Goal: Task Accomplishment & Management: Use online tool/utility

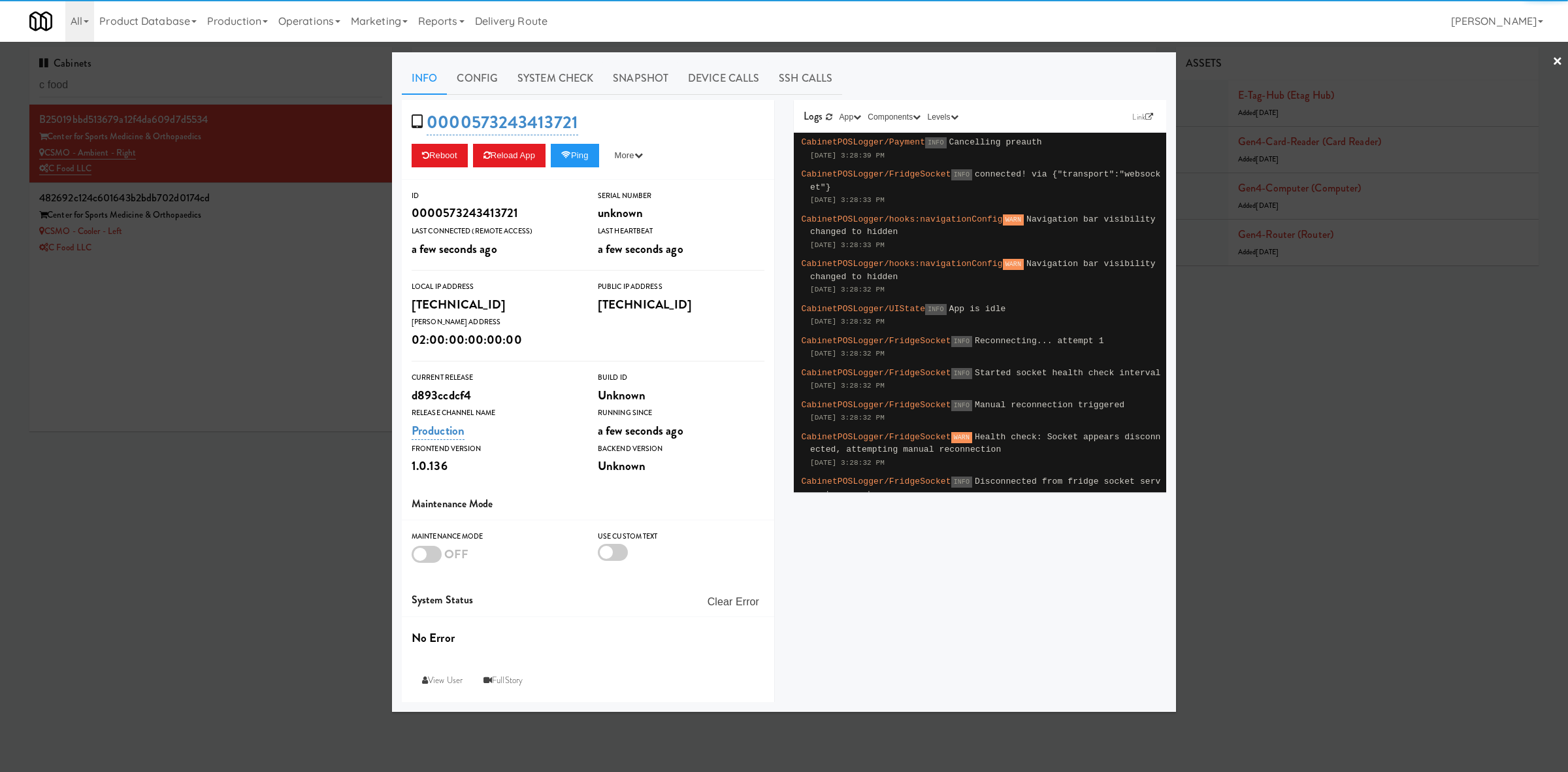
drag, startPoint x: 532, startPoint y: 76, endPoint x: 504, endPoint y: 96, distance: 34.4
click at [532, 76] on link "System Check" at bounding box center [555, 78] width 95 height 33
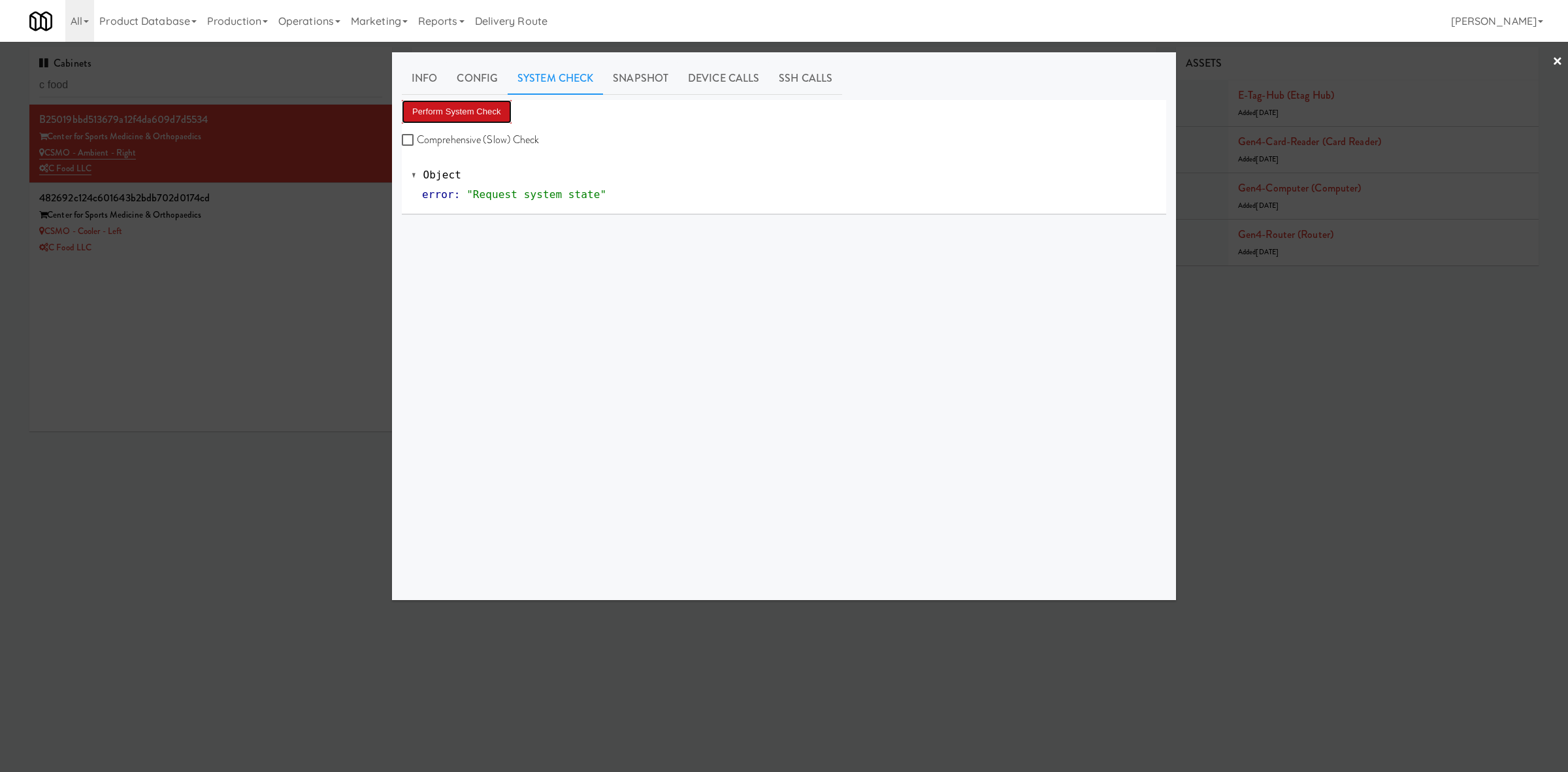
click at [448, 112] on button "Perform System Check" at bounding box center [456, 112] width 109 height 23
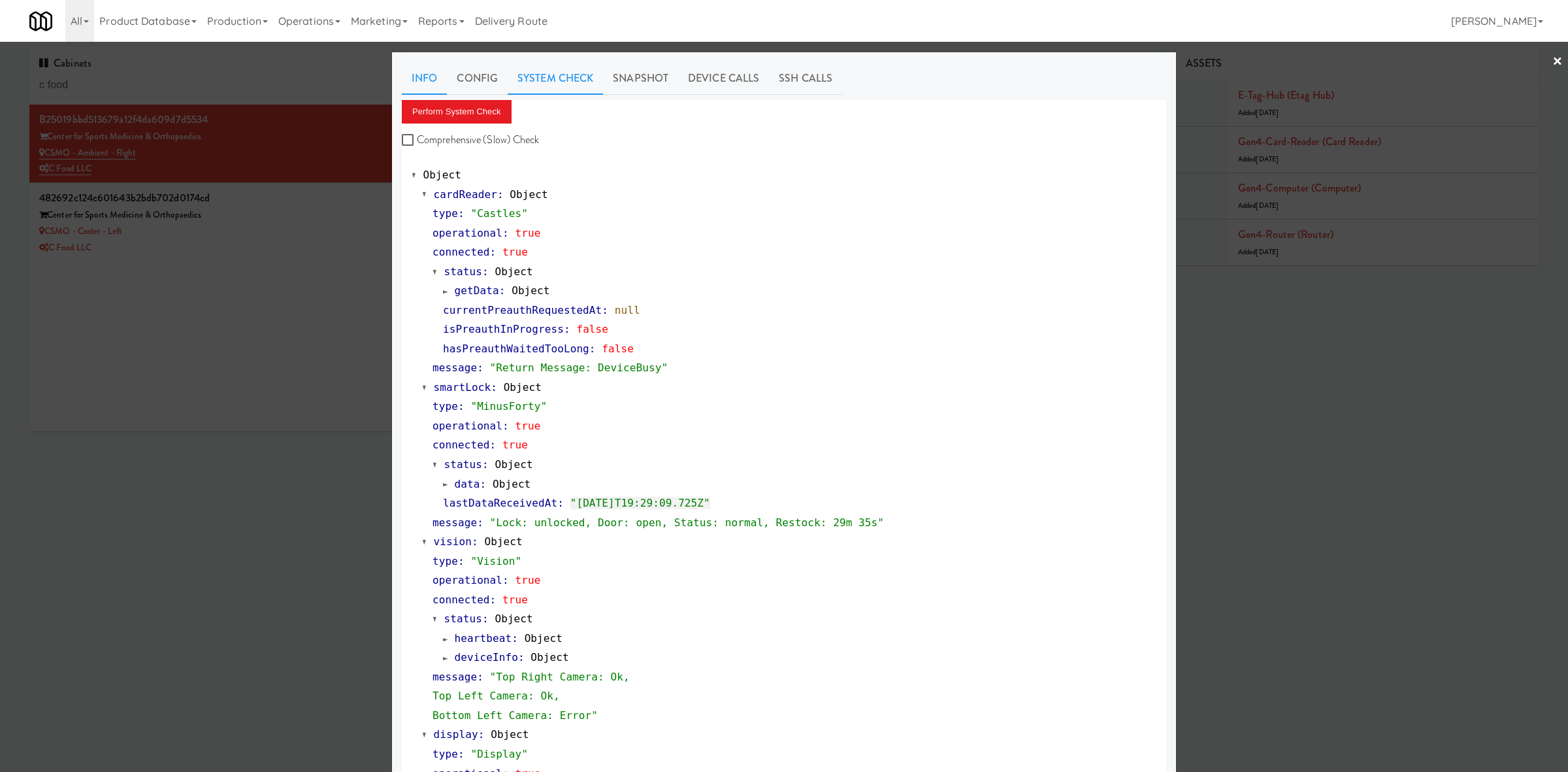
drag, startPoint x: 424, startPoint y: 71, endPoint x: 443, endPoint y: 89, distance: 26.2
click at [424, 71] on link "Info" at bounding box center [425, 78] width 45 height 33
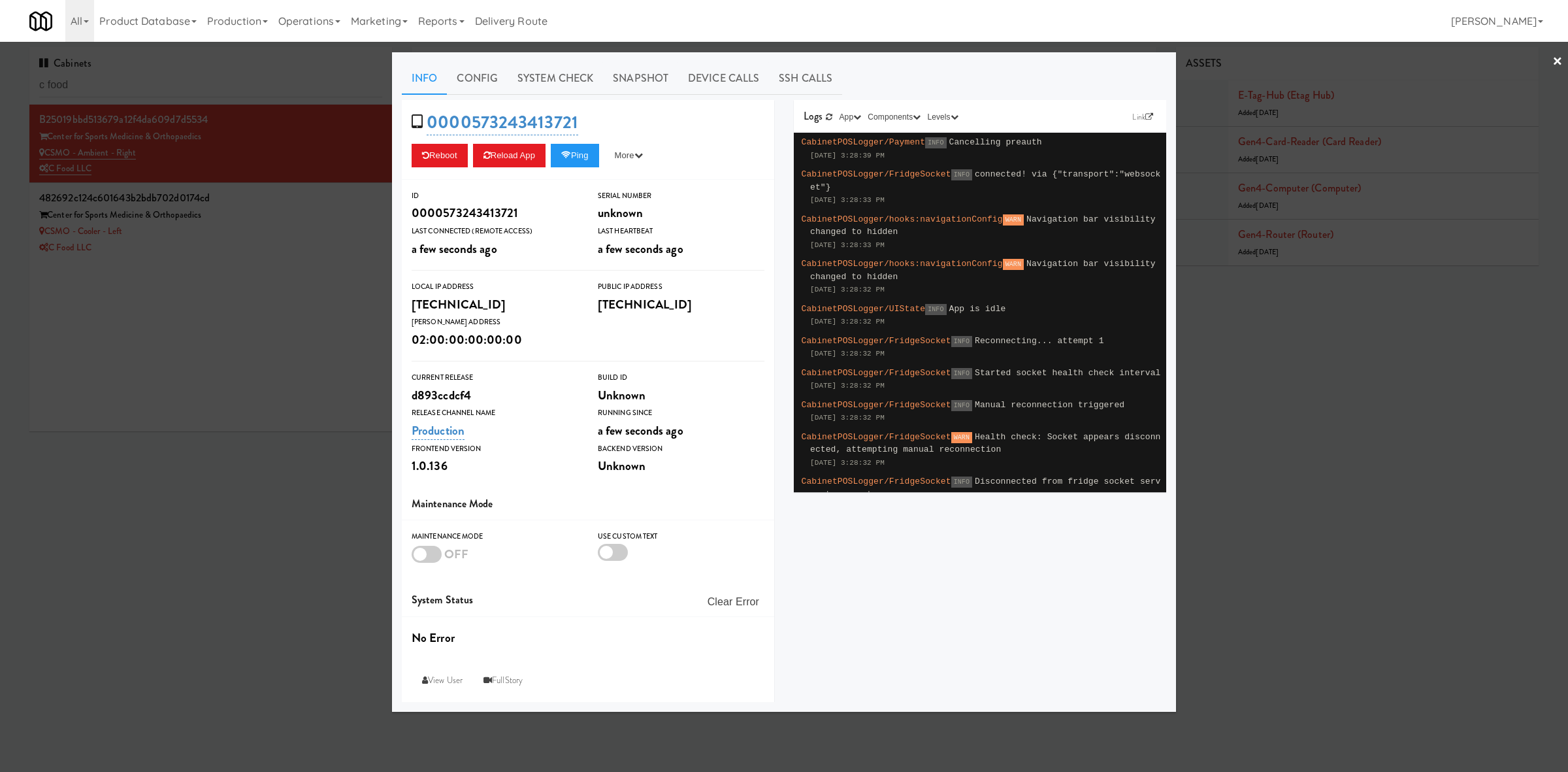
click at [323, 322] on div at bounding box center [784, 386] width 1568 height 772
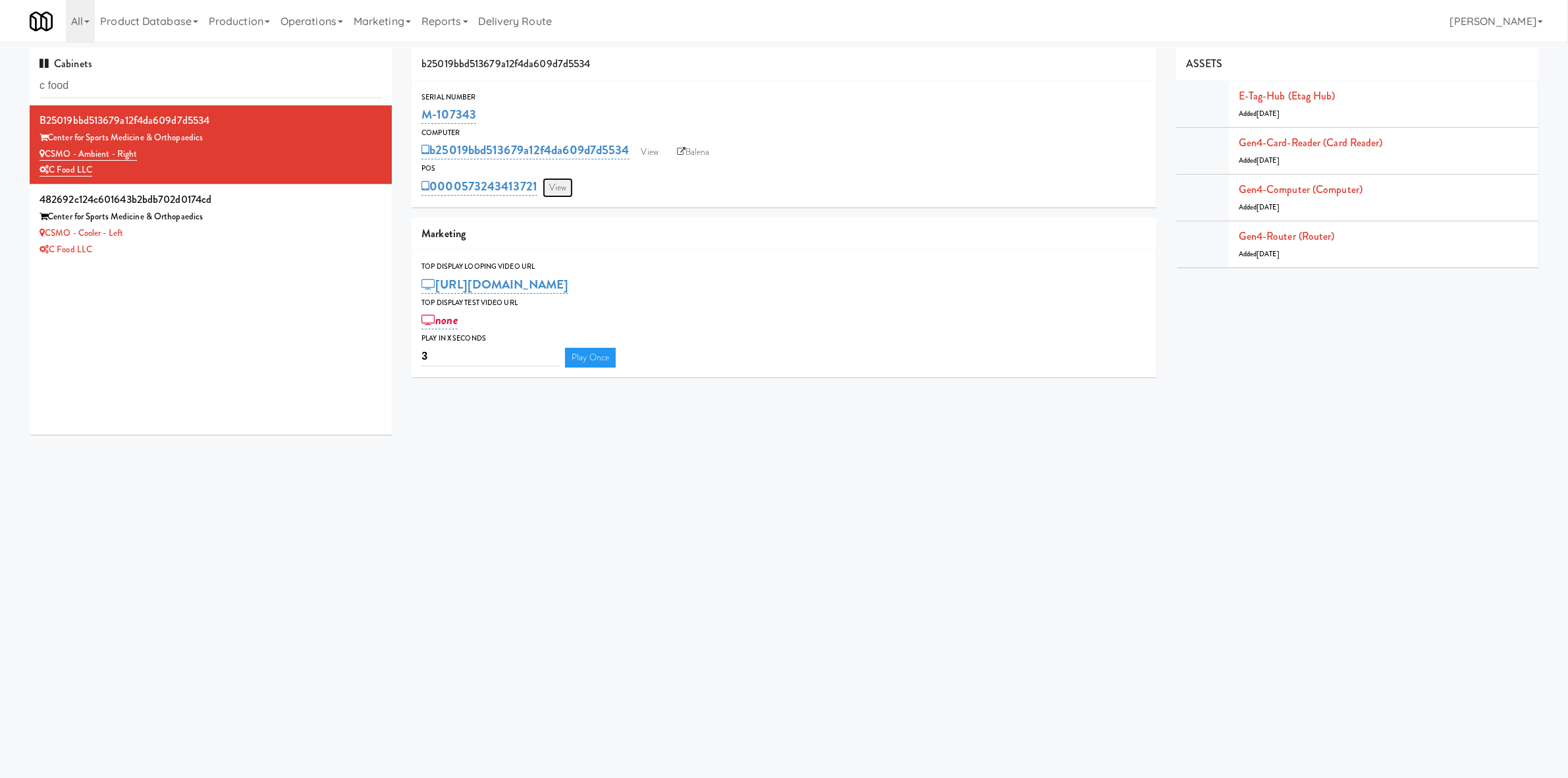
click at [552, 185] on link "View" at bounding box center [558, 187] width 31 height 20
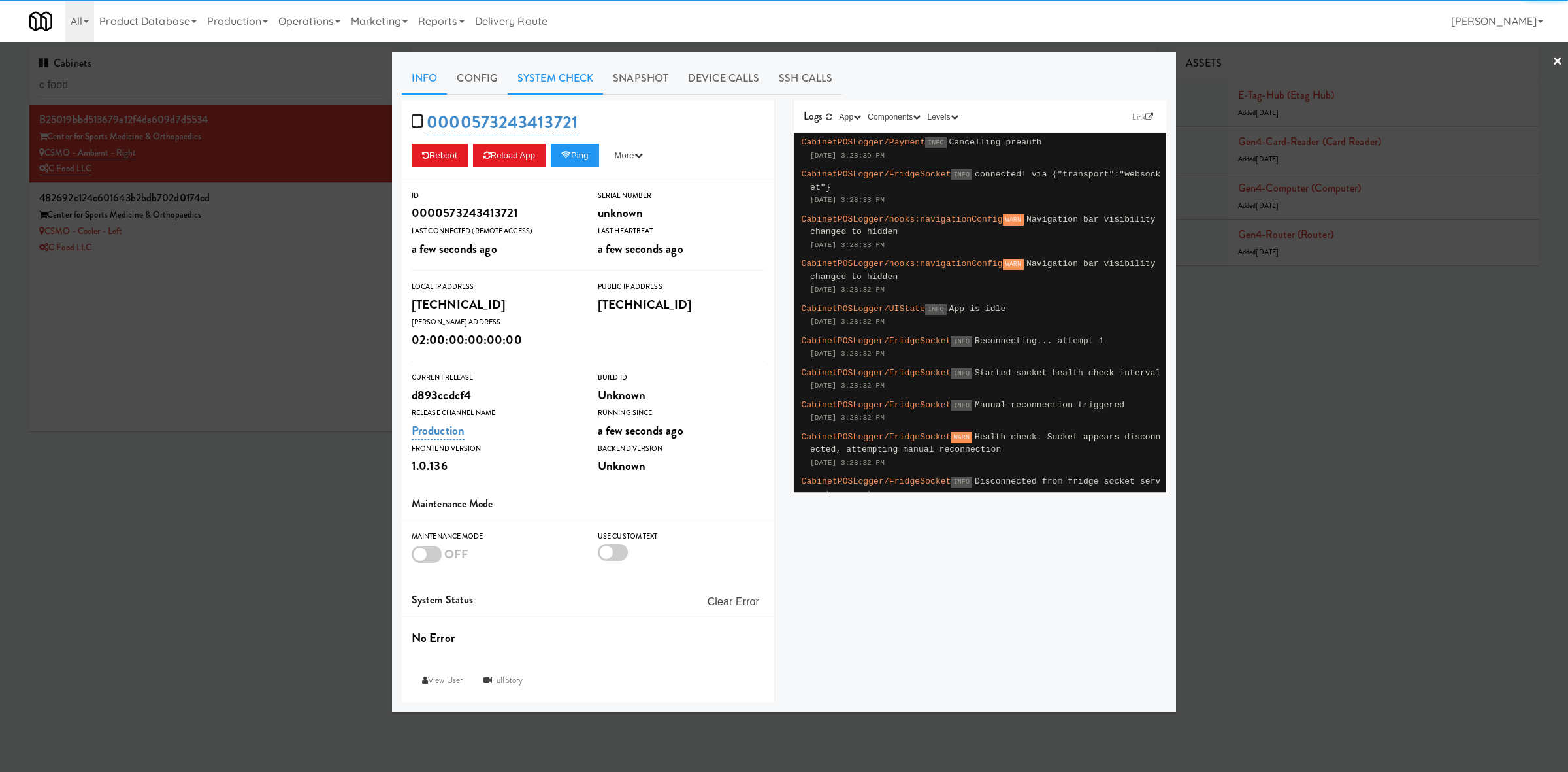
click at [515, 65] on link "System Check" at bounding box center [555, 78] width 95 height 33
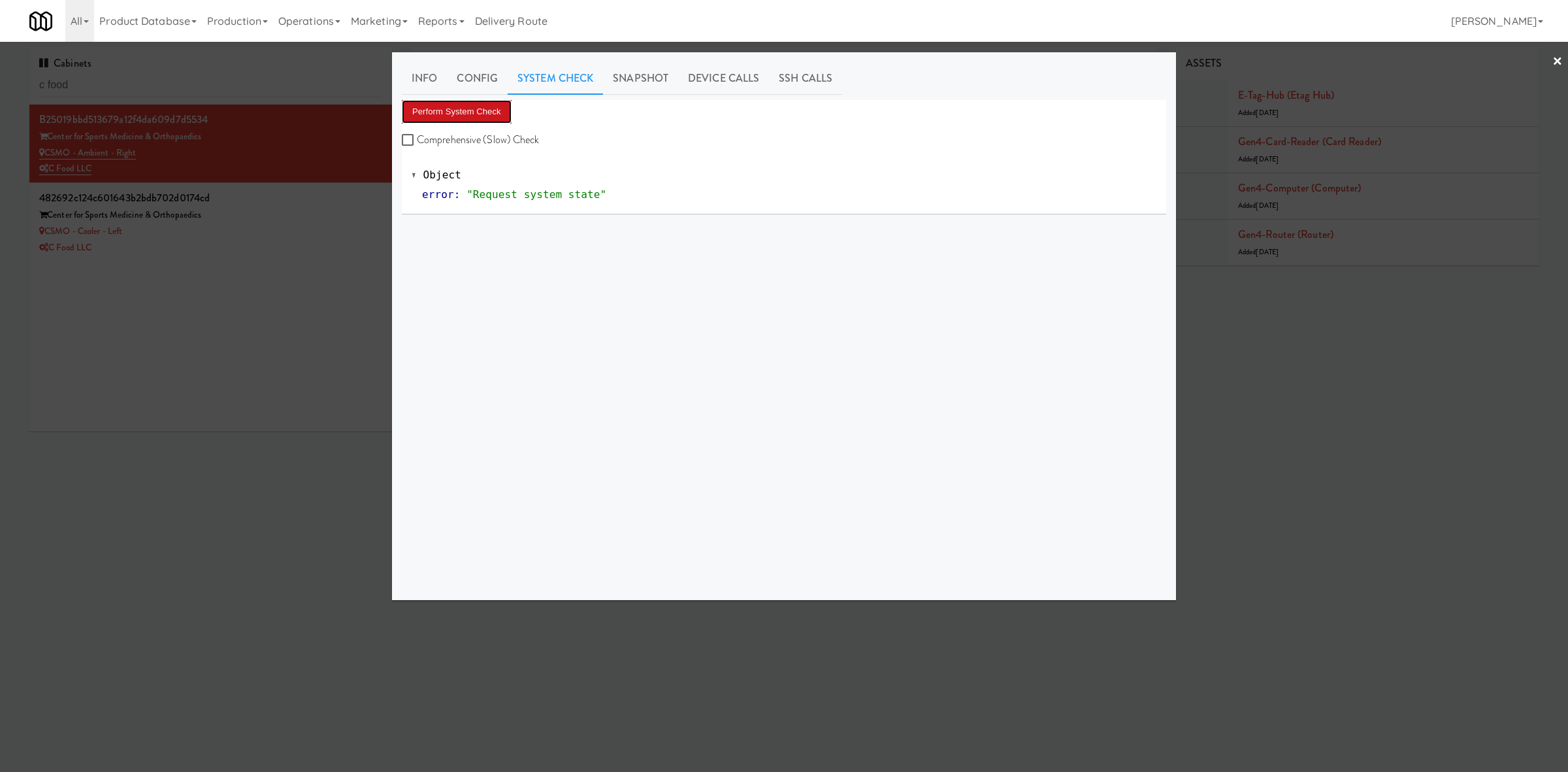
click at [487, 105] on button "Perform System Check" at bounding box center [456, 112] width 109 height 23
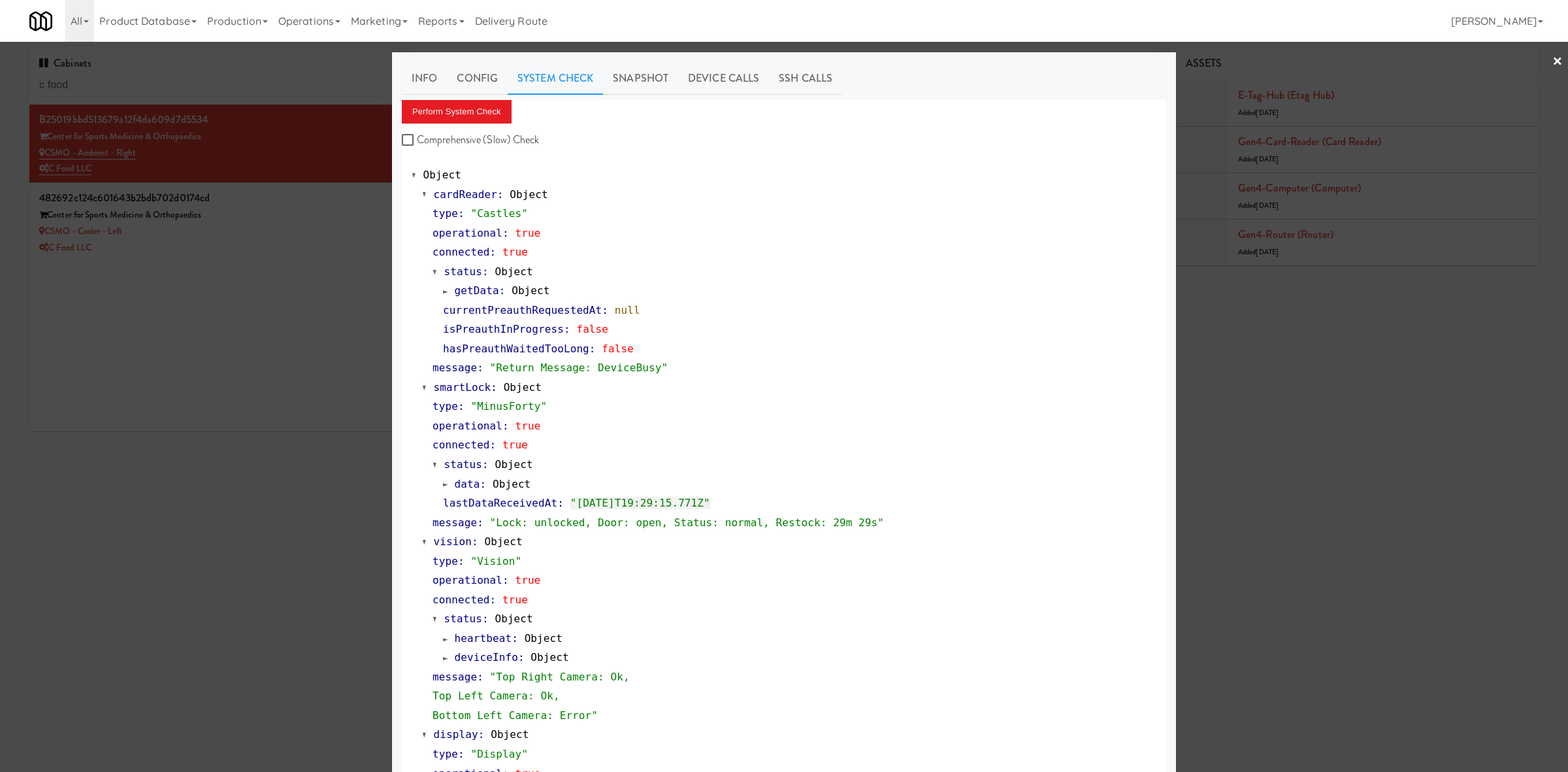
click at [225, 531] on div at bounding box center [784, 386] width 1568 height 772
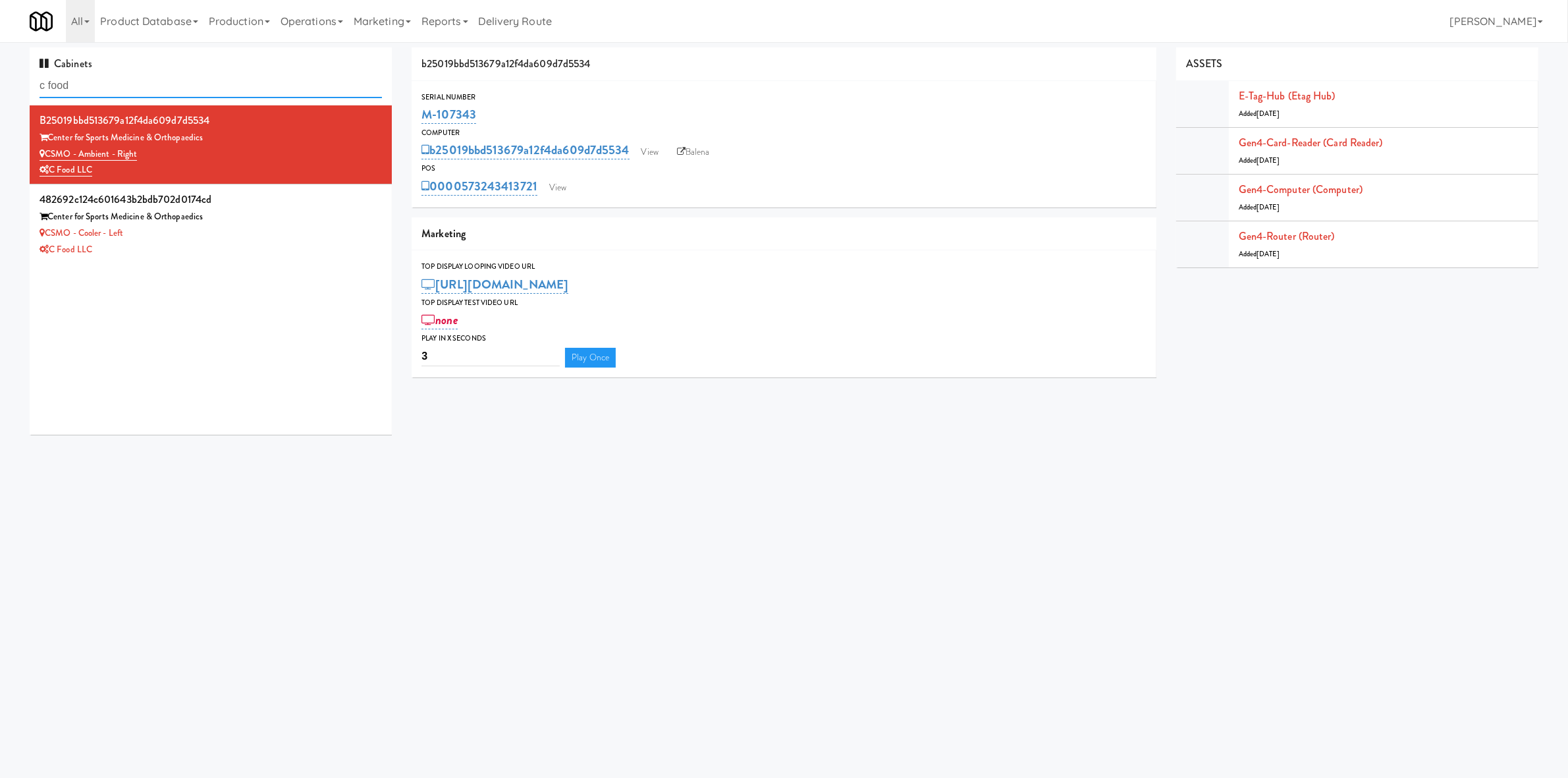
click at [238, 80] on input "c food" at bounding box center [211, 85] width 343 height 24
click at [239, 77] on input "c food" at bounding box center [211, 85] width 343 height 24
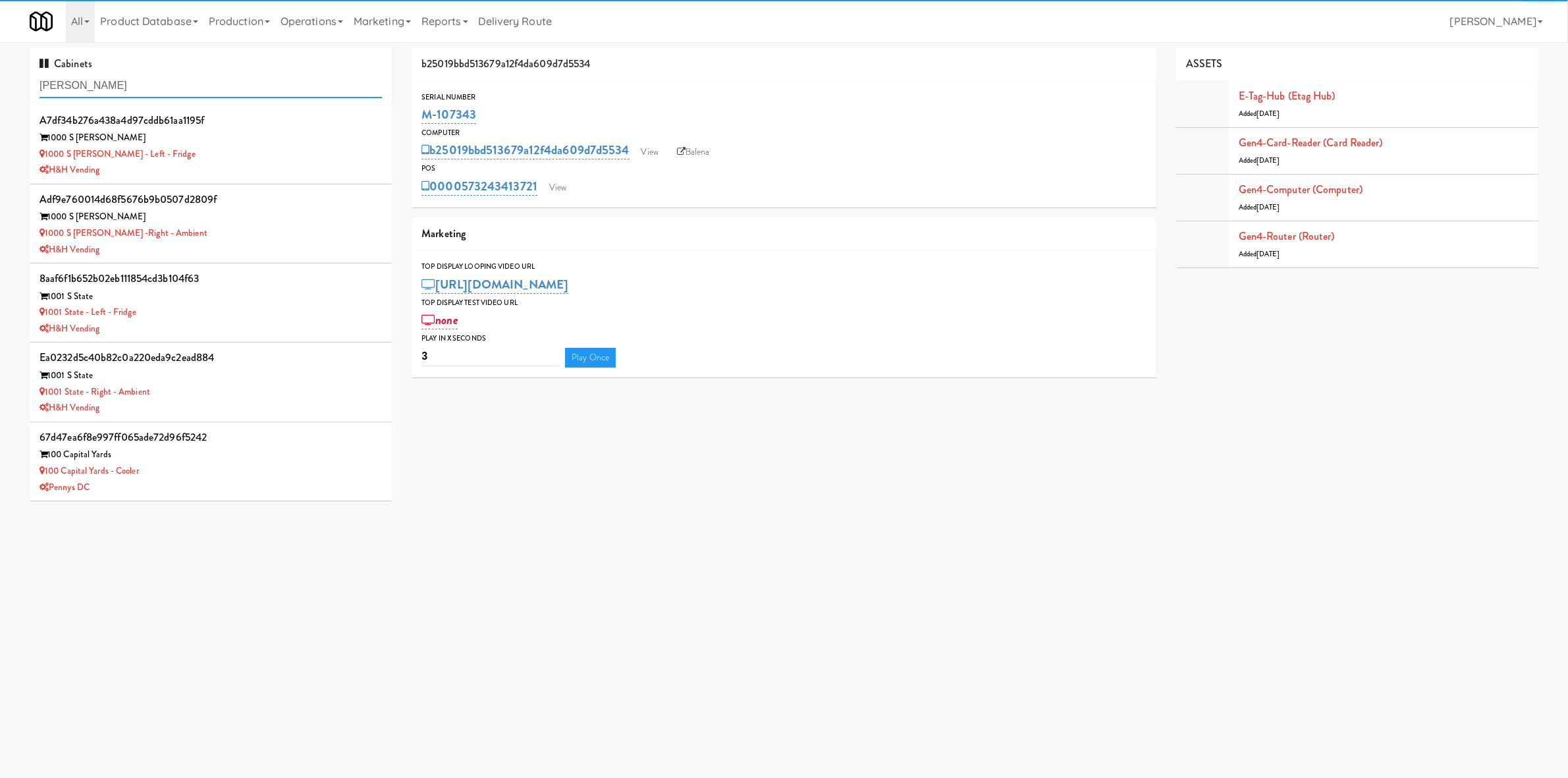
type input "[PERSON_NAME]"
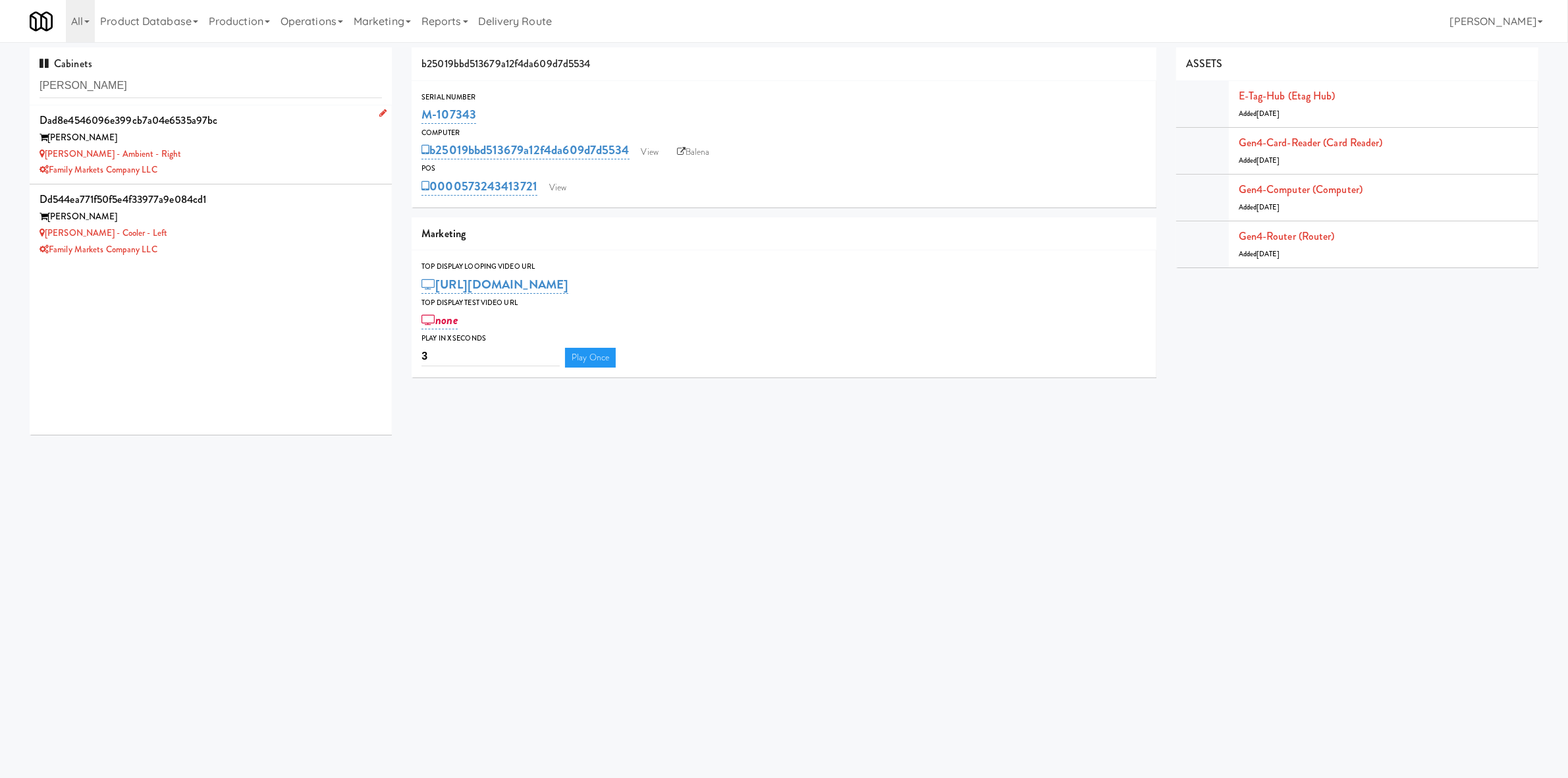
click at [275, 147] on div "[PERSON_NAME] - Ambient - Right" at bounding box center [211, 154] width 343 height 16
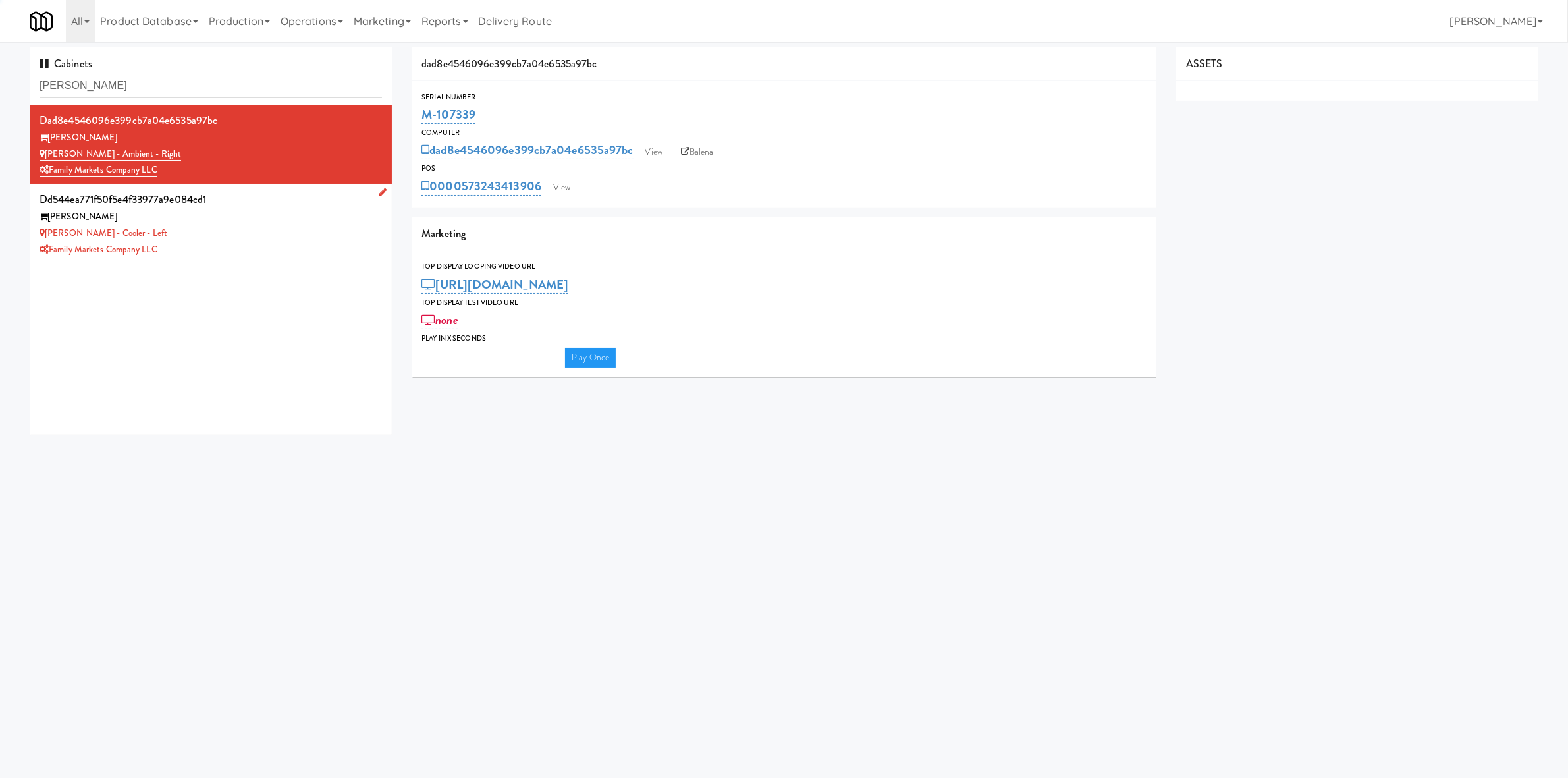
type input "3"
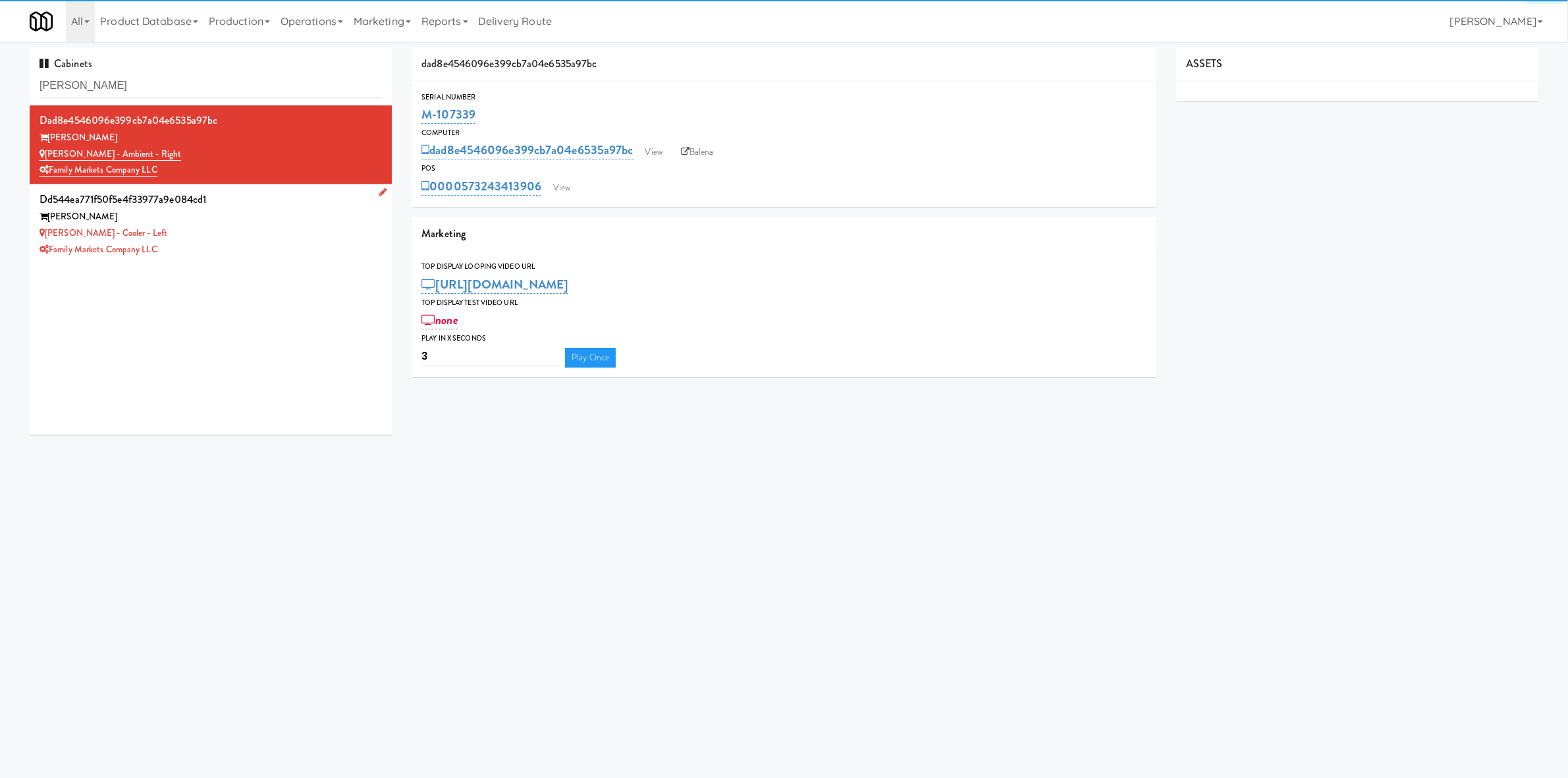
click at [286, 249] on div "Family Markets Company LLC" at bounding box center [211, 250] width 343 height 16
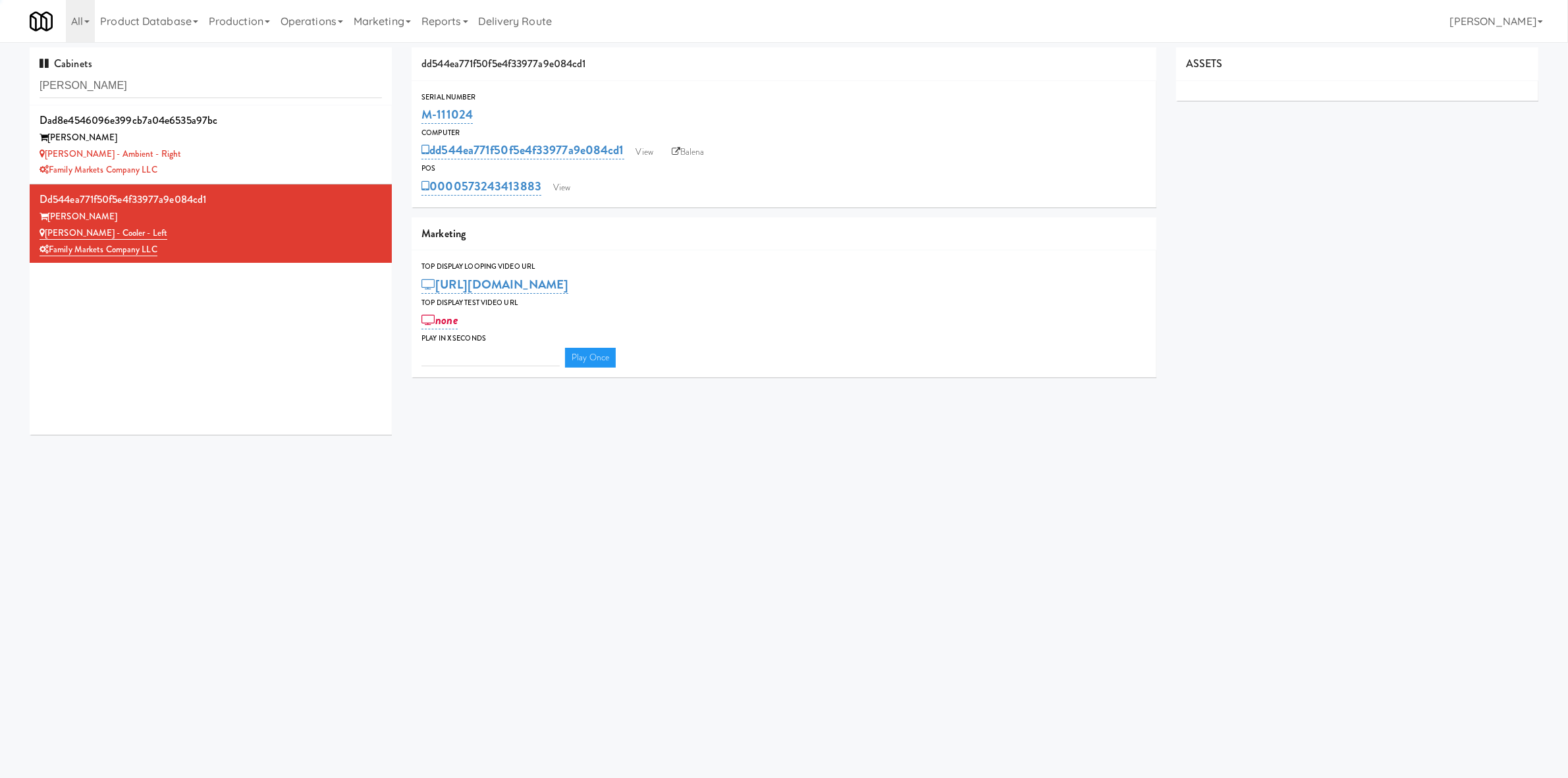
type input "3"
click at [642, 156] on link "View" at bounding box center [645, 152] width 31 height 20
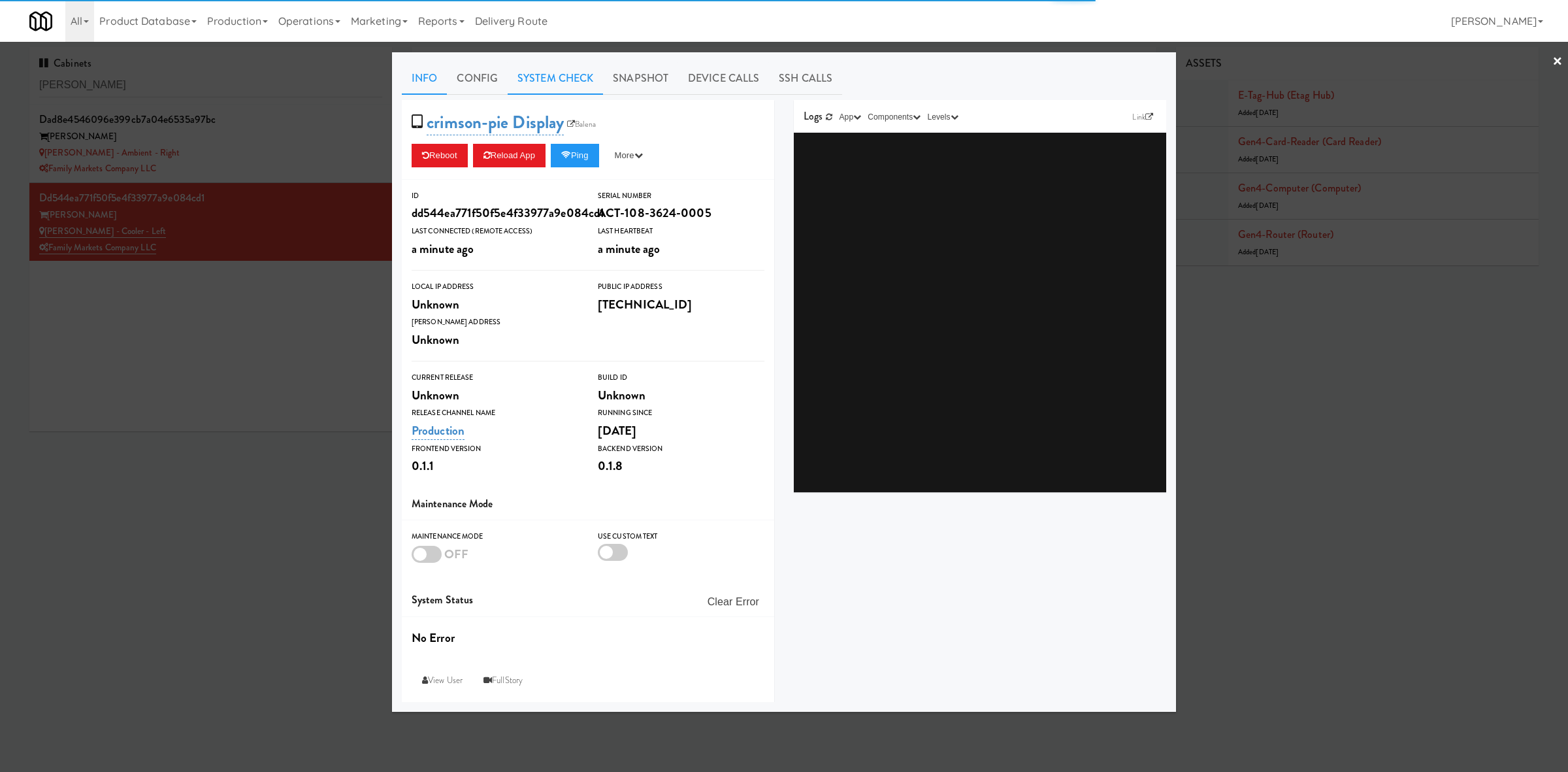
click at [547, 87] on link "System Check" at bounding box center [555, 78] width 95 height 33
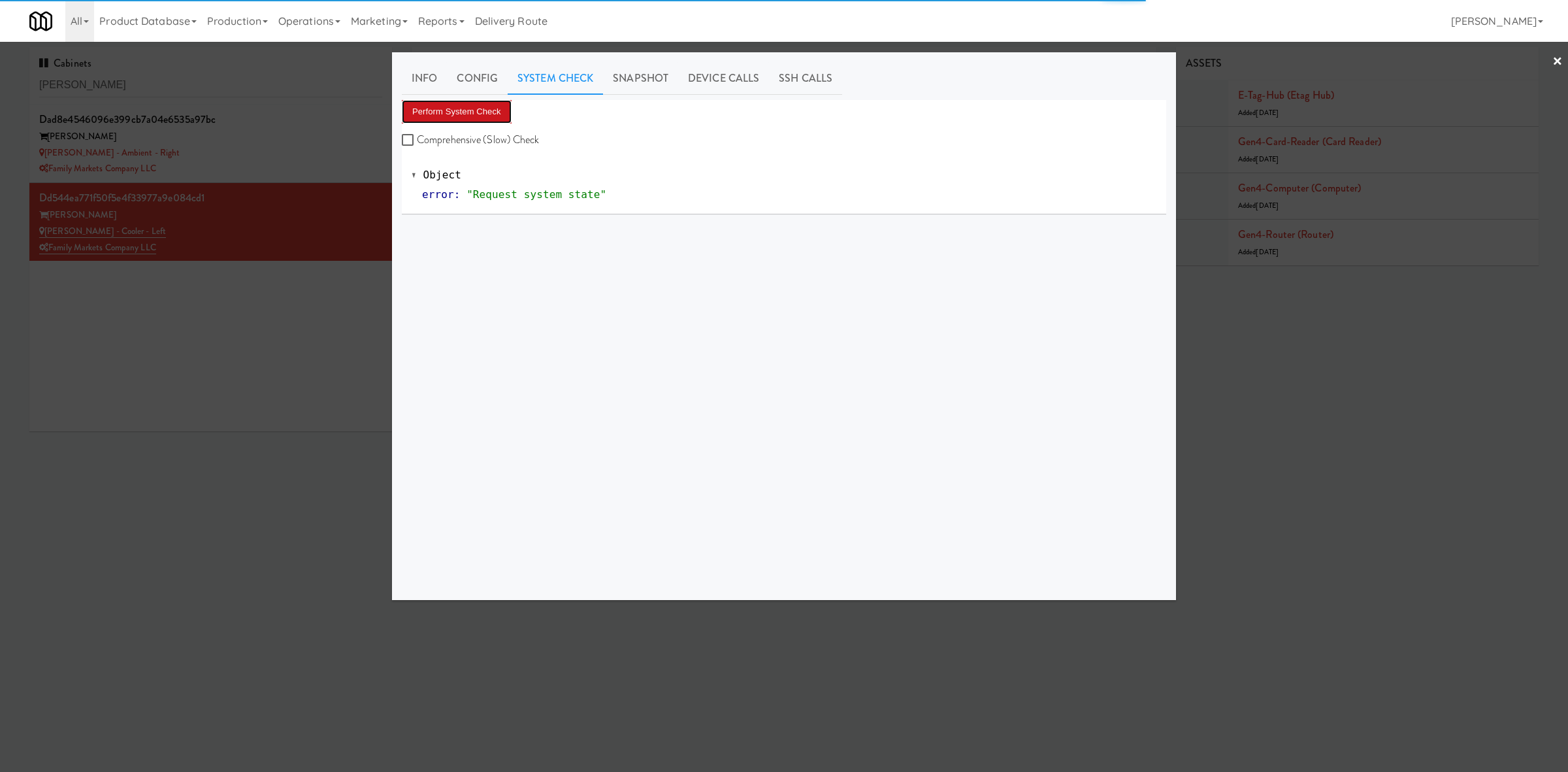
click at [477, 116] on button "Perform System Check" at bounding box center [456, 112] width 109 height 23
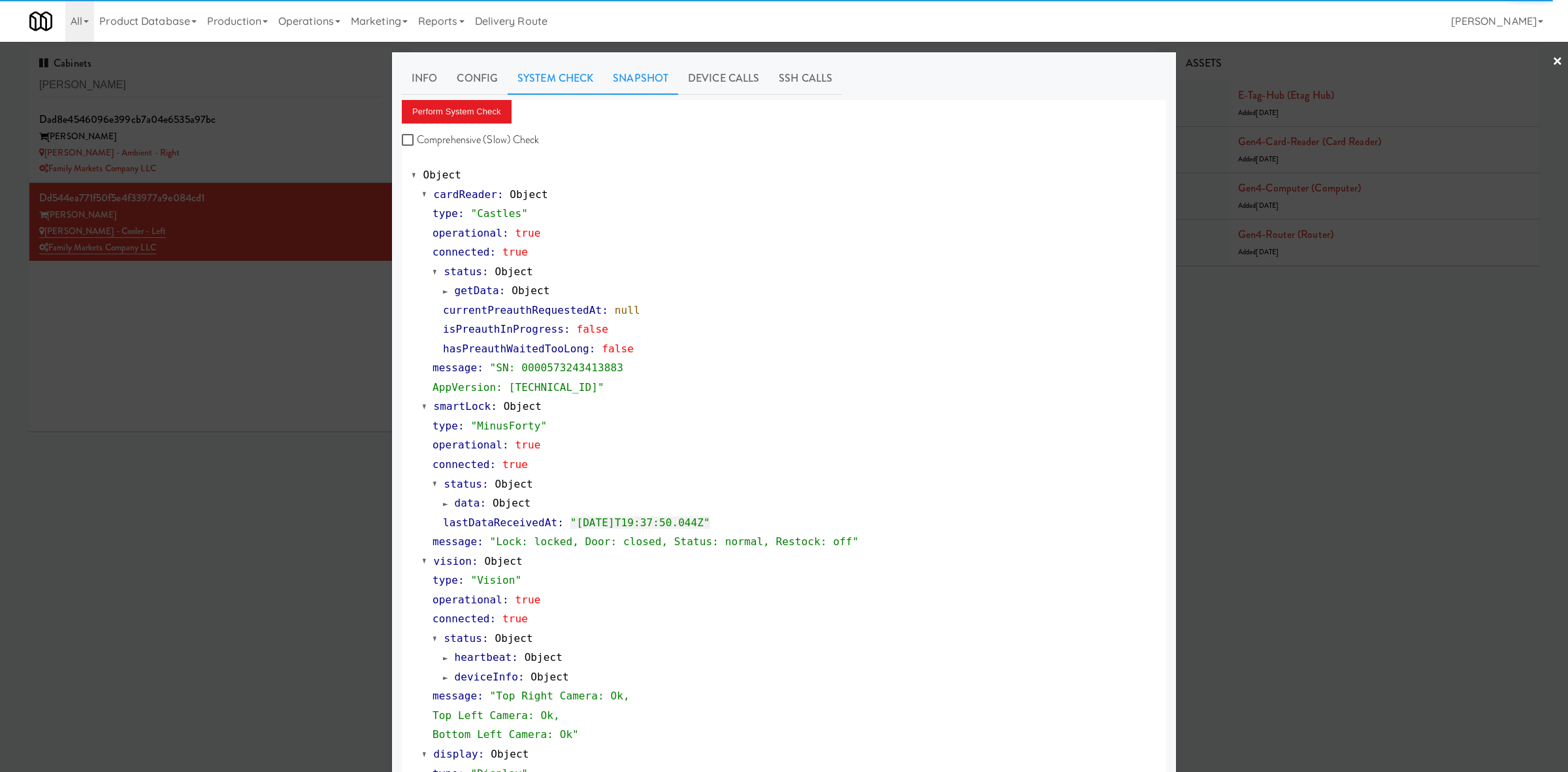
click at [654, 68] on link "Snapshot" at bounding box center [640, 78] width 75 height 33
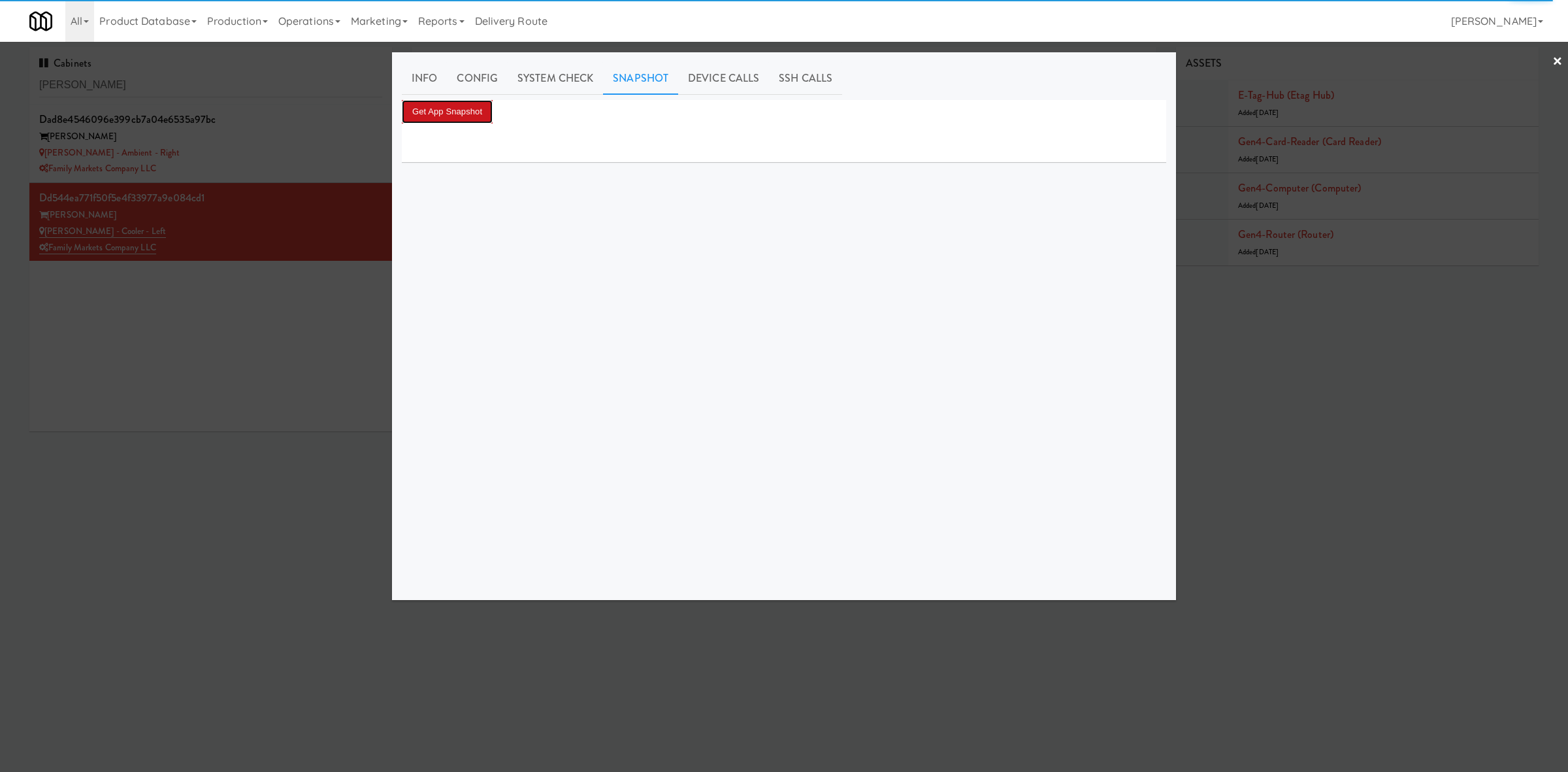
click at [466, 110] on button "Get App Snapshot" at bounding box center [447, 112] width 91 height 23
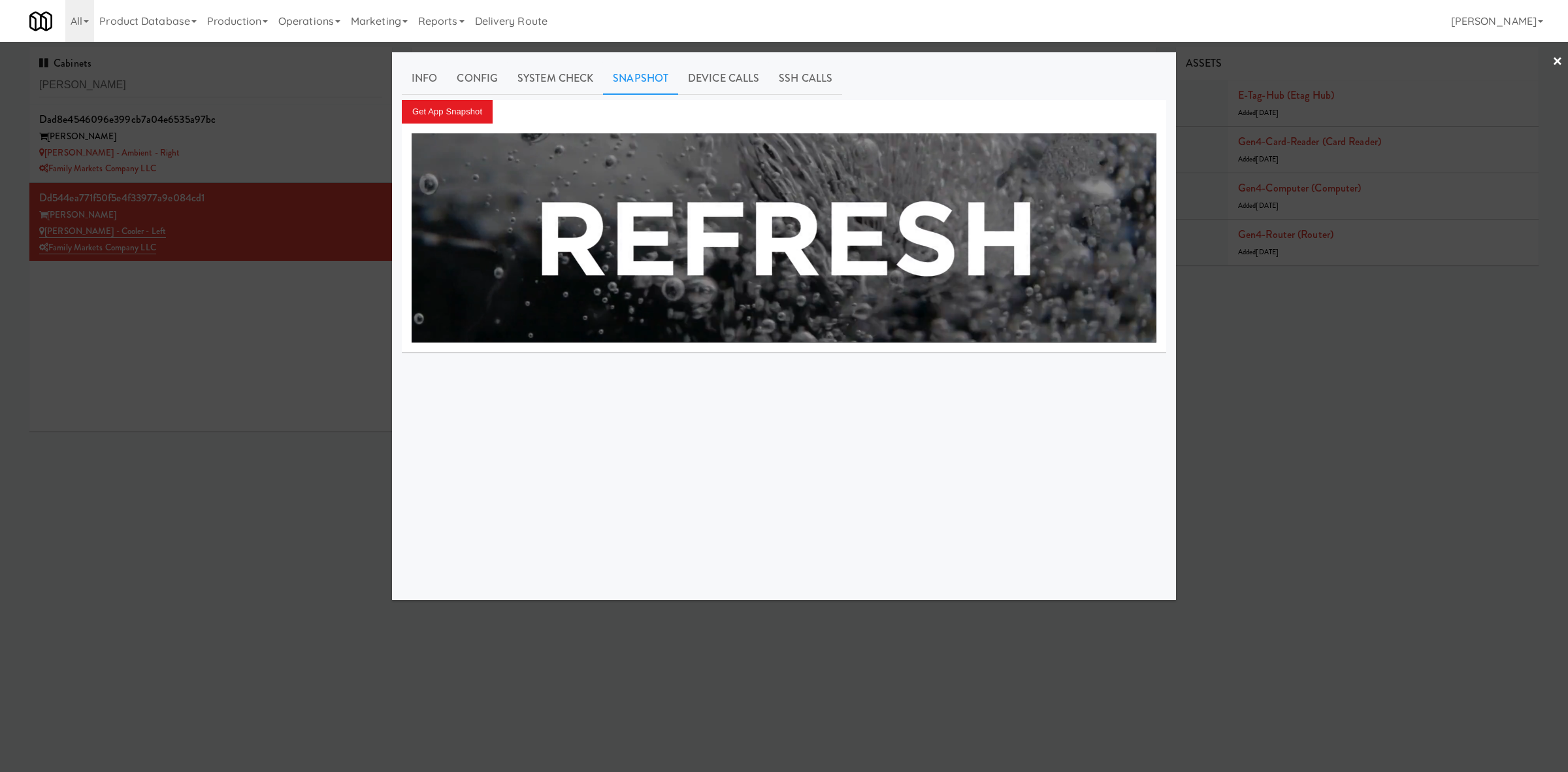
drag, startPoint x: 218, startPoint y: 432, endPoint x: 329, endPoint y: 372, distance: 126.2
click at [223, 427] on div at bounding box center [784, 386] width 1568 height 772
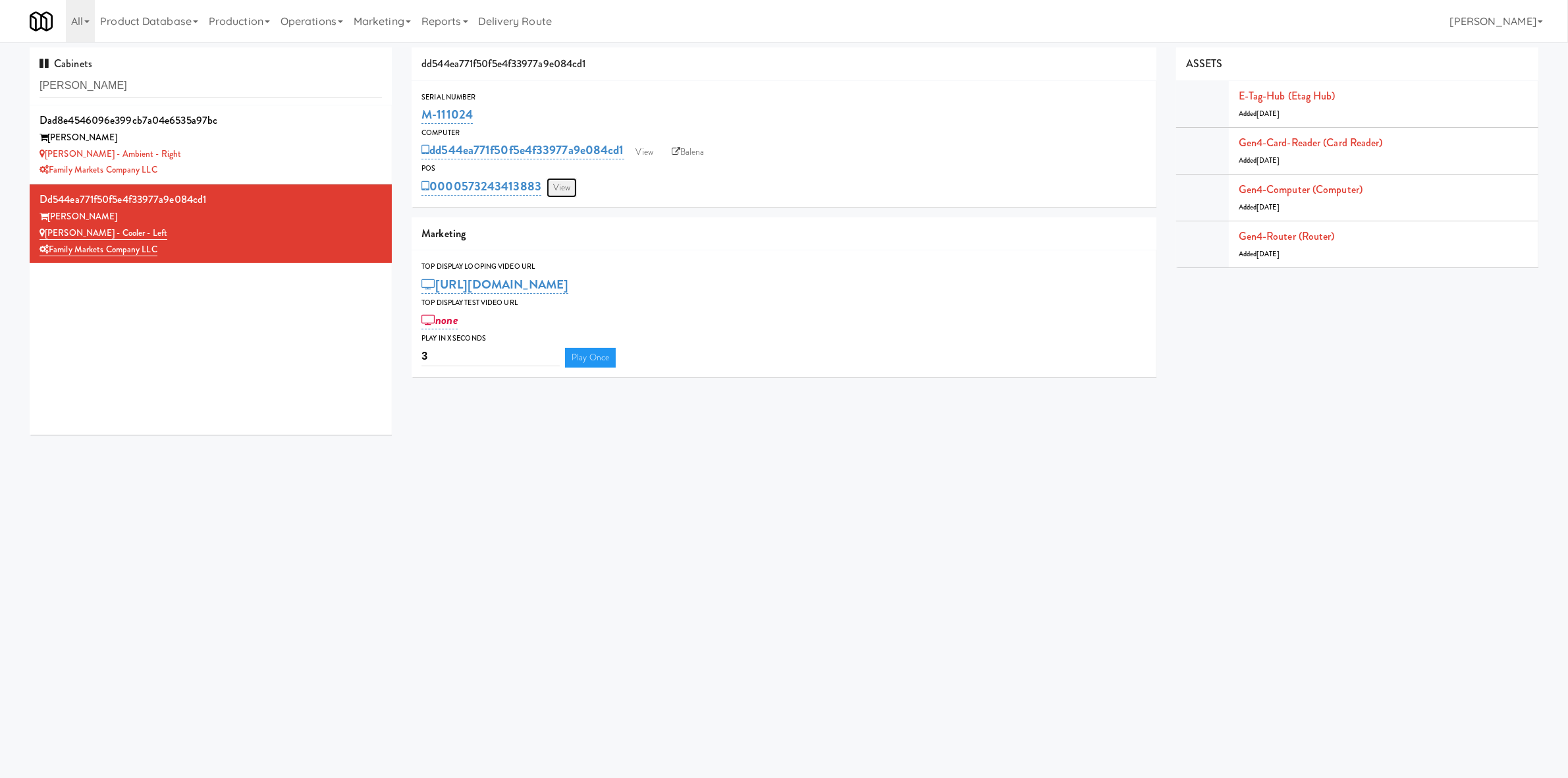
click at [570, 185] on link "View" at bounding box center [562, 187] width 31 height 20
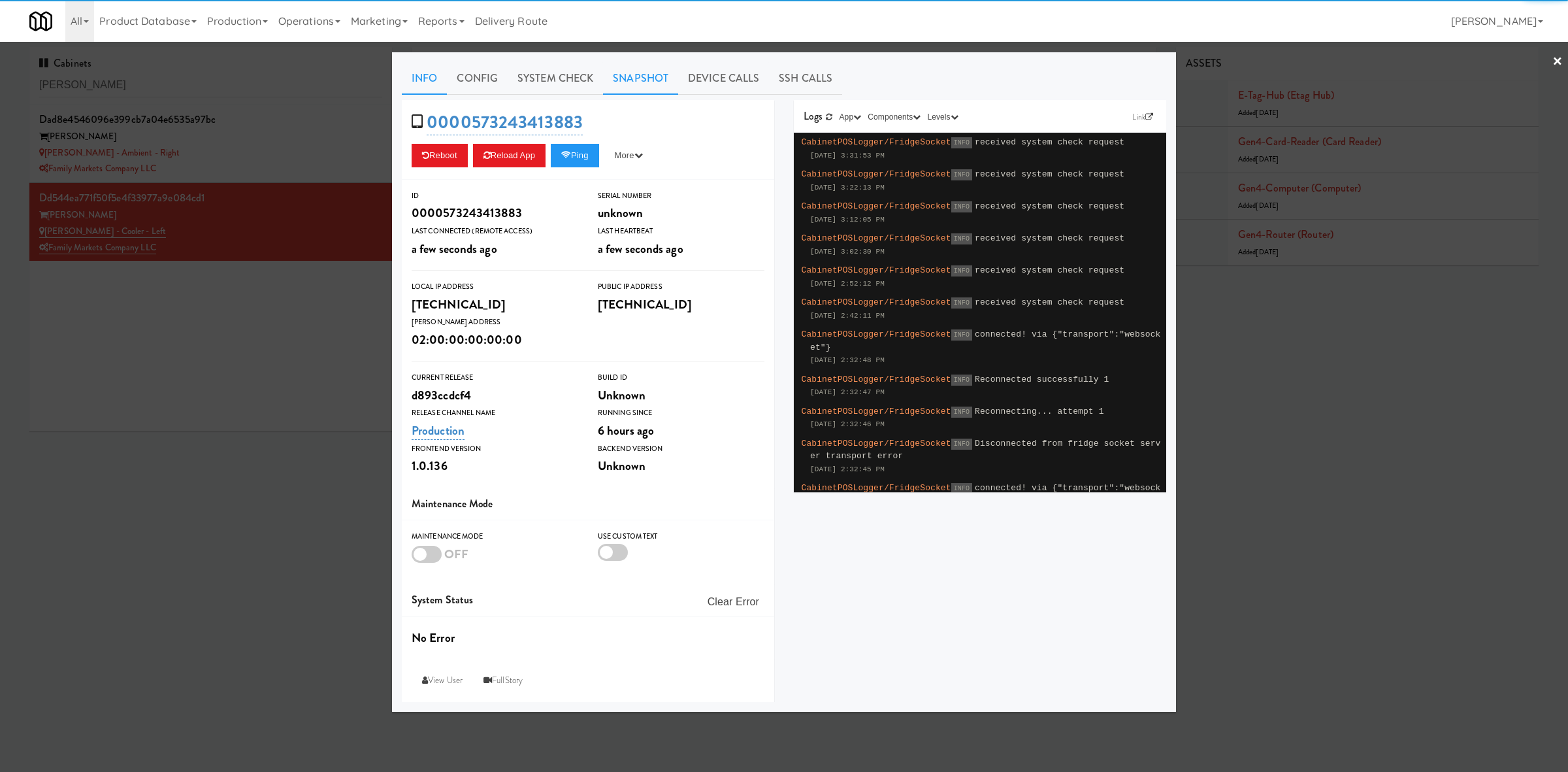
click at [648, 76] on link "Snapshot" at bounding box center [640, 78] width 75 height 33
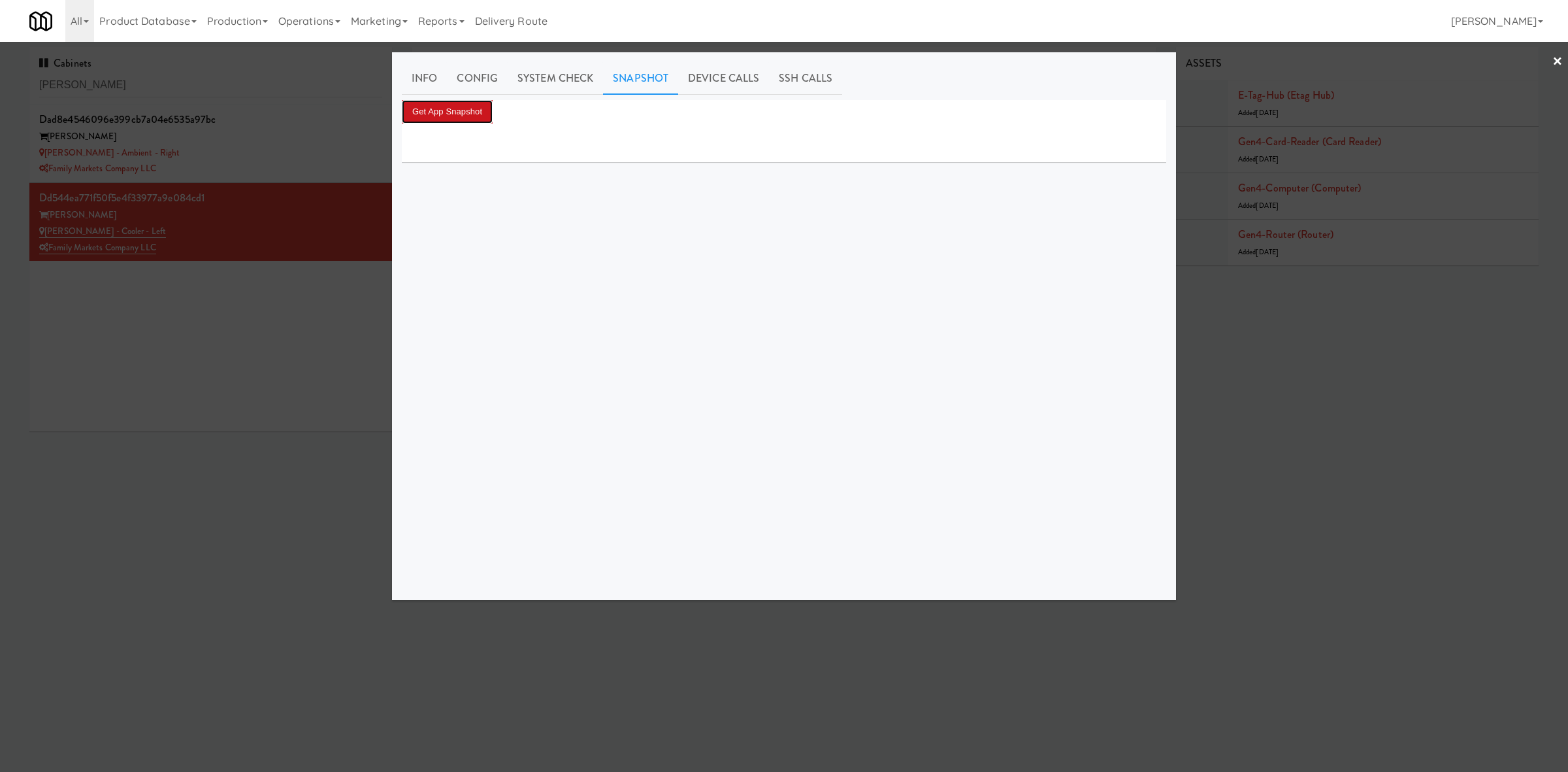
click at [453, 113] on button "Get App Snapshot" at bounding box center [447, 112] width 91 height 23
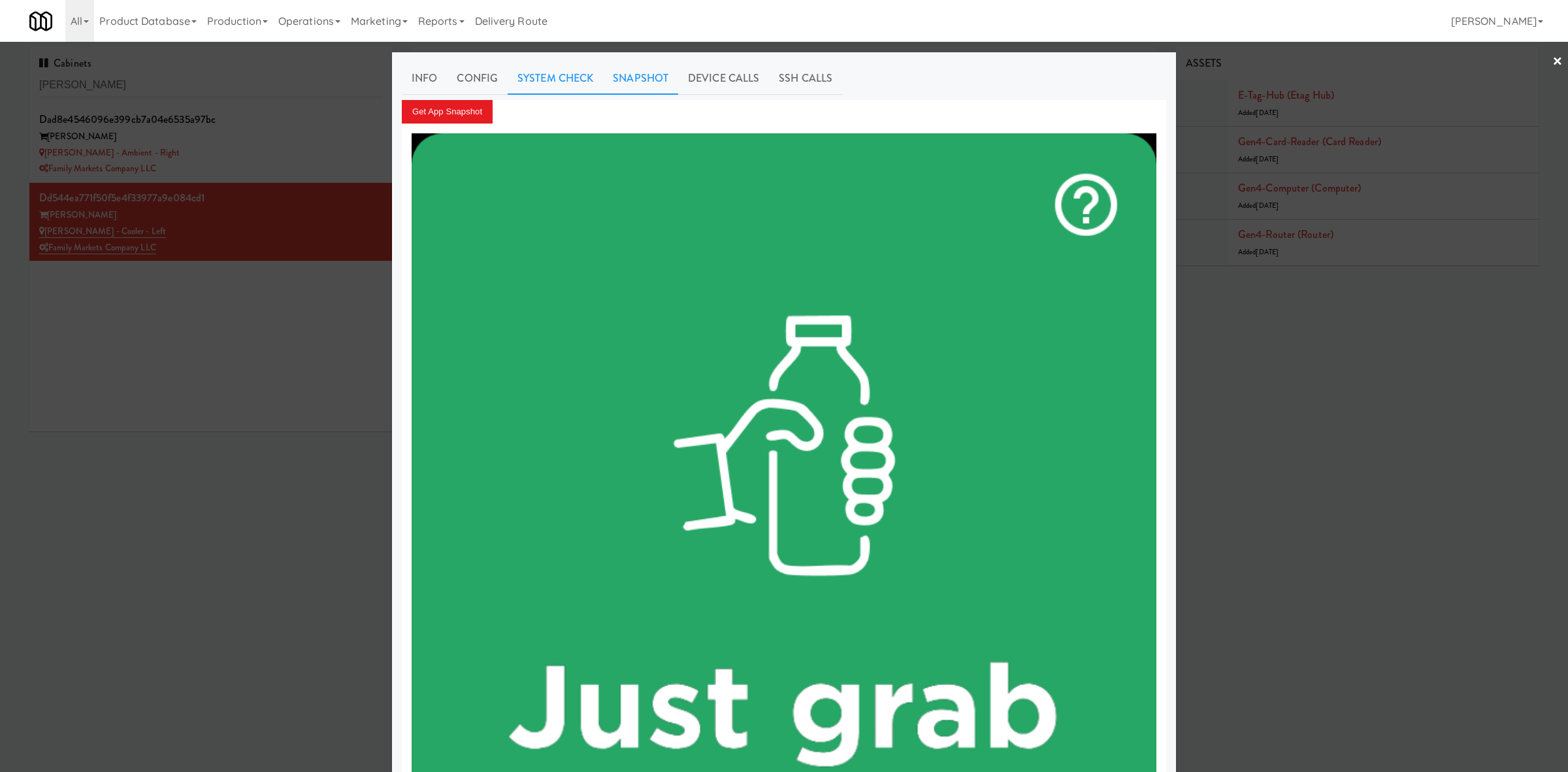
click at [547, 73] on link "System Check" at bounding box center [555, 78] width 95 height 33
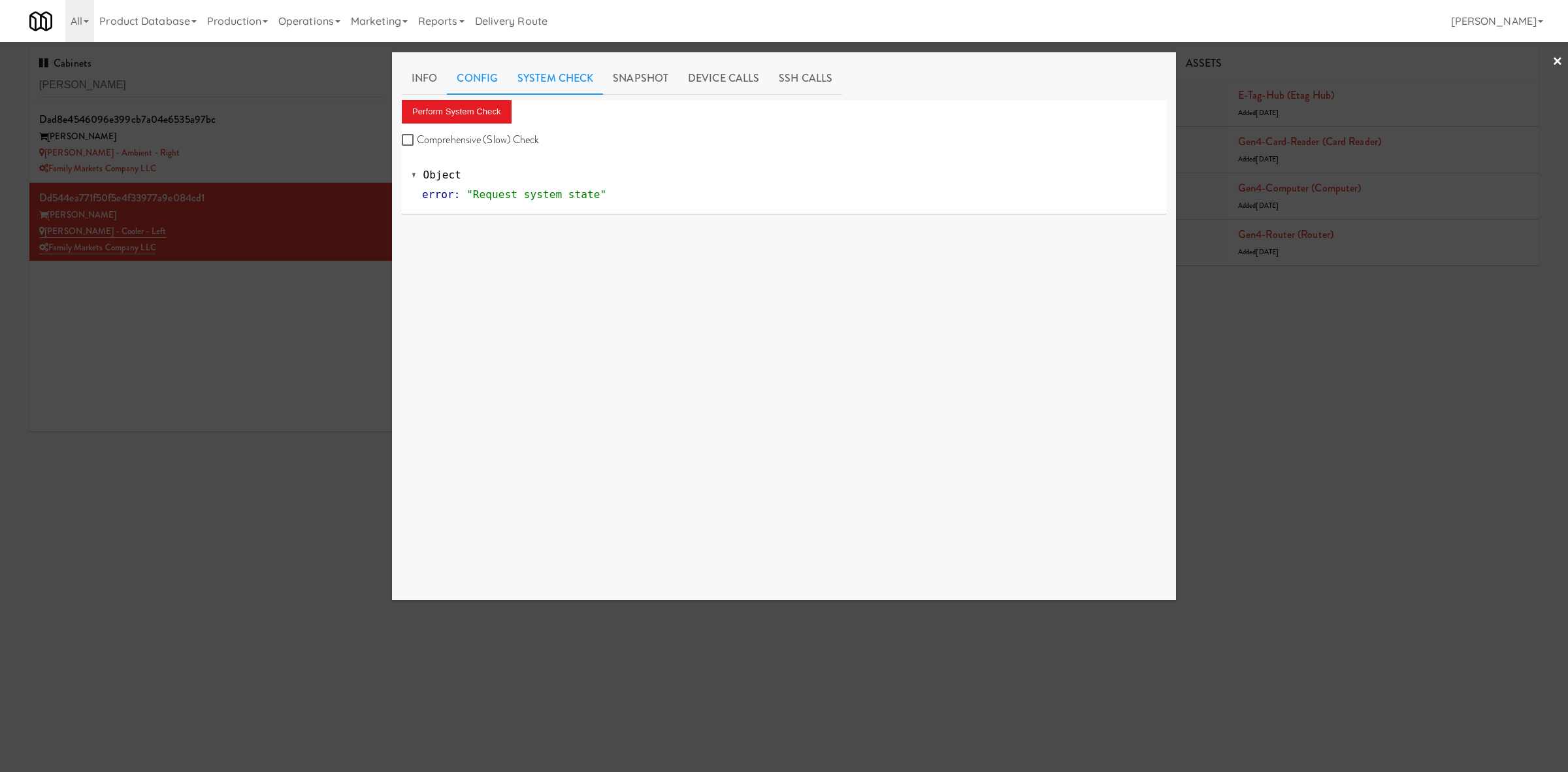
click at [480, 83] on link "Config" at bounding box center [477, 78] width 61 height 33
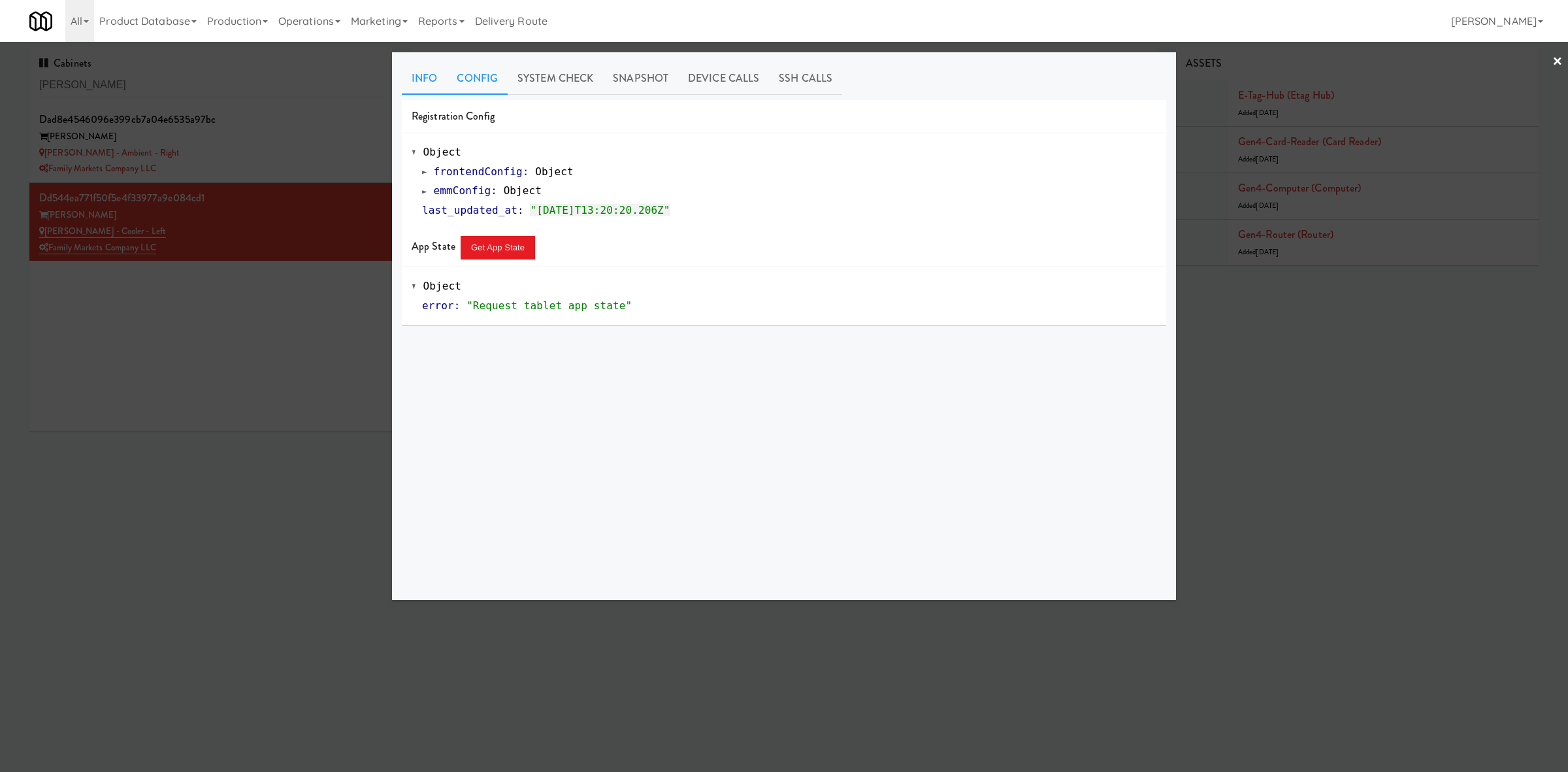
click at [419, 78] on link "Info" at bounding box center [425, 78] width 45 height 33
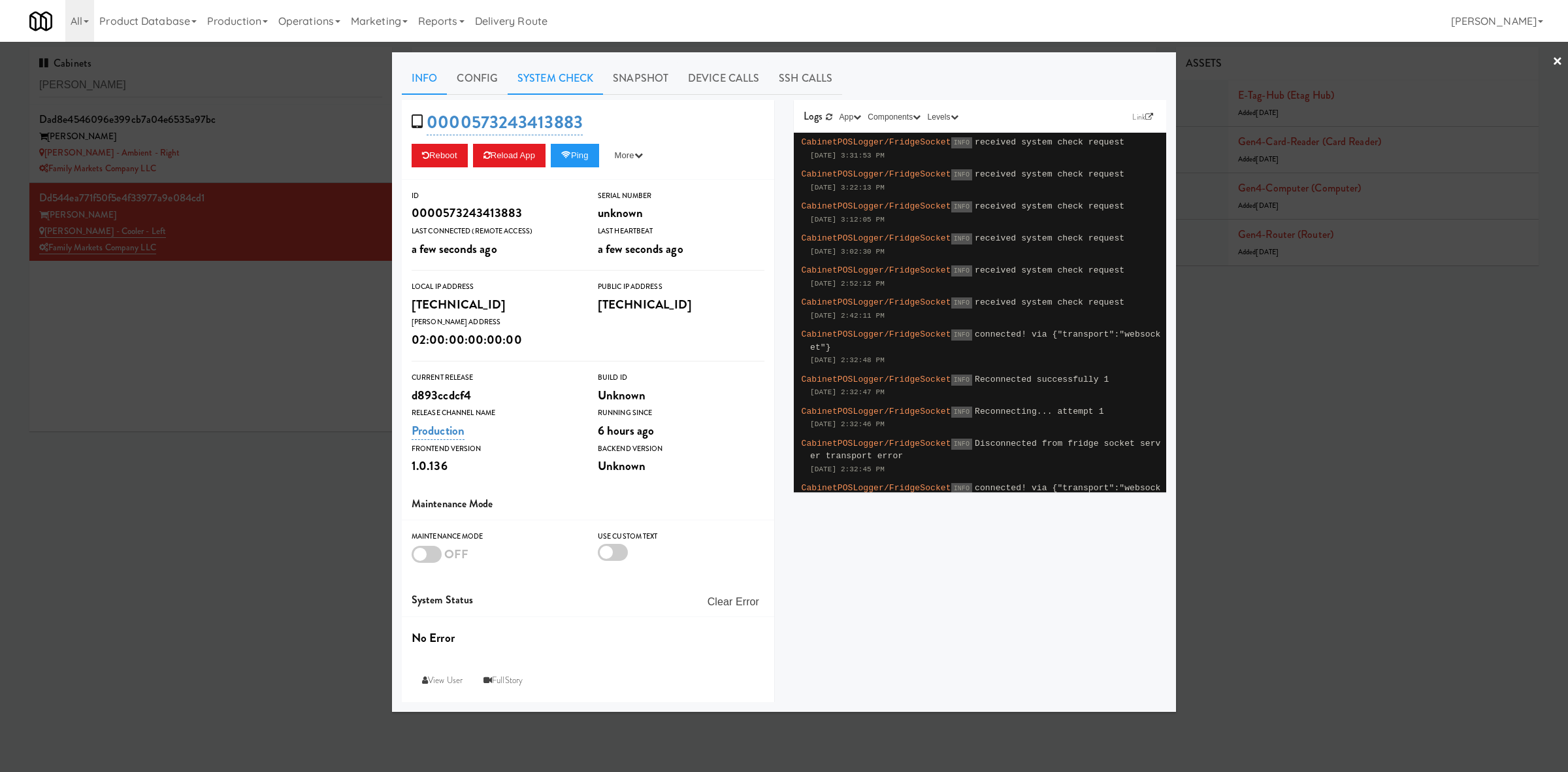
click at [539, 92] on link "System Check" at bounding box center [555, 78] width 95 height 33
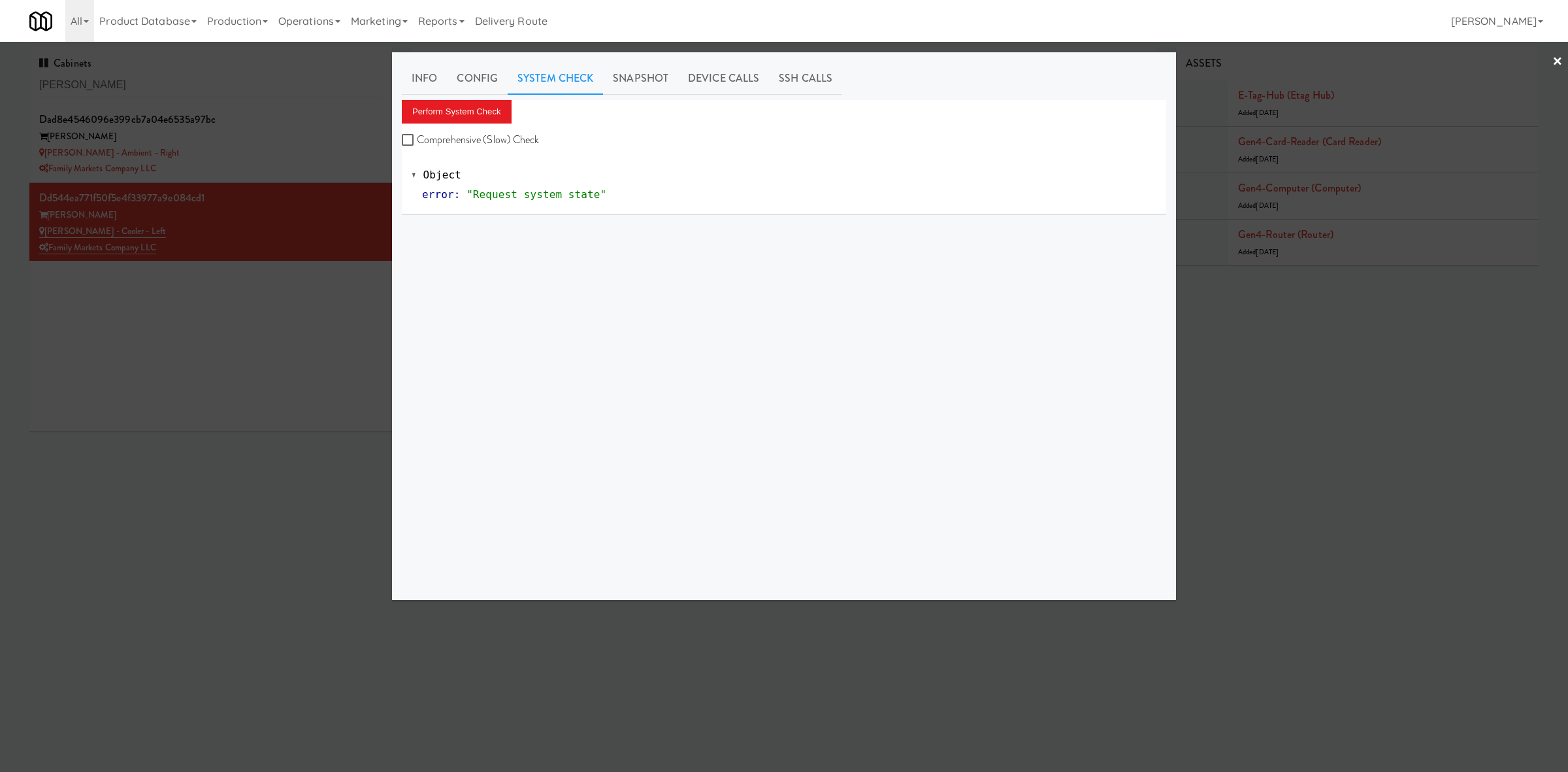
click at [447, 123] on div "Perform System Check Comprehensive (Slow) Check" at bounding box center [784, 125] width 765 height 50
drag, startPoint x: 458, startPoint y: 103, endPoint x: 452, endPoint y: 105, distance: 6.3
click at [452, 105] on button "Perform System Check" at bounding box center [456, 112] width 109 height 23
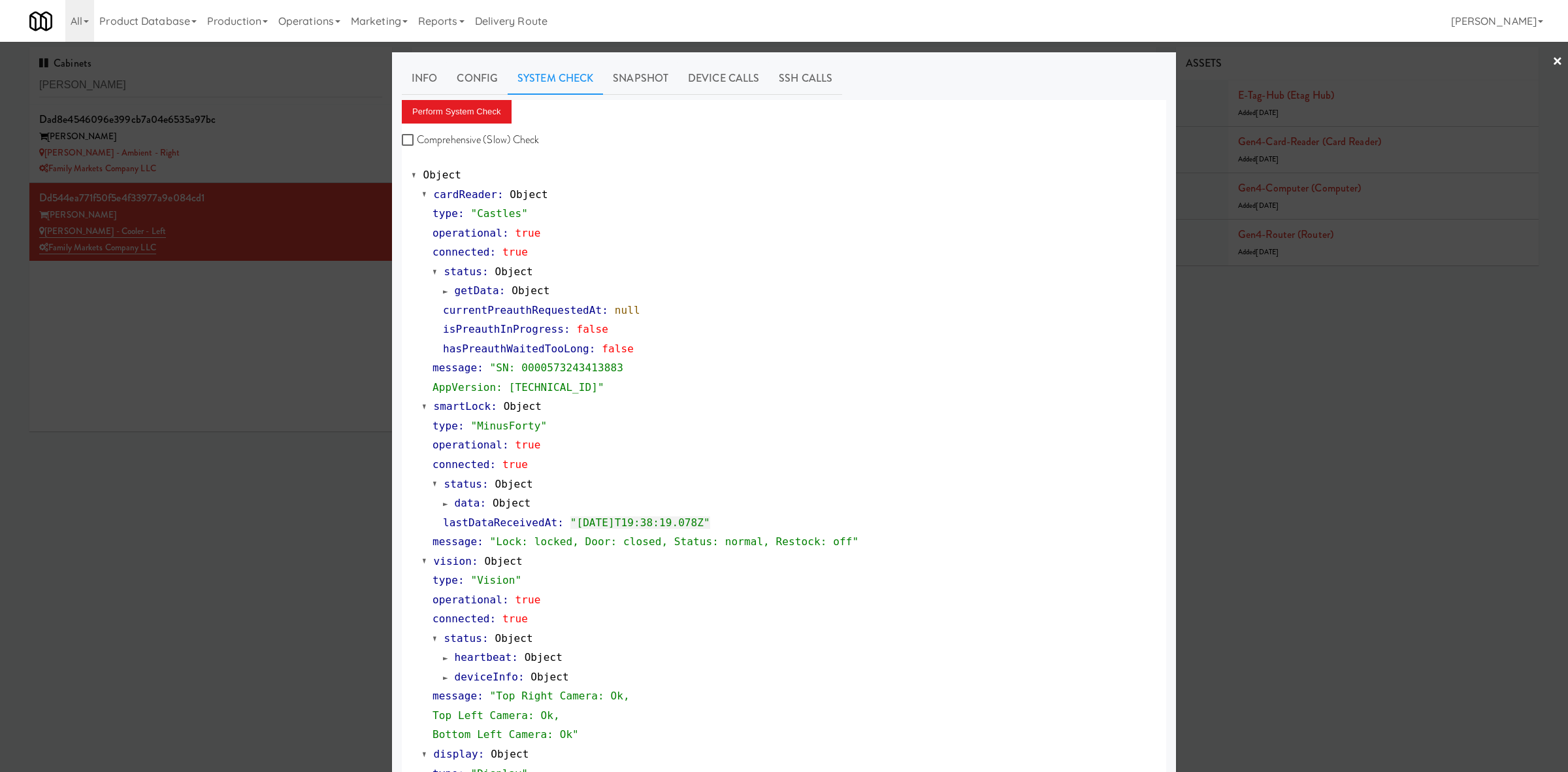
click at [403, 61] on div "Info Config System Check Snapshot Device Calls SSH Calls Perform System Check C…" at bounding box center [784, 534] width 784 height 963
click at [435, 82] on link "Info" at bounding box center [425, 78] width 45 height 33
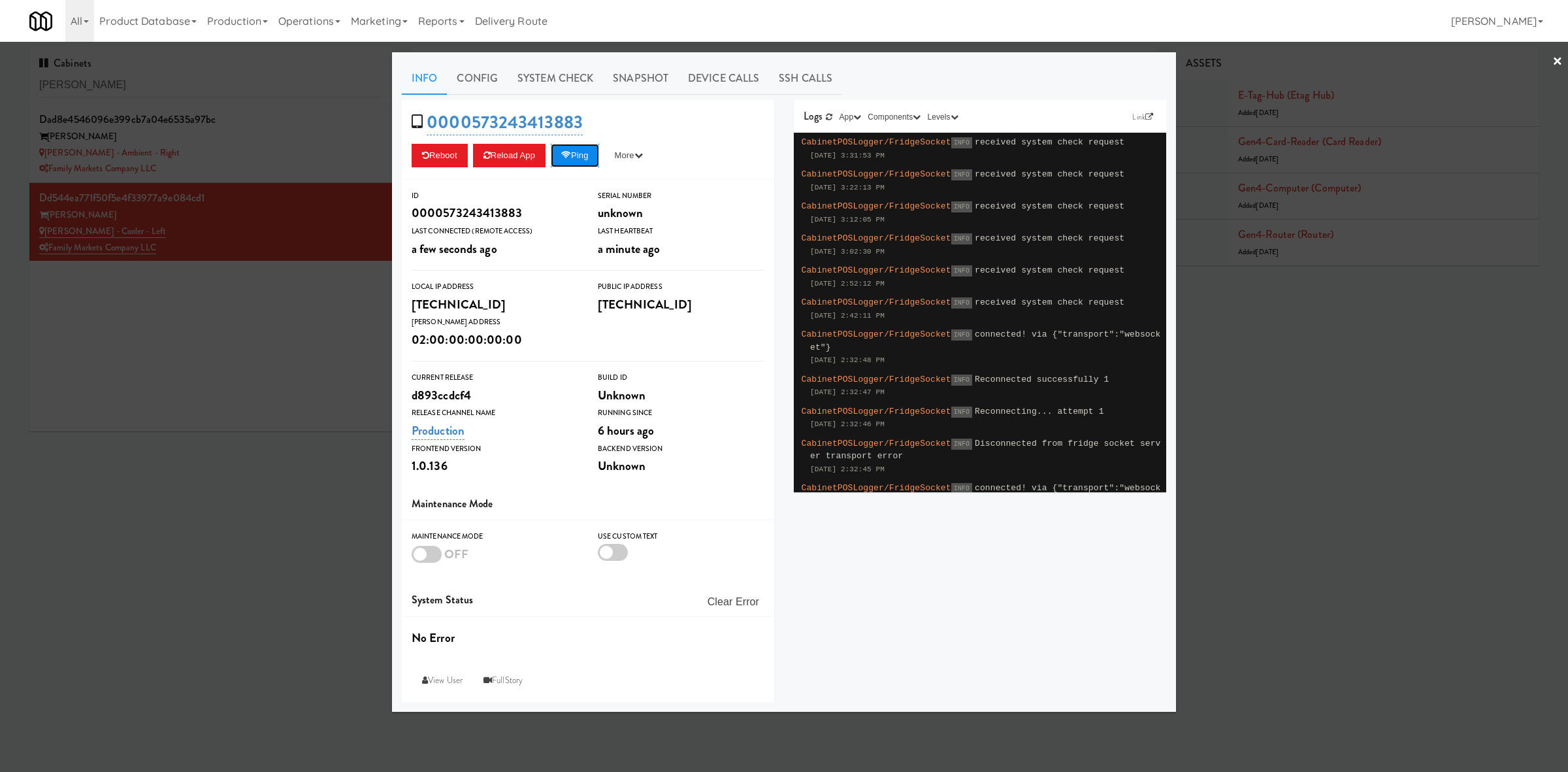
click at [565, 145] on button "Ping" at bounding box center [575, 155] width 48 height 23
click at [280, 281] on div at bounding box center [784, 386] width 1568 height 772
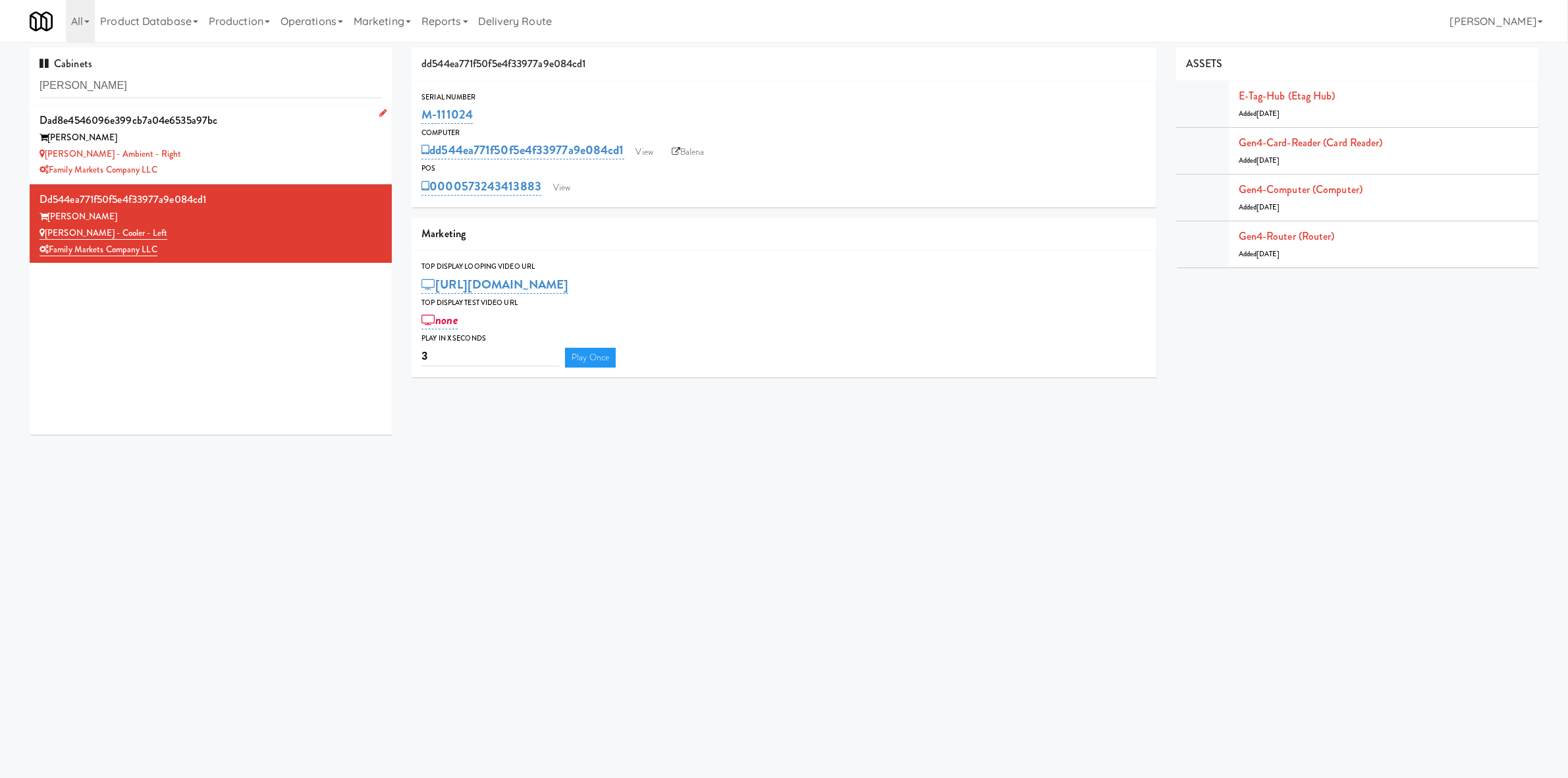
click at [280, 164] on div "Family Markets Company LLC" at bounding box center [211, 170] width 343 height 16
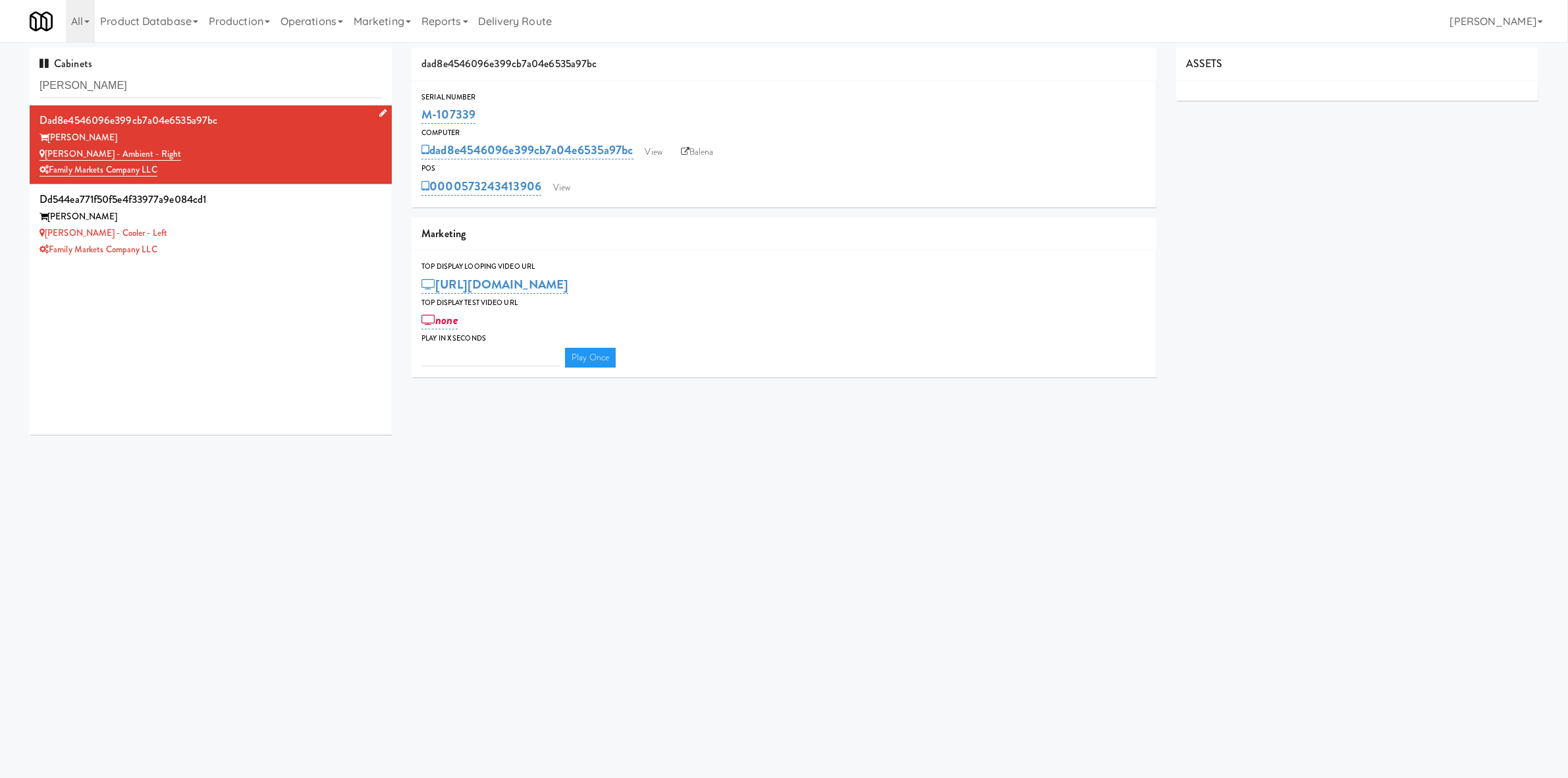
type input "3"
click at [554, 183] on link "View" at bounding box center [562, 187] width 31 height 20
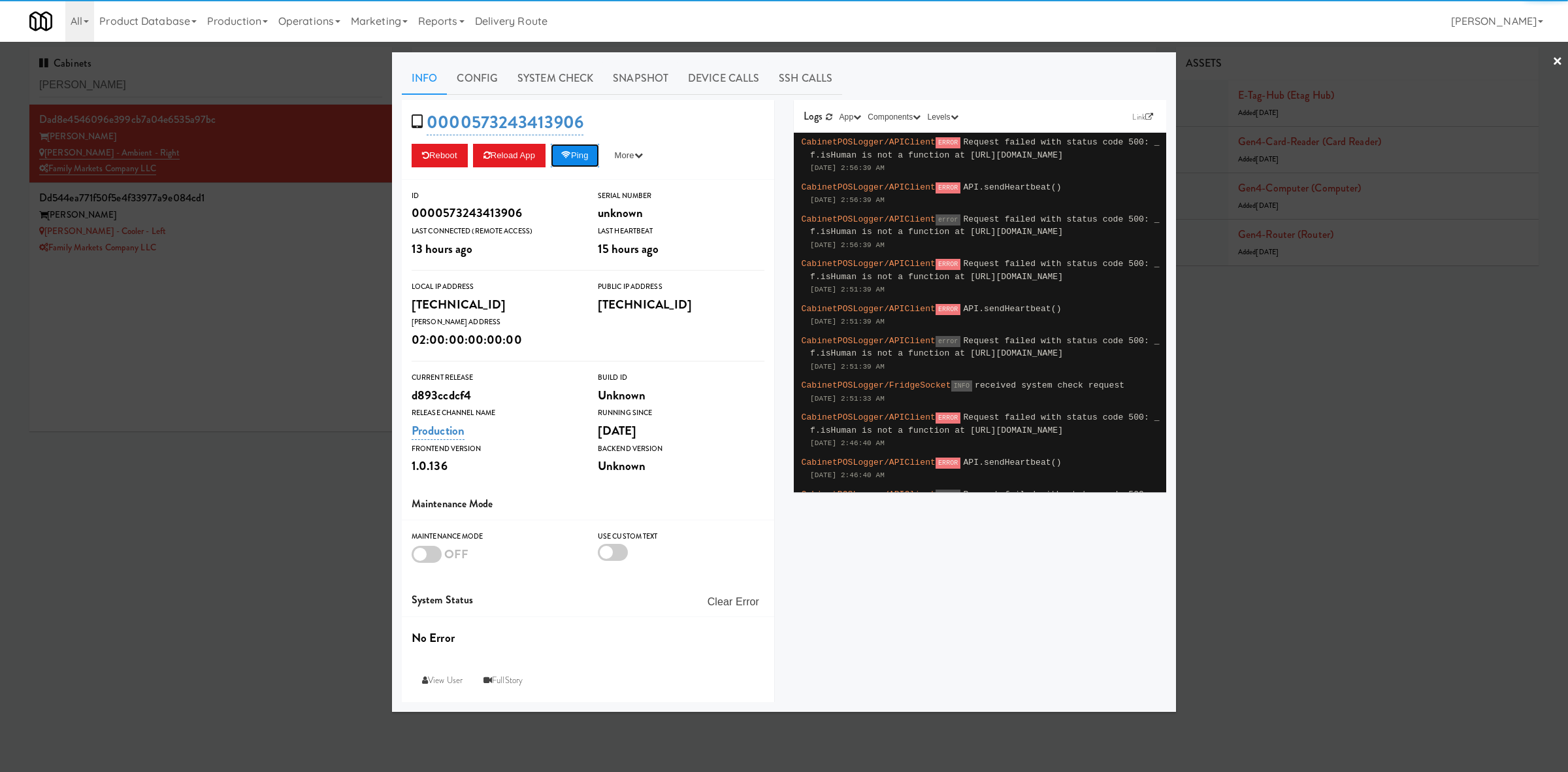
click at [583, 158] on button "Ping" at bounding box center [575, 155] width 48 height 23
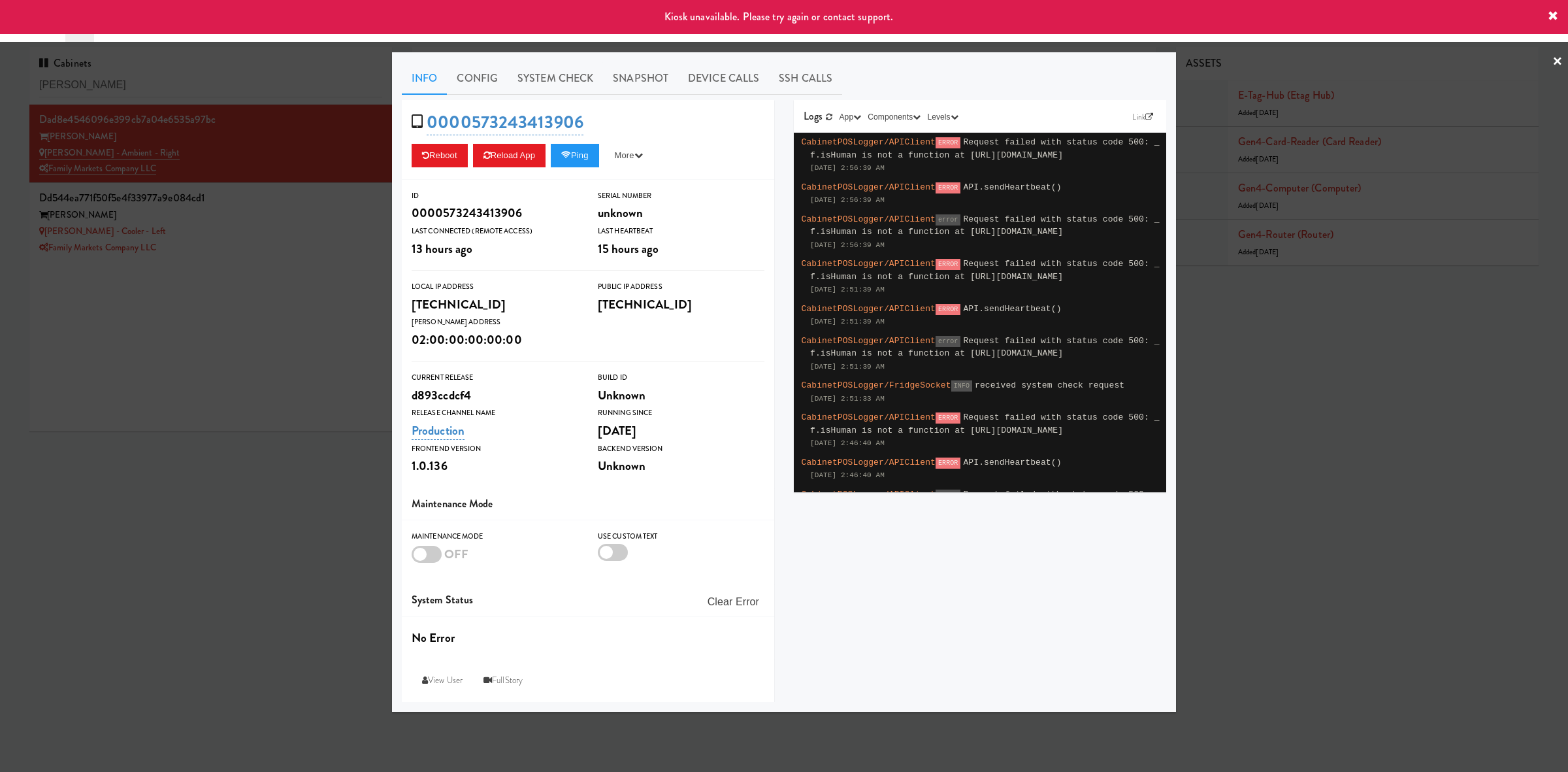
click at [258, 225] on div at bounding box center [784, 386] width 1568 height 772
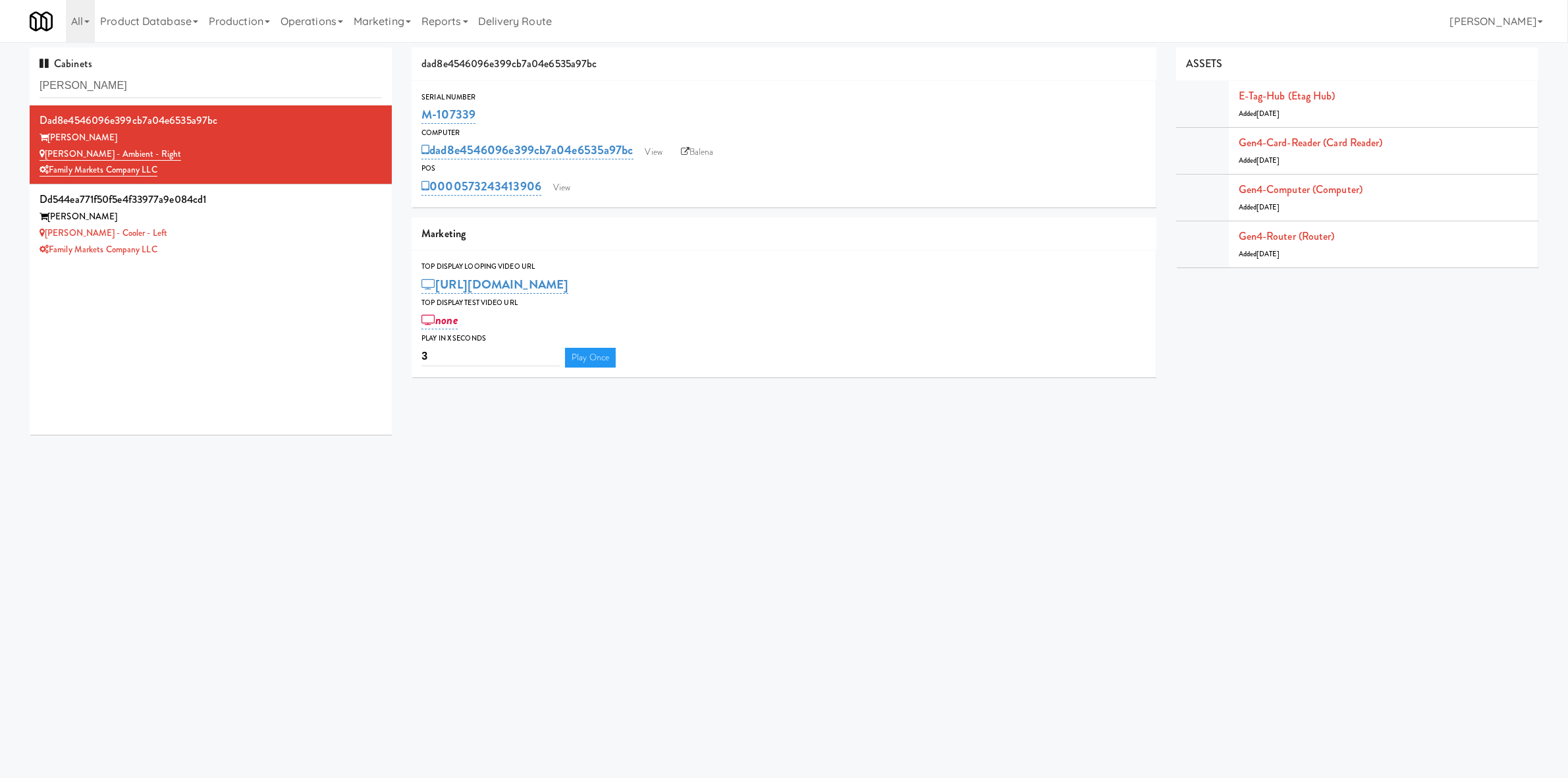
click at [364, 535] on body "Okay Okay Select date: previous 2025-Aug next Su Mo Tu We Th Fr Sa 27 28 29 30 …" at bounding box center [784, 431] width 1568 height 778
click at [252, 229] on div "[PERSON_NAME] - Cooler - Left" at bounding box center [211, 233] width 343 height 16
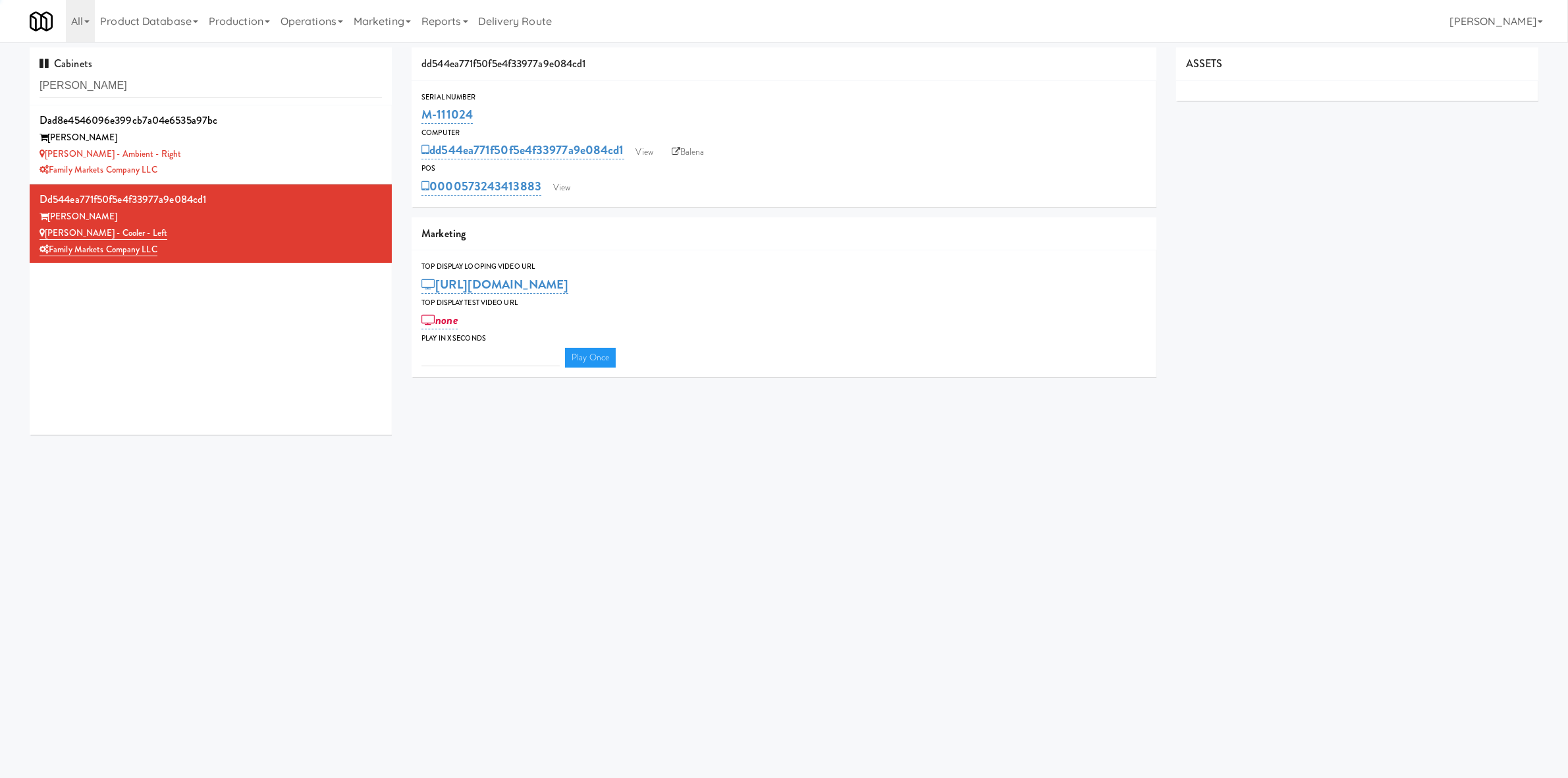
click at [605, 535] on body "Okay Okay Select date: previous 2025-Aug next Su Mo Tu We Th Fr Sa 27 28 29 30 …" at bounding box center [784, 431] width 1568 height 778
type input "3"
click at [294, 167] on div "Family Markets Company LLC" at bounding box center [211, 170] width 343 height 16
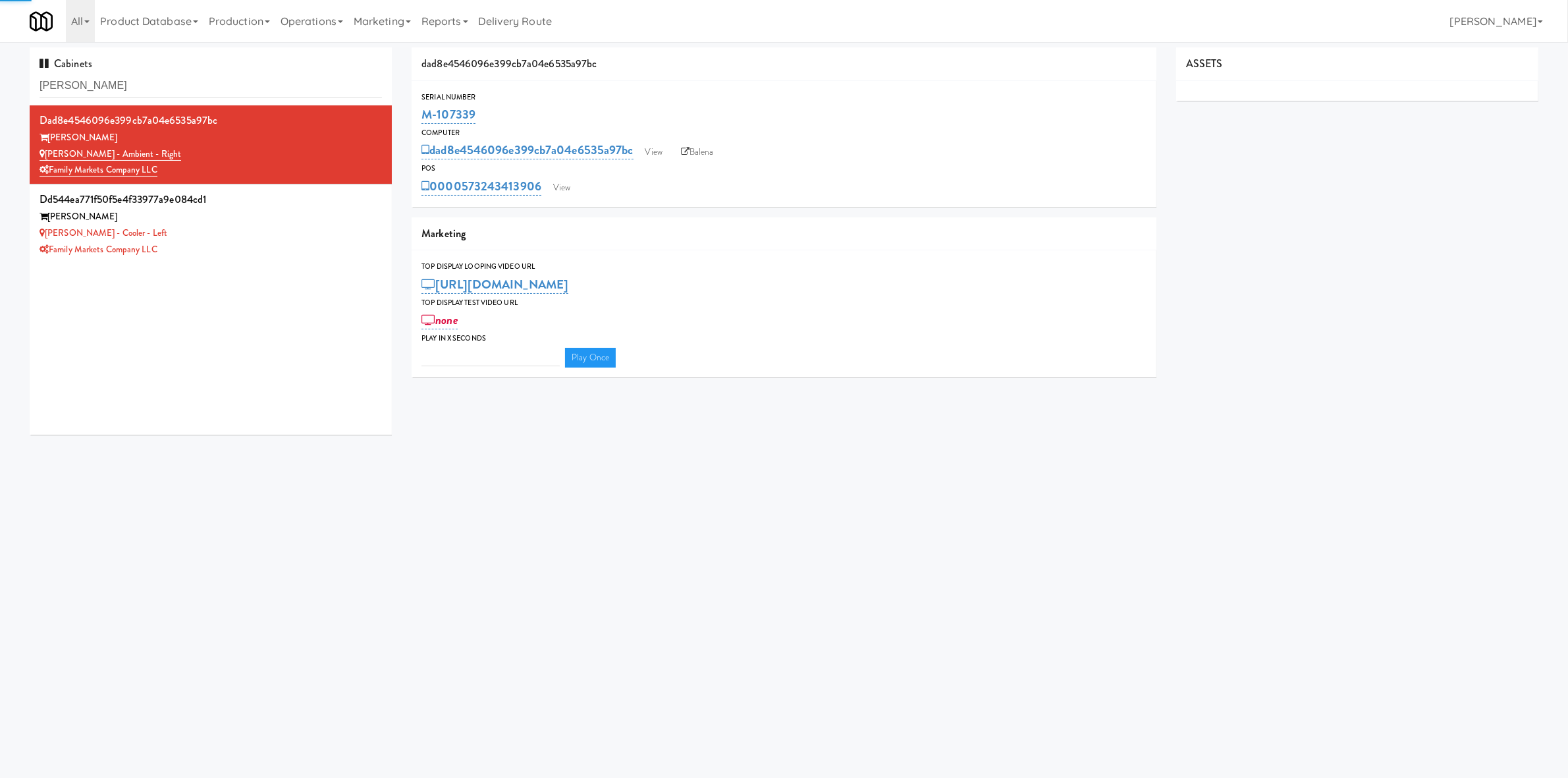
type input "3"
click at [660, 147] on link "View" at bounding box center [654, 152] width 31 height 20
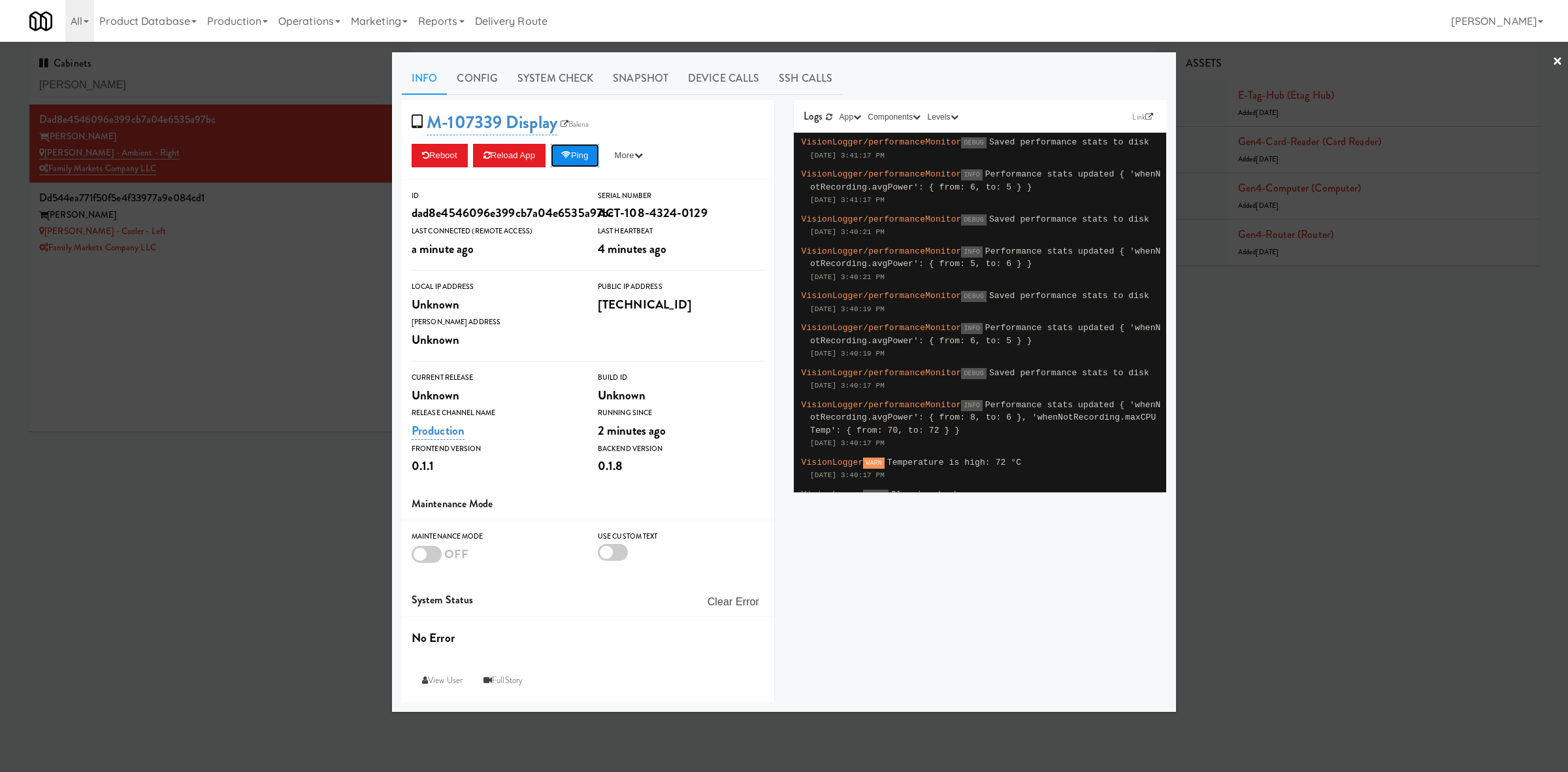
click at [590, 155] on button "Ping" at bounding box center [575, 155] width 48 height 23
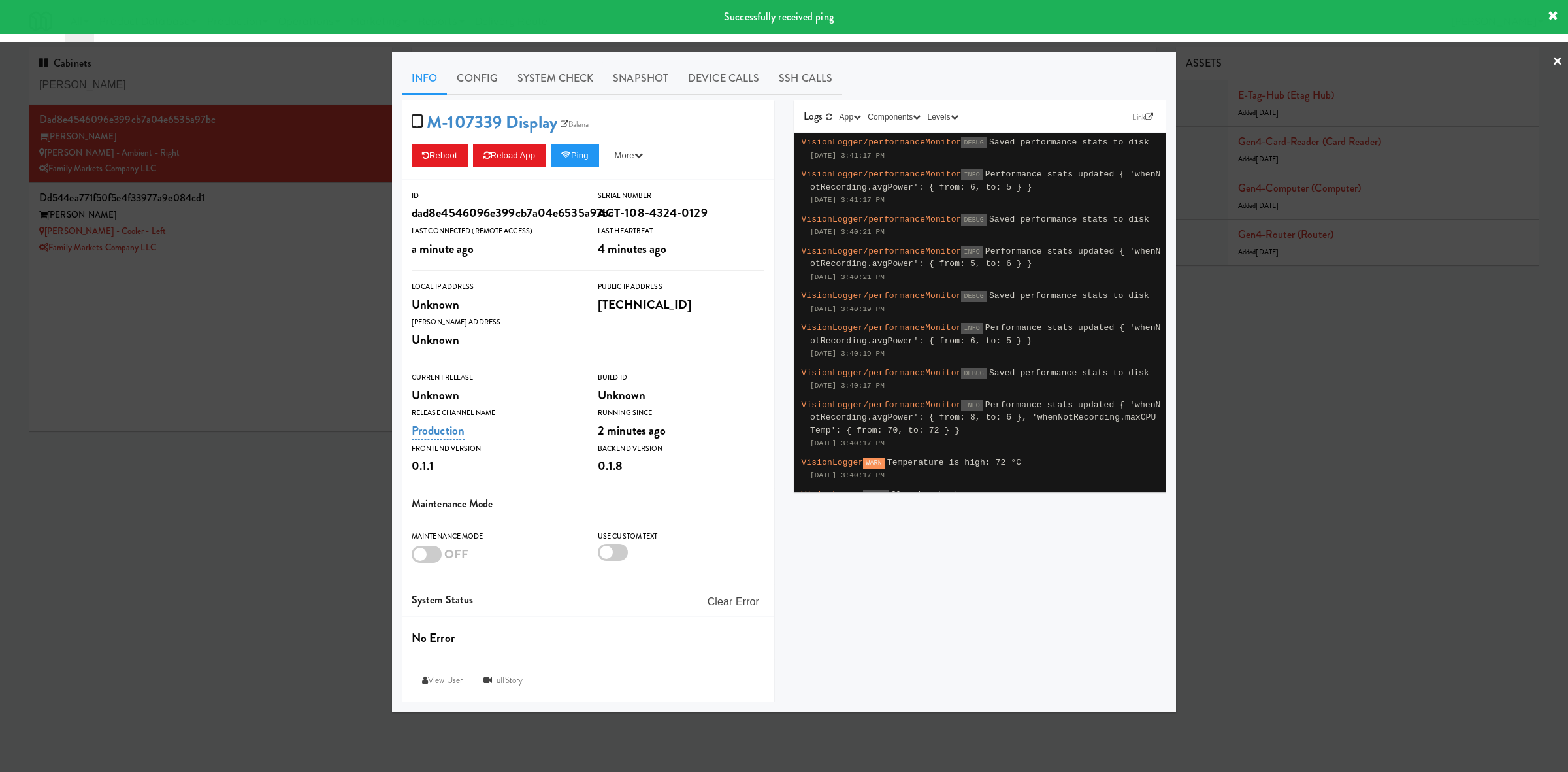
click at [297, 352] on div at bounding box center [784, 386] width 1568 height 772
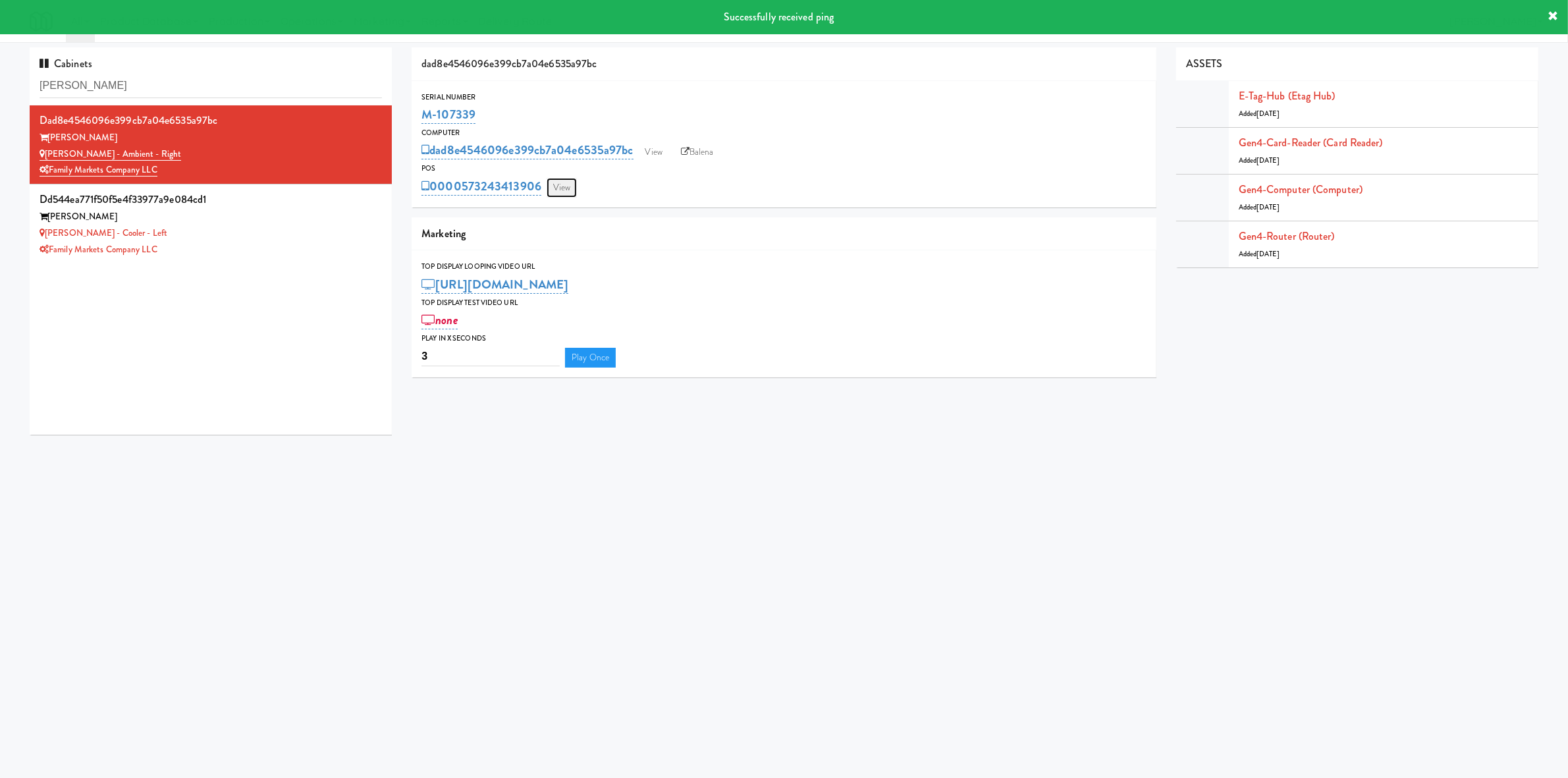
click at [577, 194] on link "View" at bounding box center [562, 187] width 31 height 20
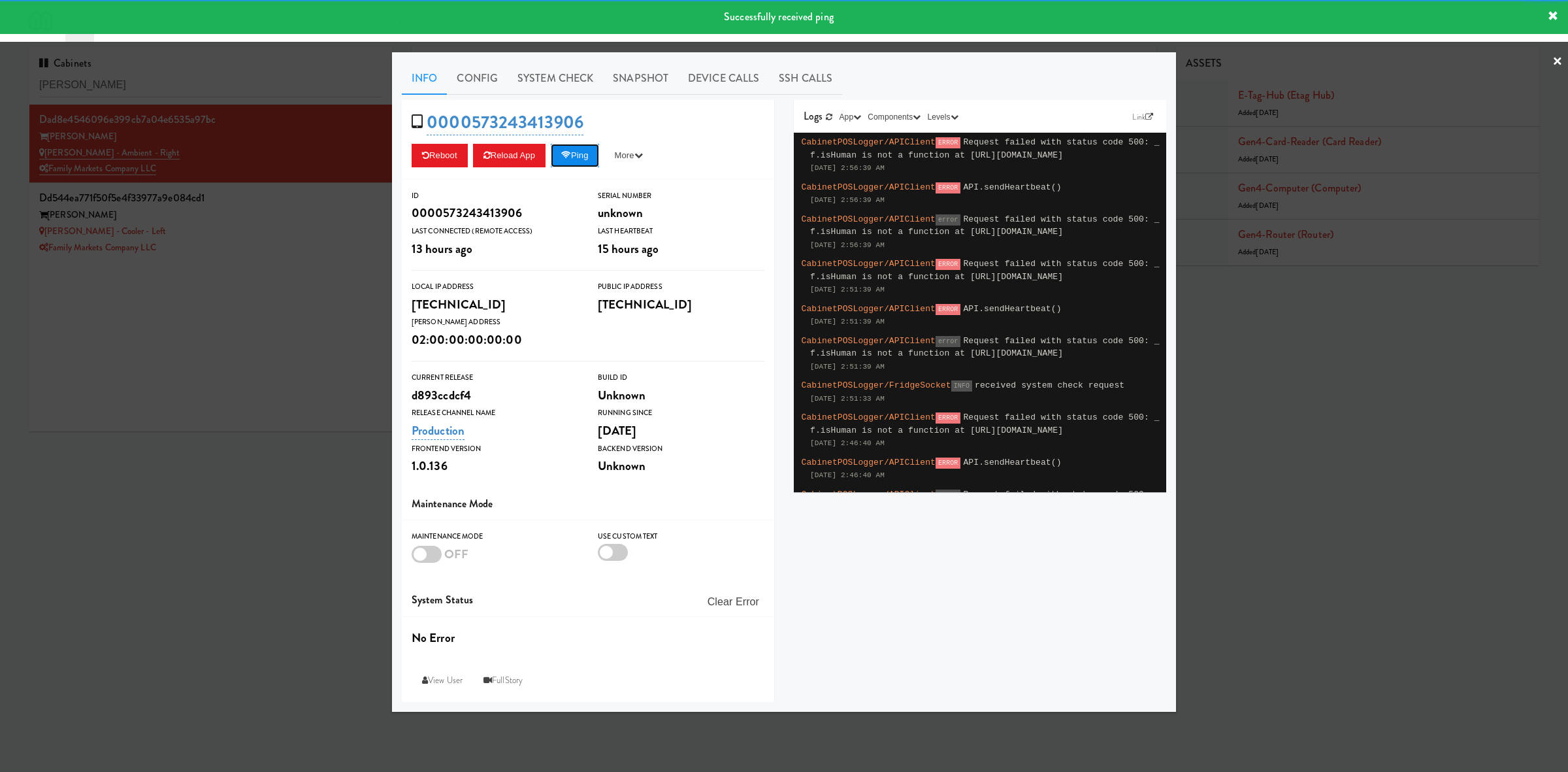
click at [571, 155] on icon at bounding box center [566, 155] width 10 height 9
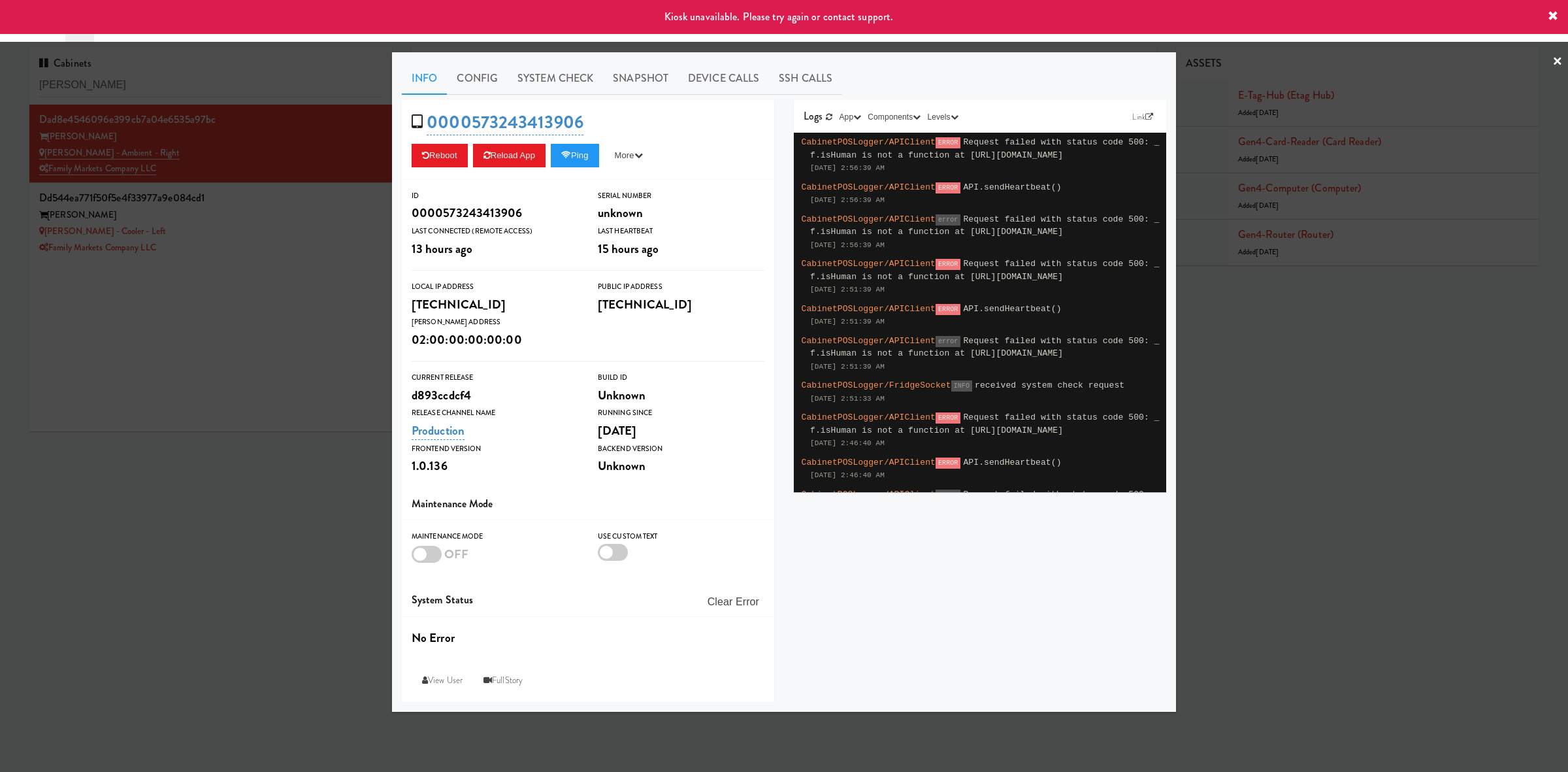
click at [292, 240] on div at bounding box center [784, 386] width 1568 height 772
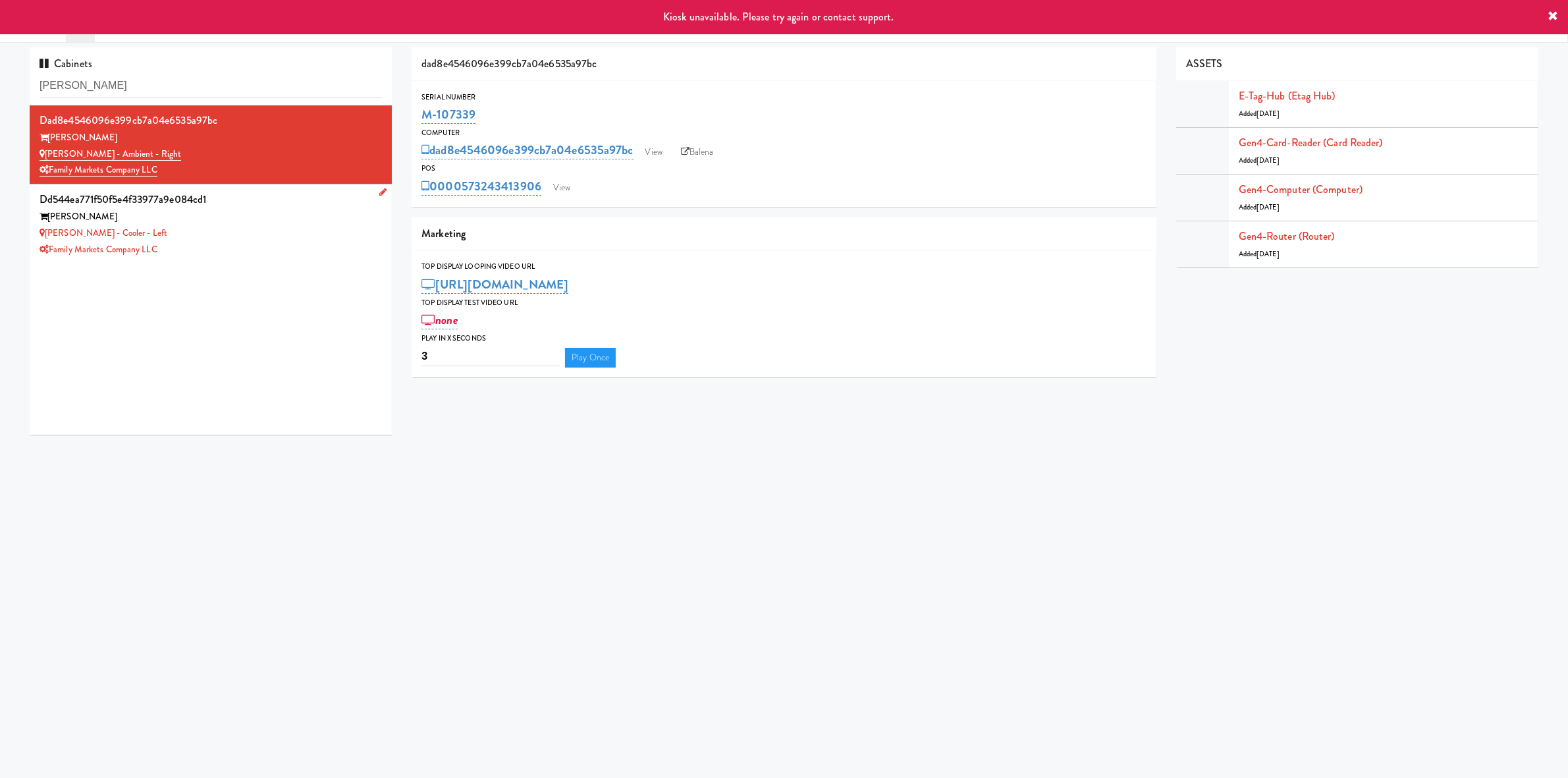
click at [275, 247] on div "Family Markets Company LLC" at bounding box center [211, 250] width 343 height 16
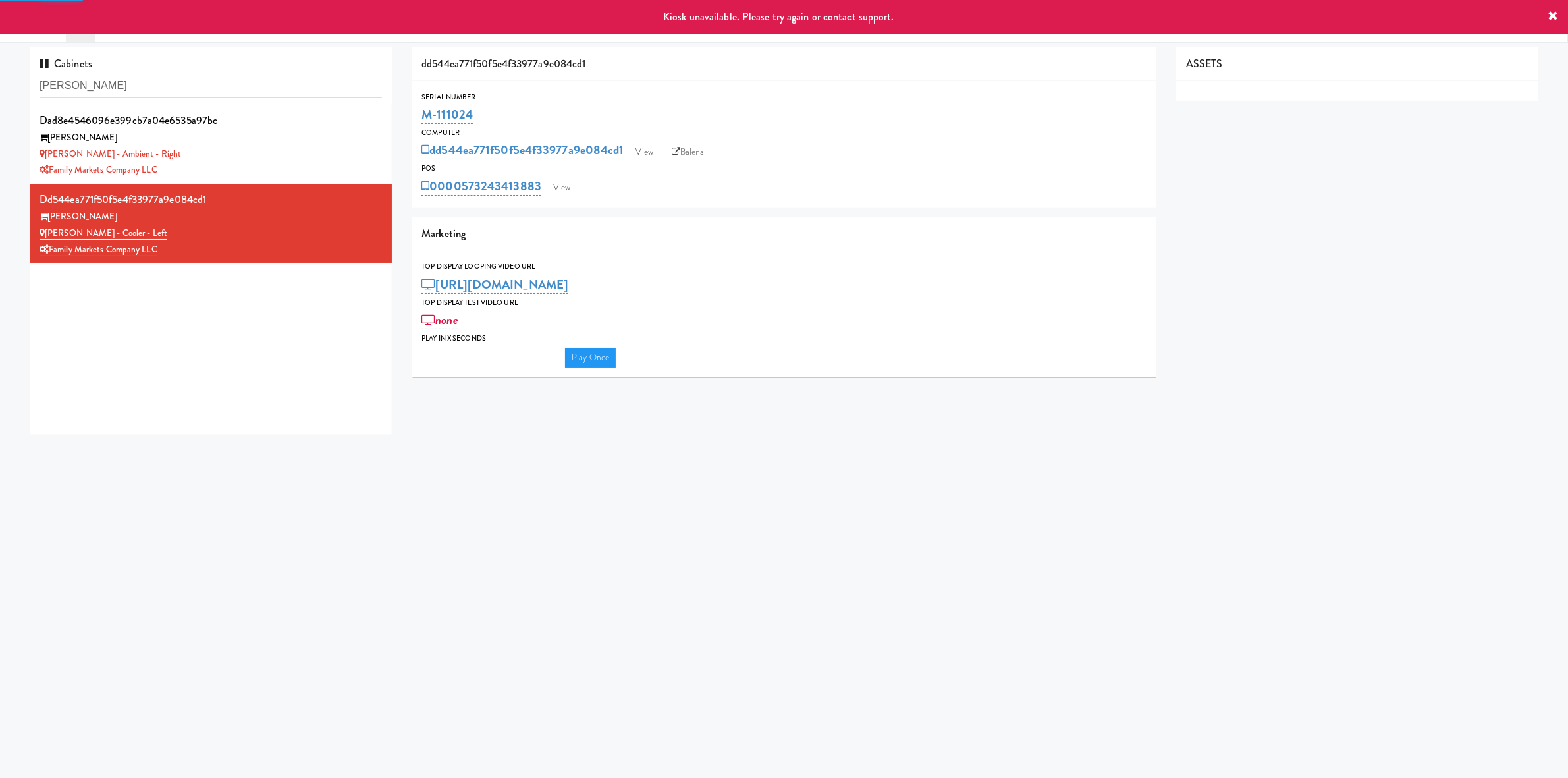
type input "3"
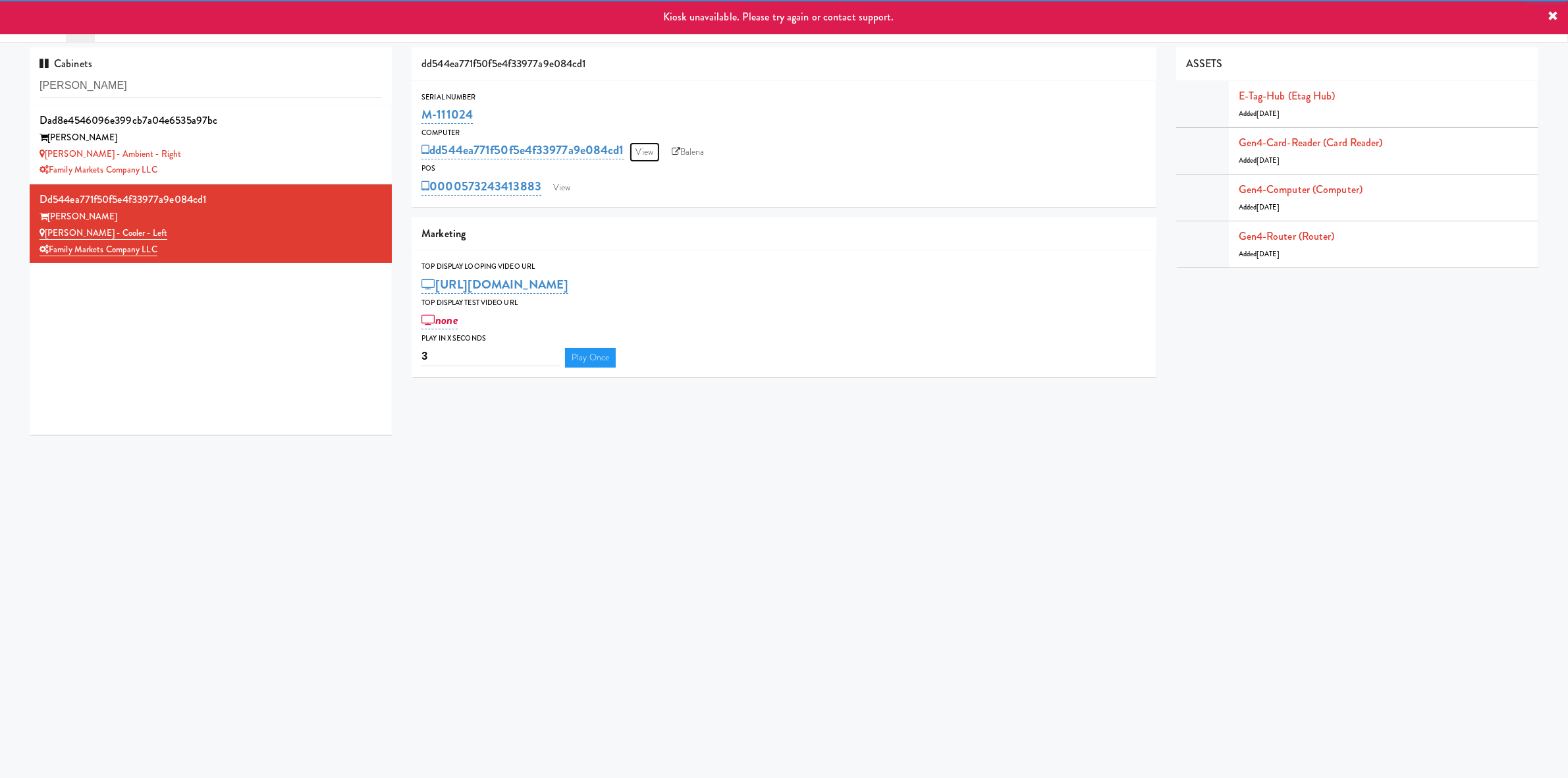
click at [651, 156] on link "View" at bounding box center [645, 152] width 31 height 20
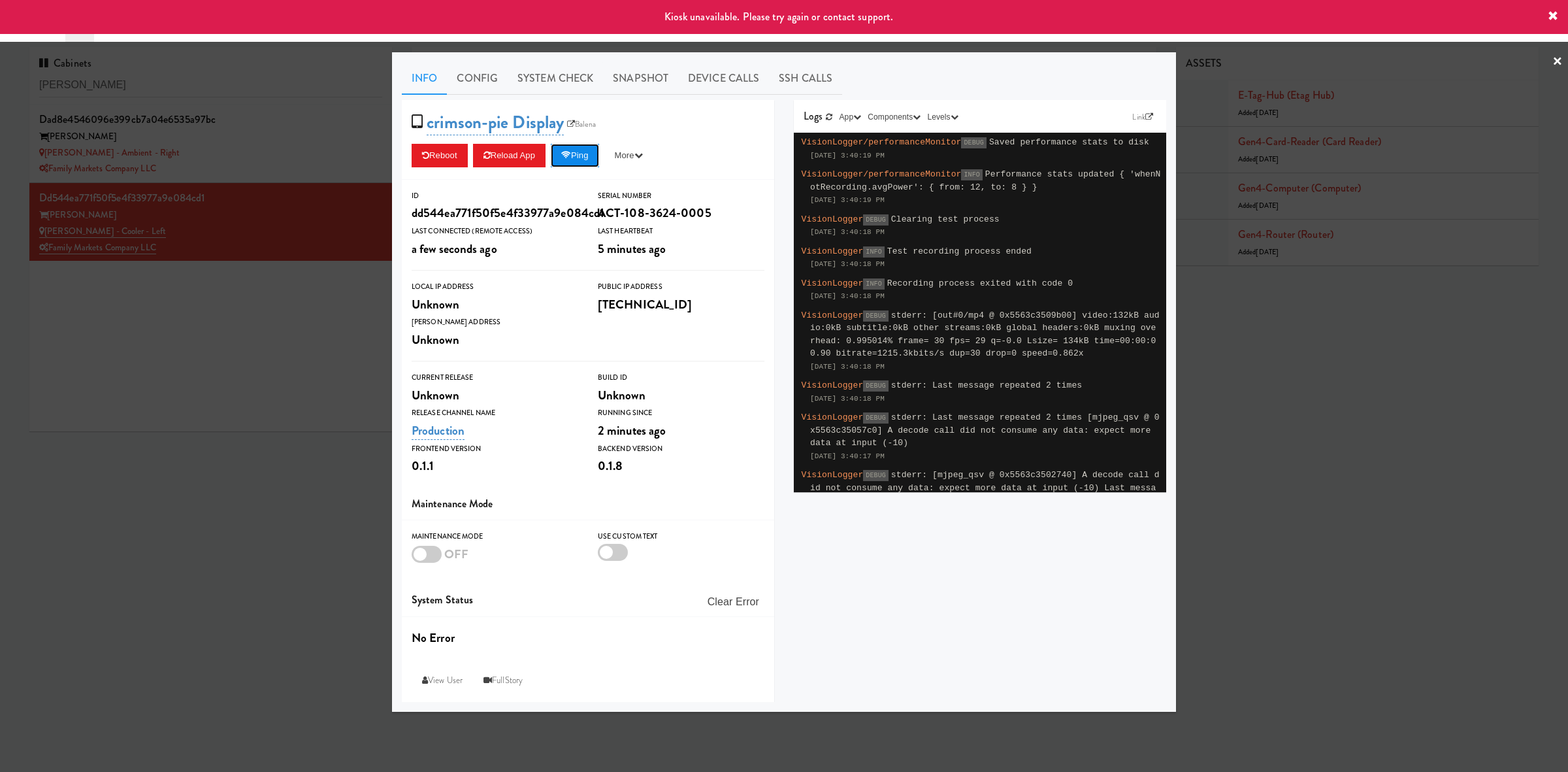
click at [589, 149] on button "Ping" at bounding box center [575, 155] width 48 height 23
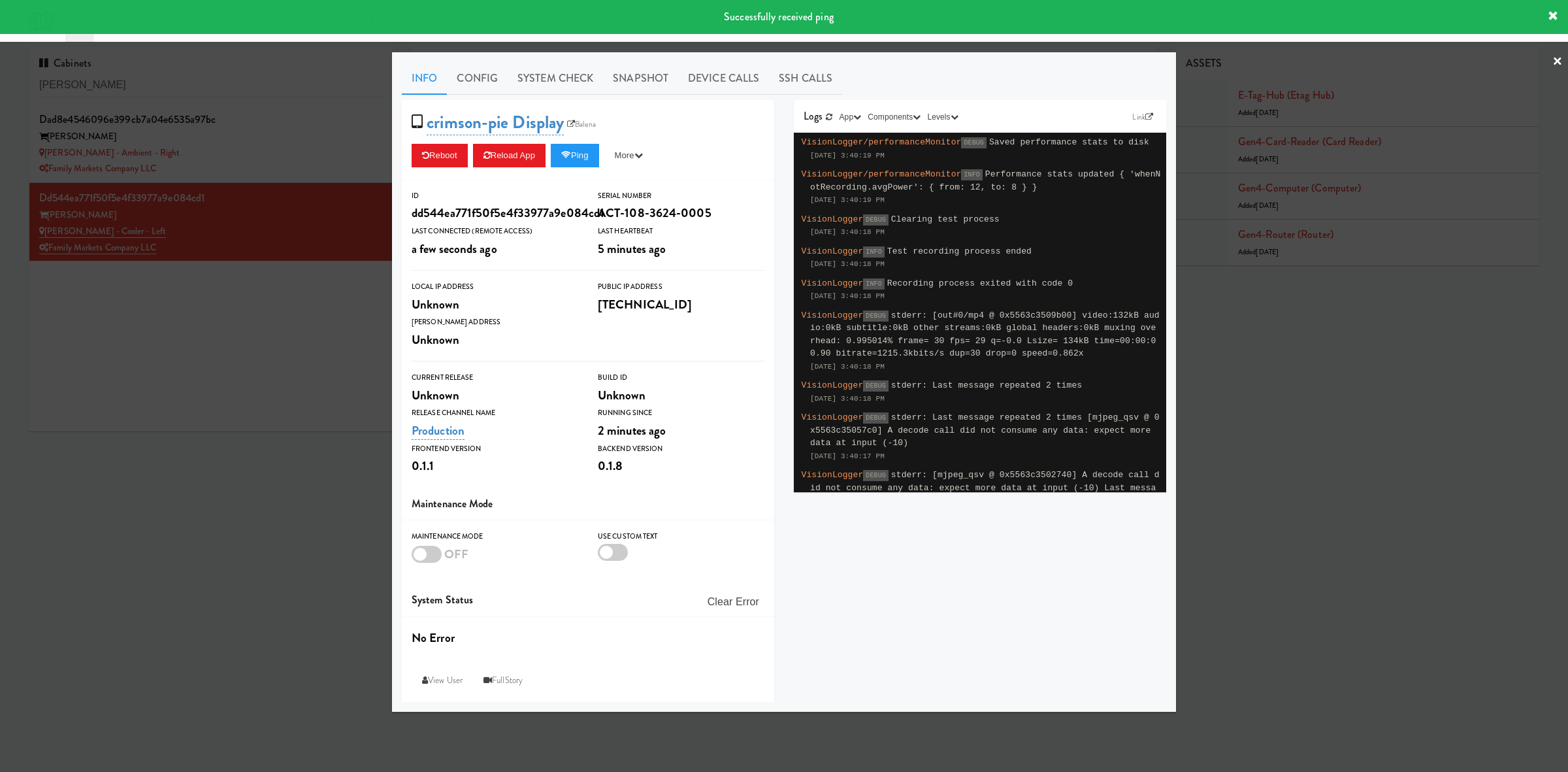
click at [332, 339] on div at bounding box center [784, 386] width 1568 height 772
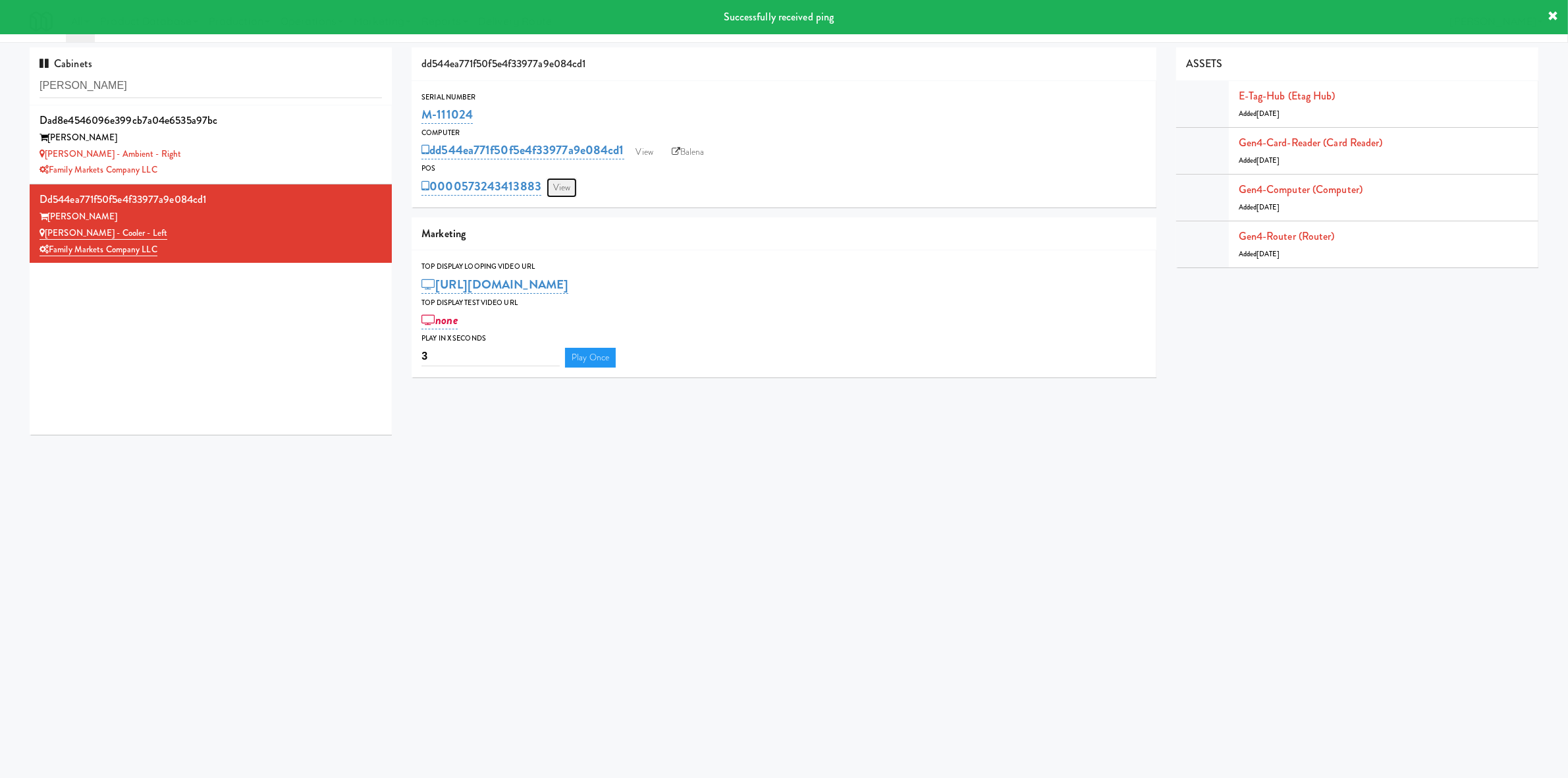
click at [574, 190] on link "View" at bounding box center [562, 187] width 31 height 20
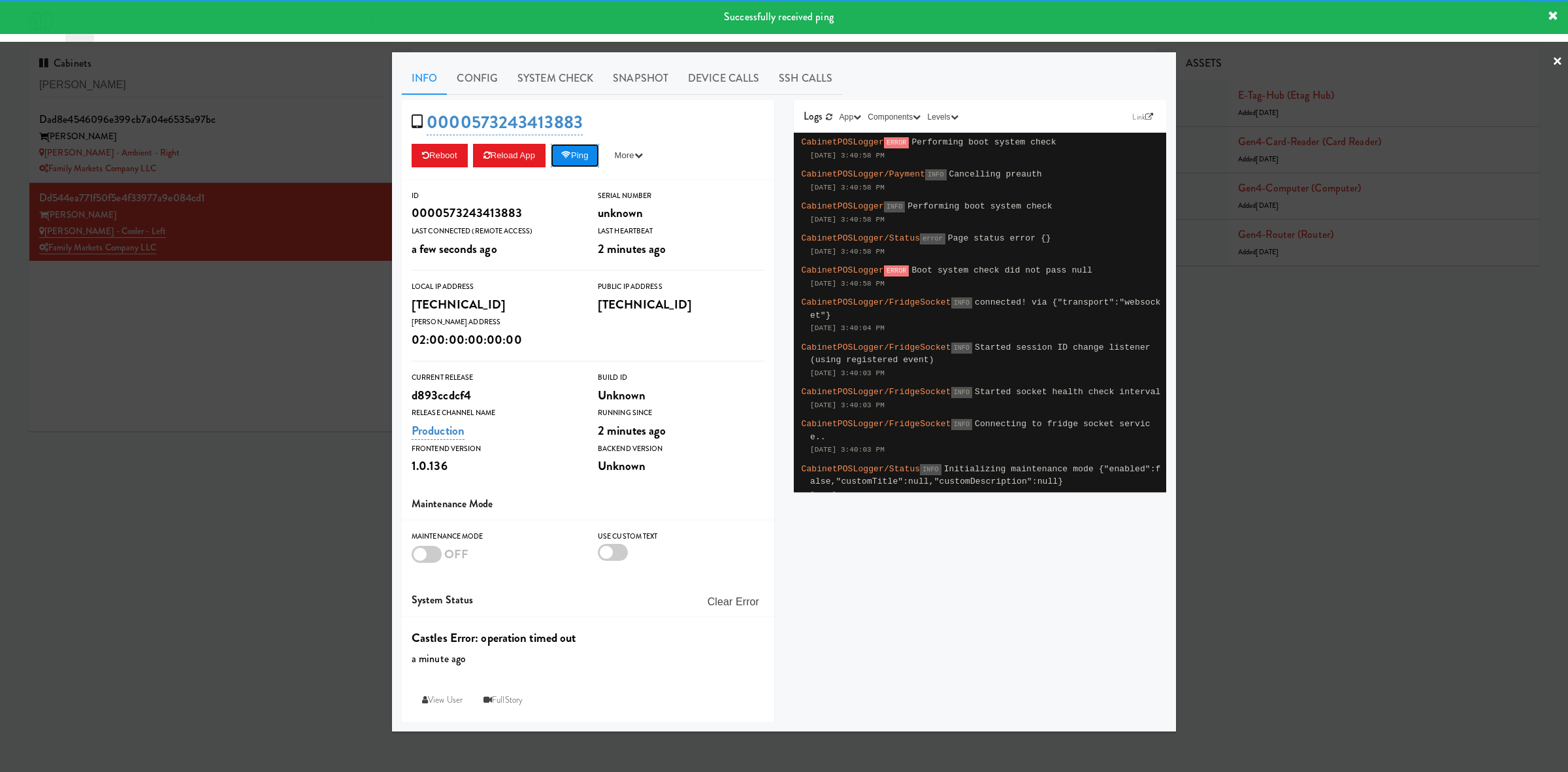
click at [588, 158] on button "Ping" at bounding box center [575, 155] width 48 height 23
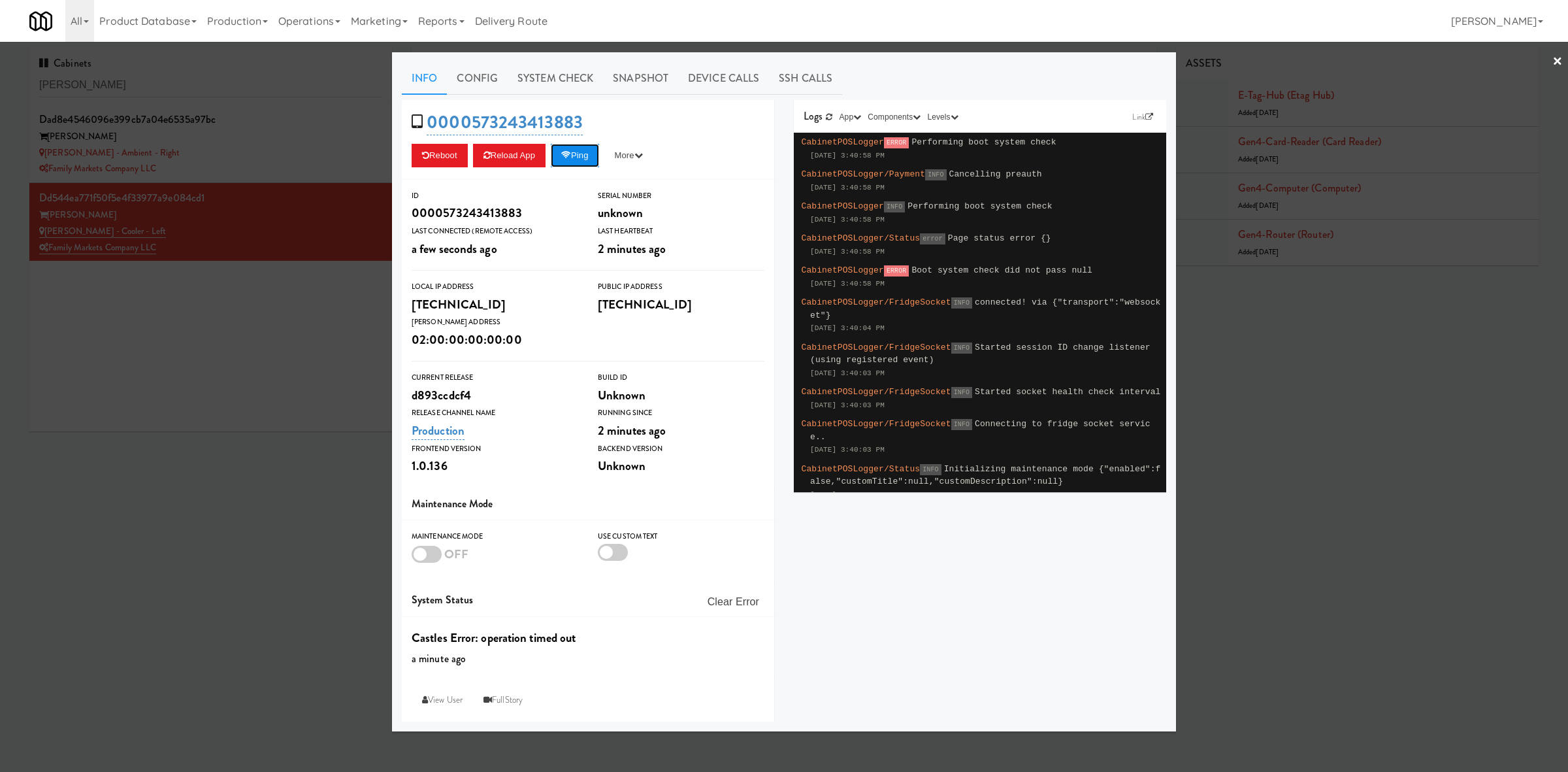
click at [588, 159] on button "Ping" at bounding box center [575, 155] width 48 height 23
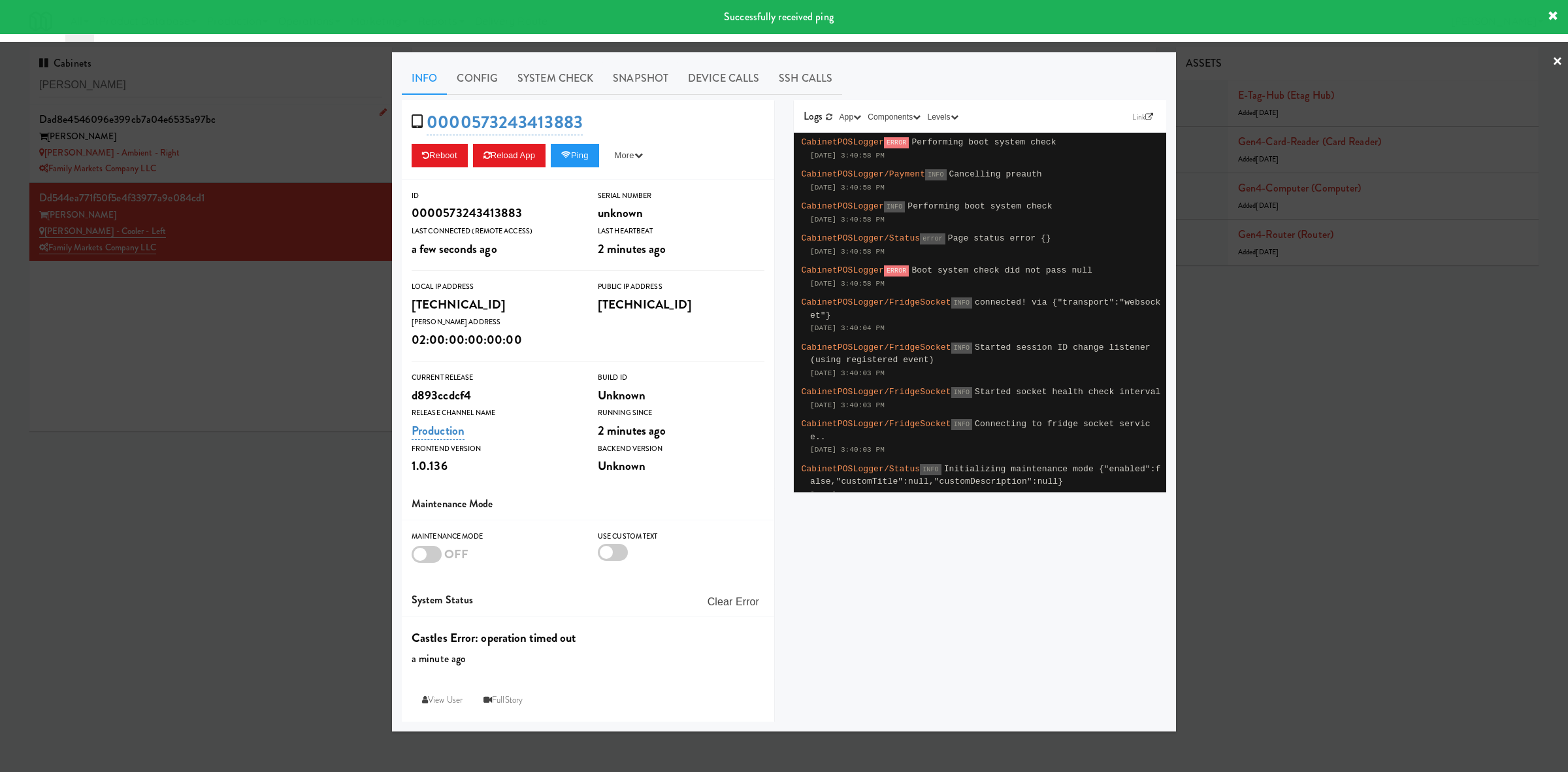
click at [275, 151] on div at bounding box center [784, 386] width 1568 height 772
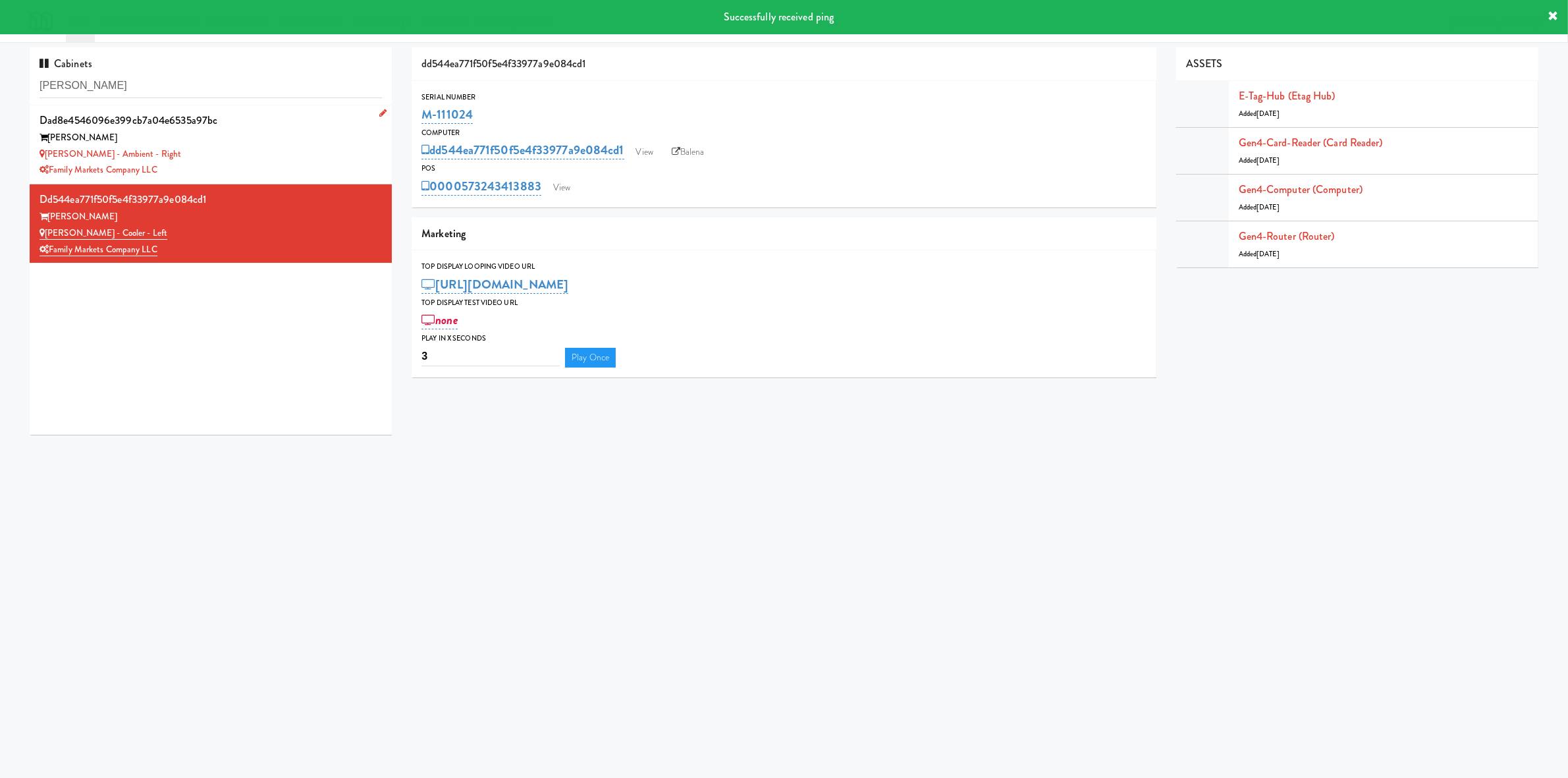
click at [273, 158] on div "[PERSON_NAME] - Ambient - Right" at bounding box center [211, 154] width 343 height 16
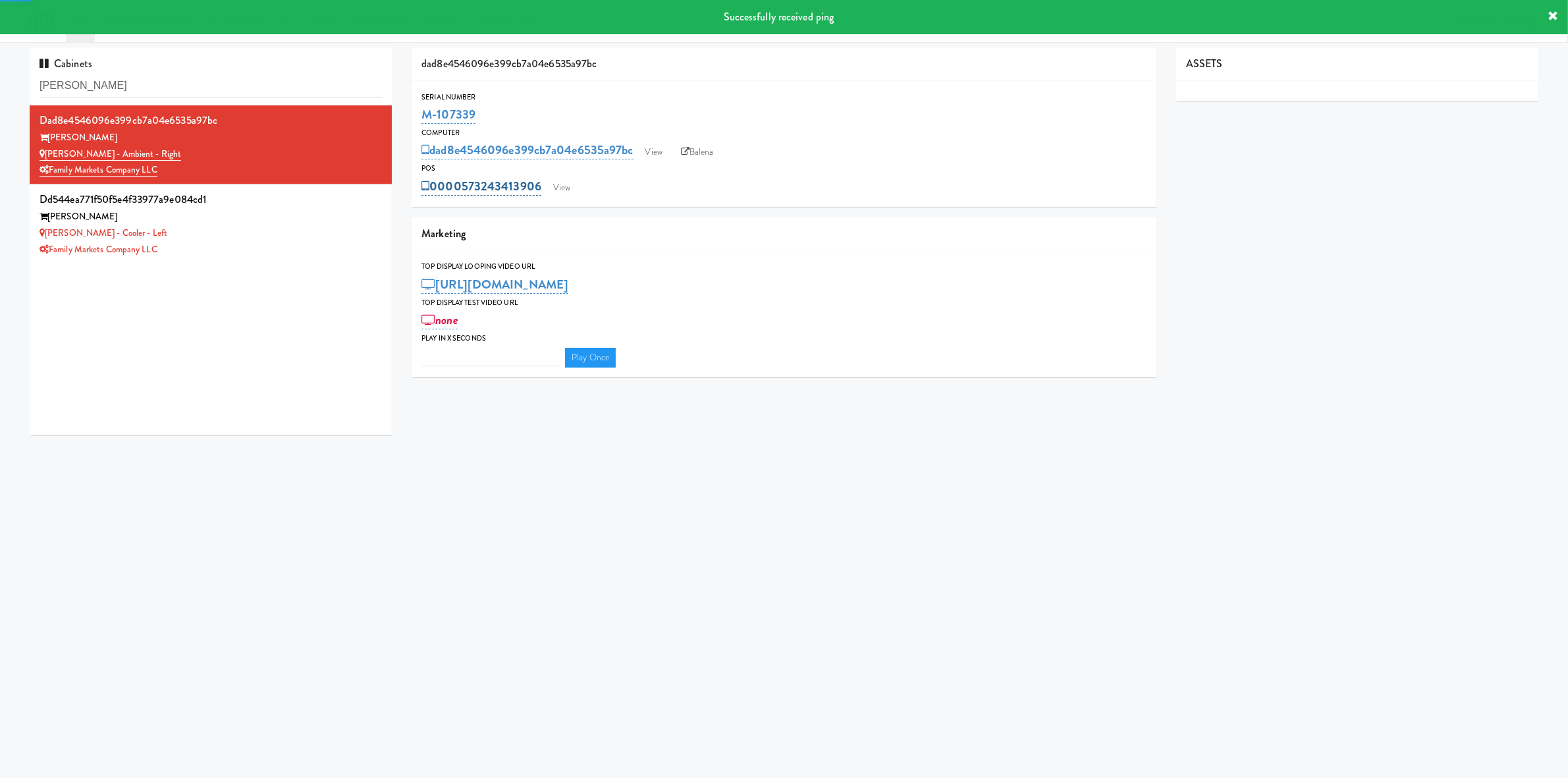
type input "3"
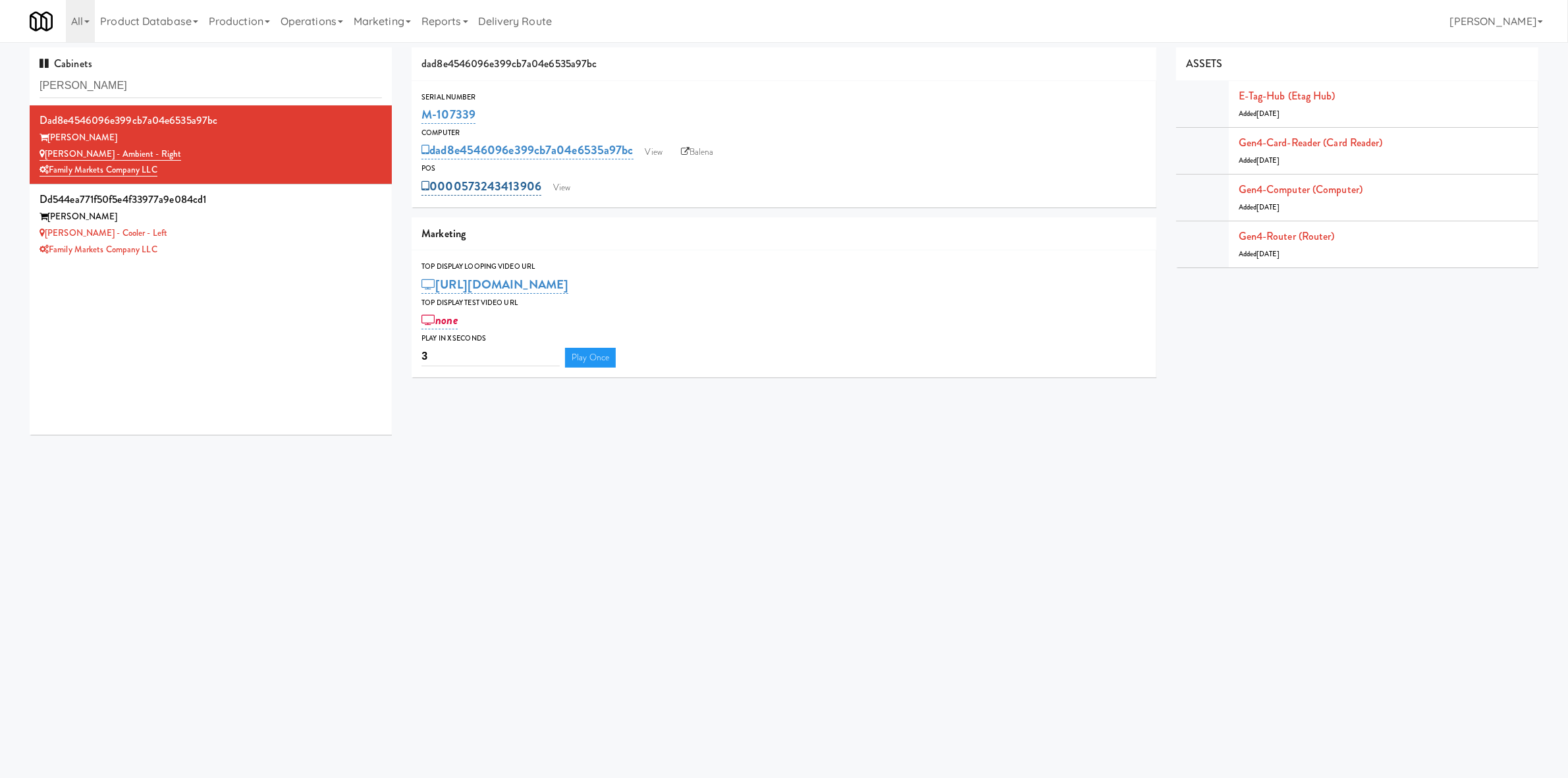
drag, startPoint x: 545, startPoint y: 169, endPoint x: 541, endPoint y: 183, distance: 14.6
click at [541, 183] on div "POS 0000573243413906 View" at bounding box center [783, 179] width 744 height 35
copy div "0000573243413906"
click at [566, 180] on link "View" at bounding box center [562, 187] width 31 height 20
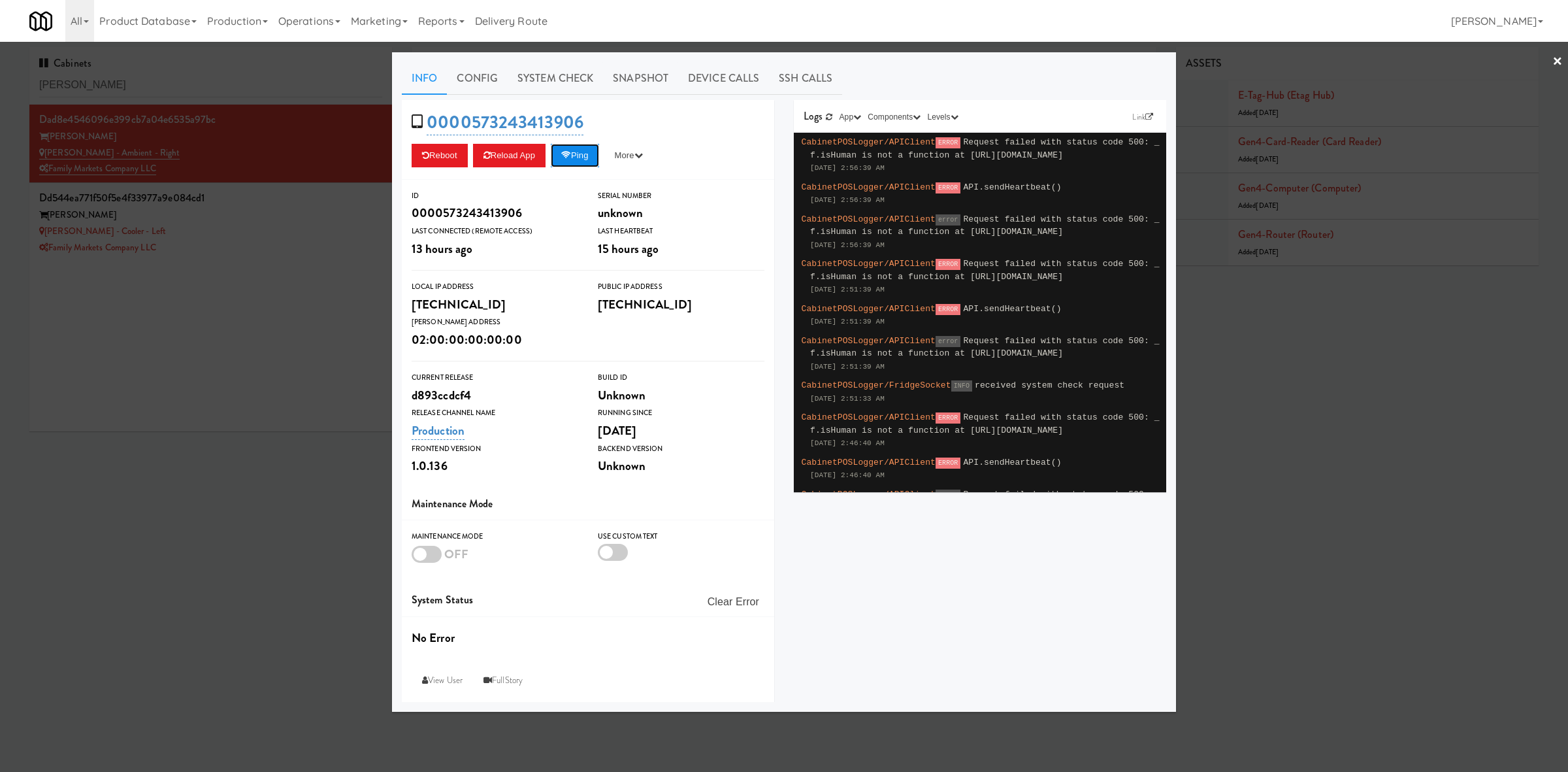
click at [590, 158] on button "Ping" at bounding box center [575, 155] width 48 height 23
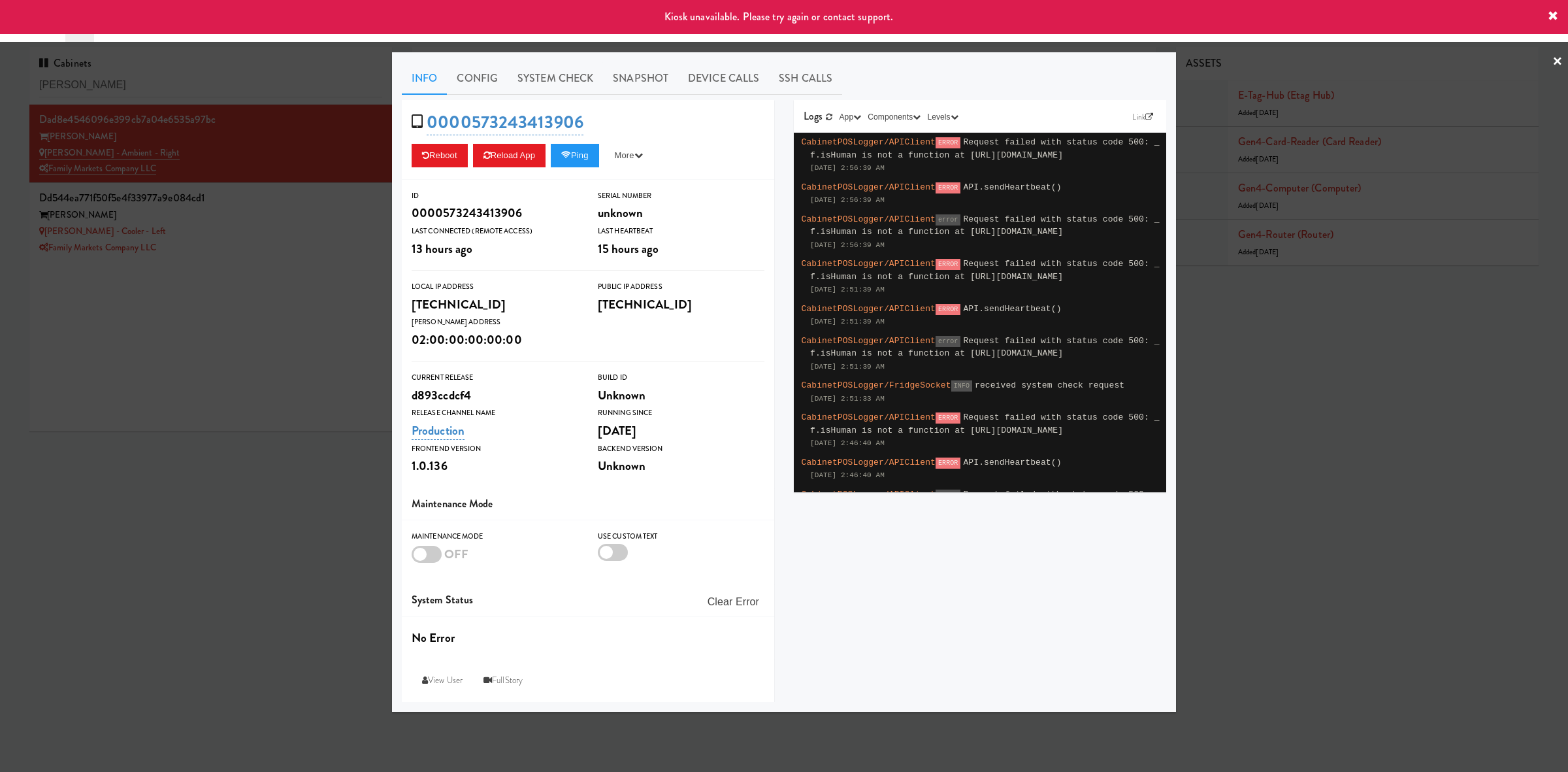
click at [281, 572] on div at bounding box center [784, 386] width 1568 height 772
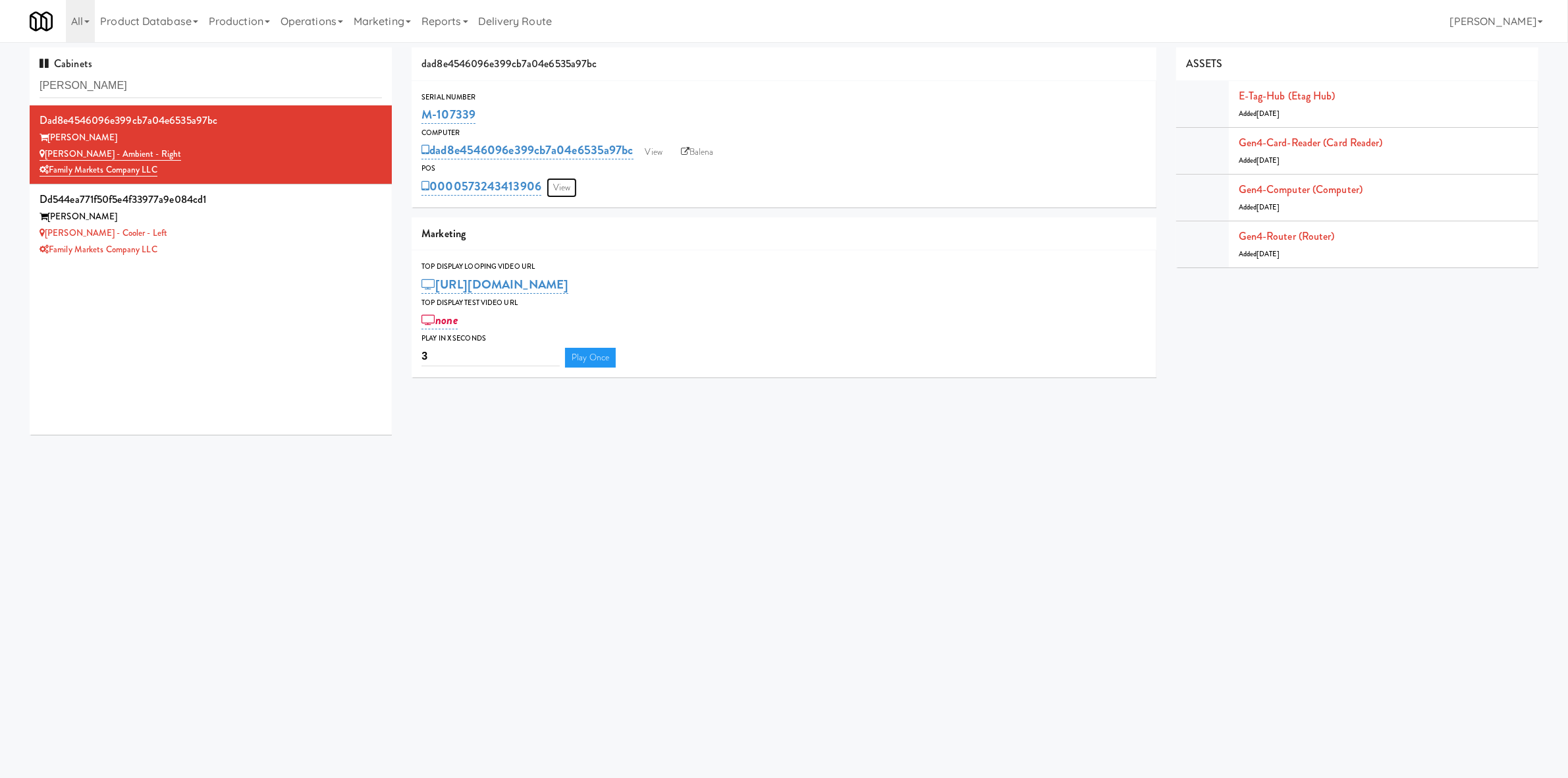
click at [568, 188] on link "View" at bounding box center [562, 187] width 31 height 20
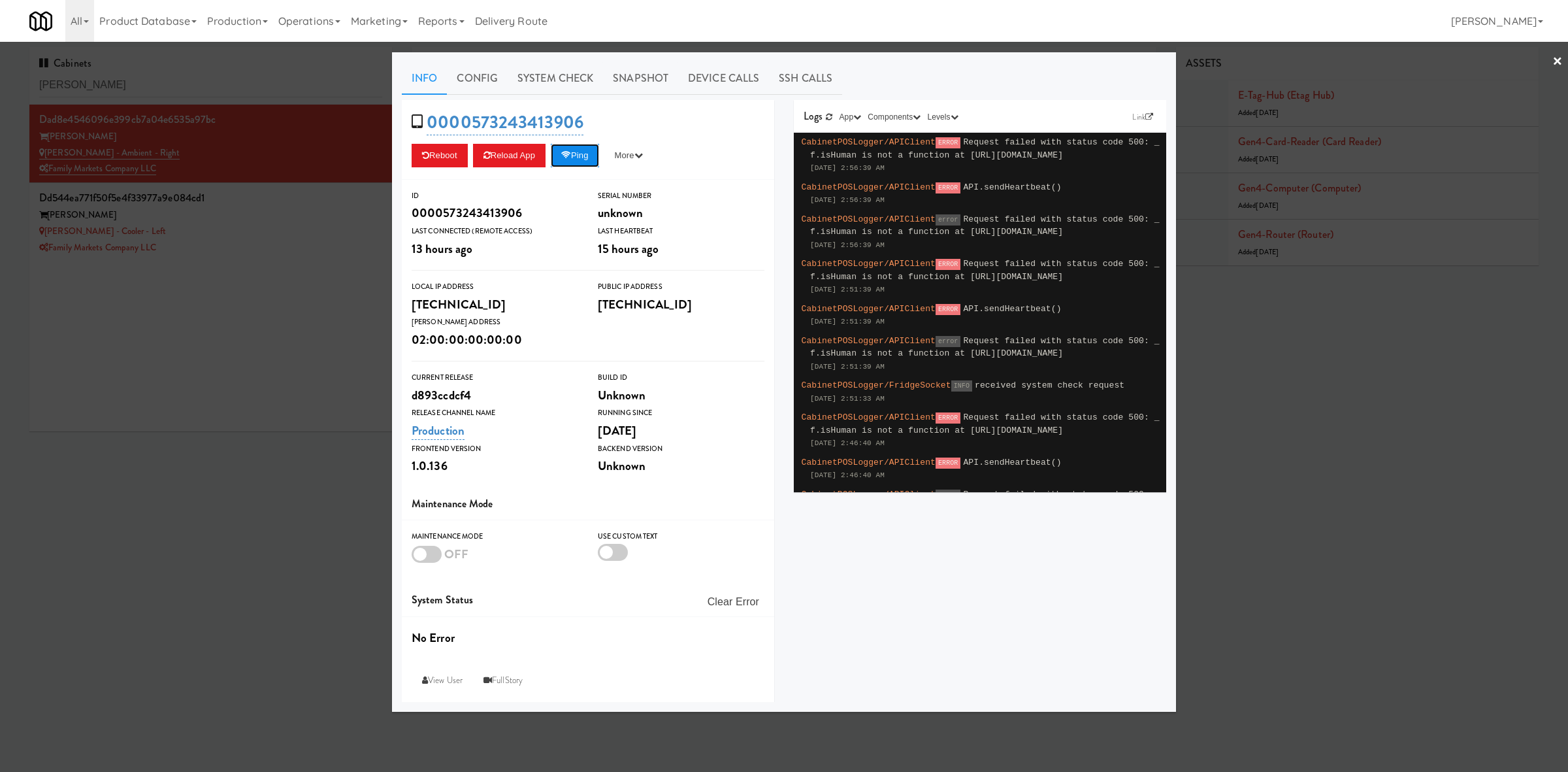
click at [595, 158] on button "Ping" at bounding box center [575, 155] width 48 height 23
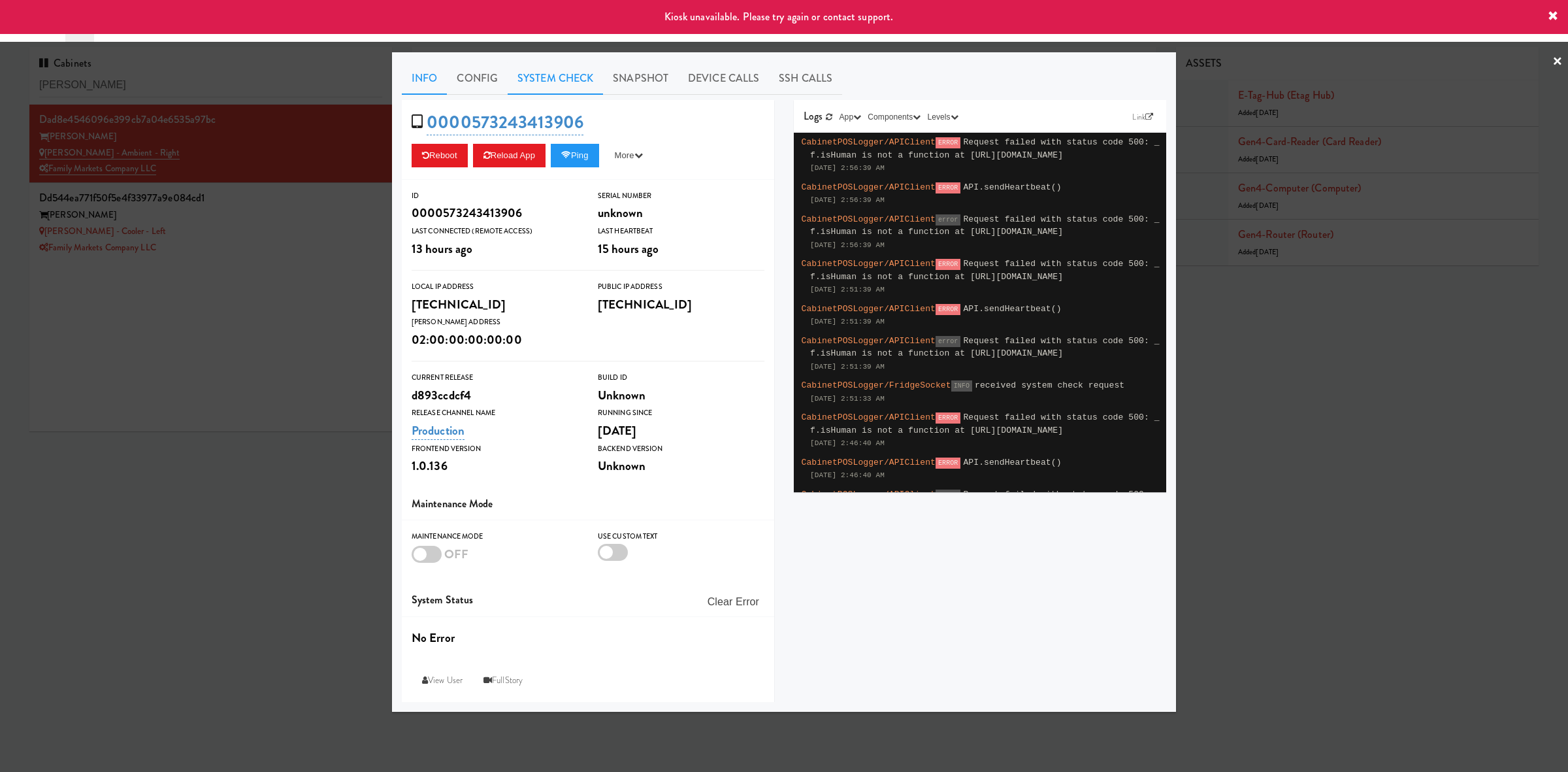
click at [582, 68] on link "System Check" at bounding box center [555, 78] width 95 height 33
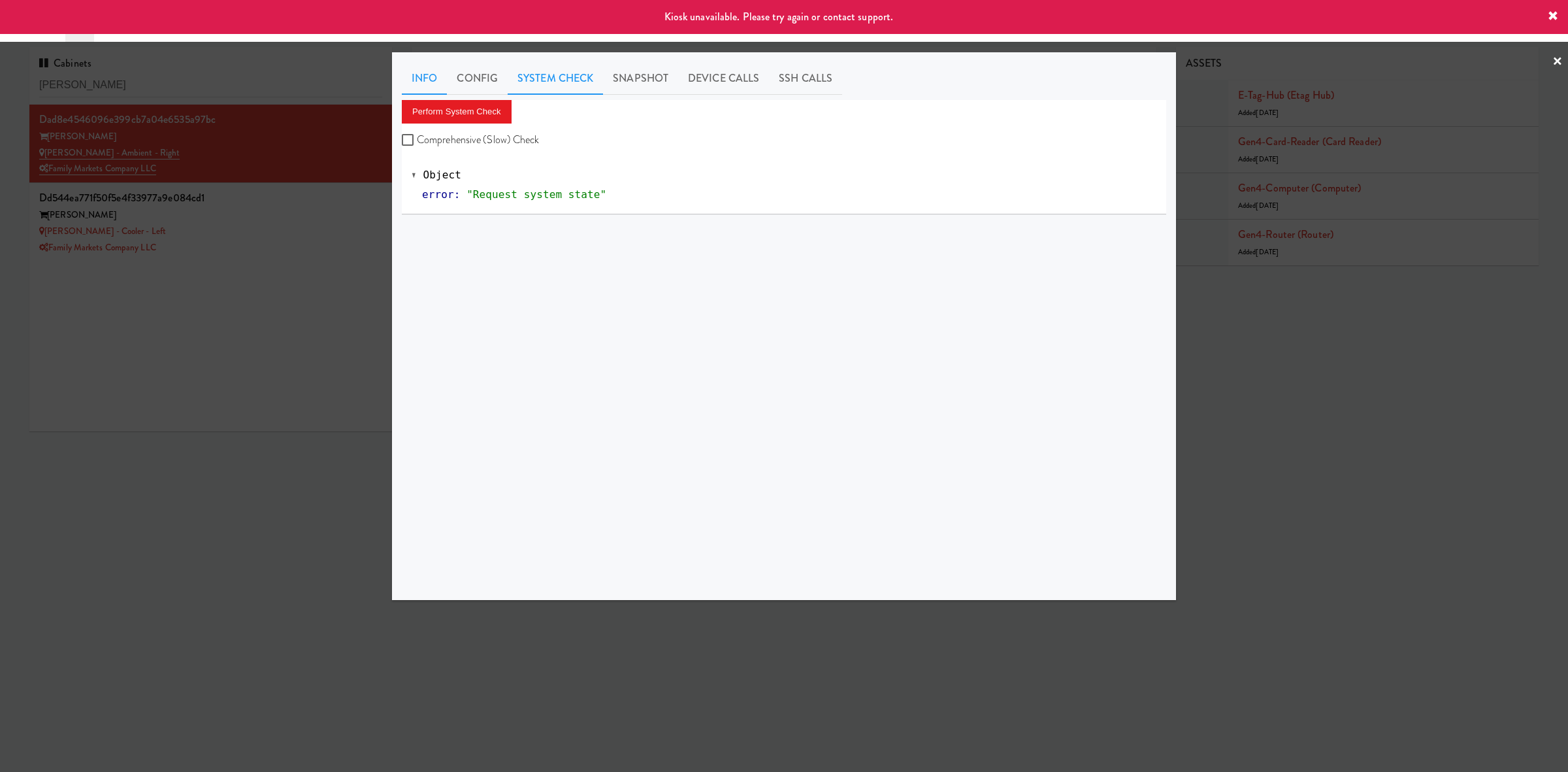
click at [410, 82] on link "Info" at bounding box center [425, 78] width 45 height 33
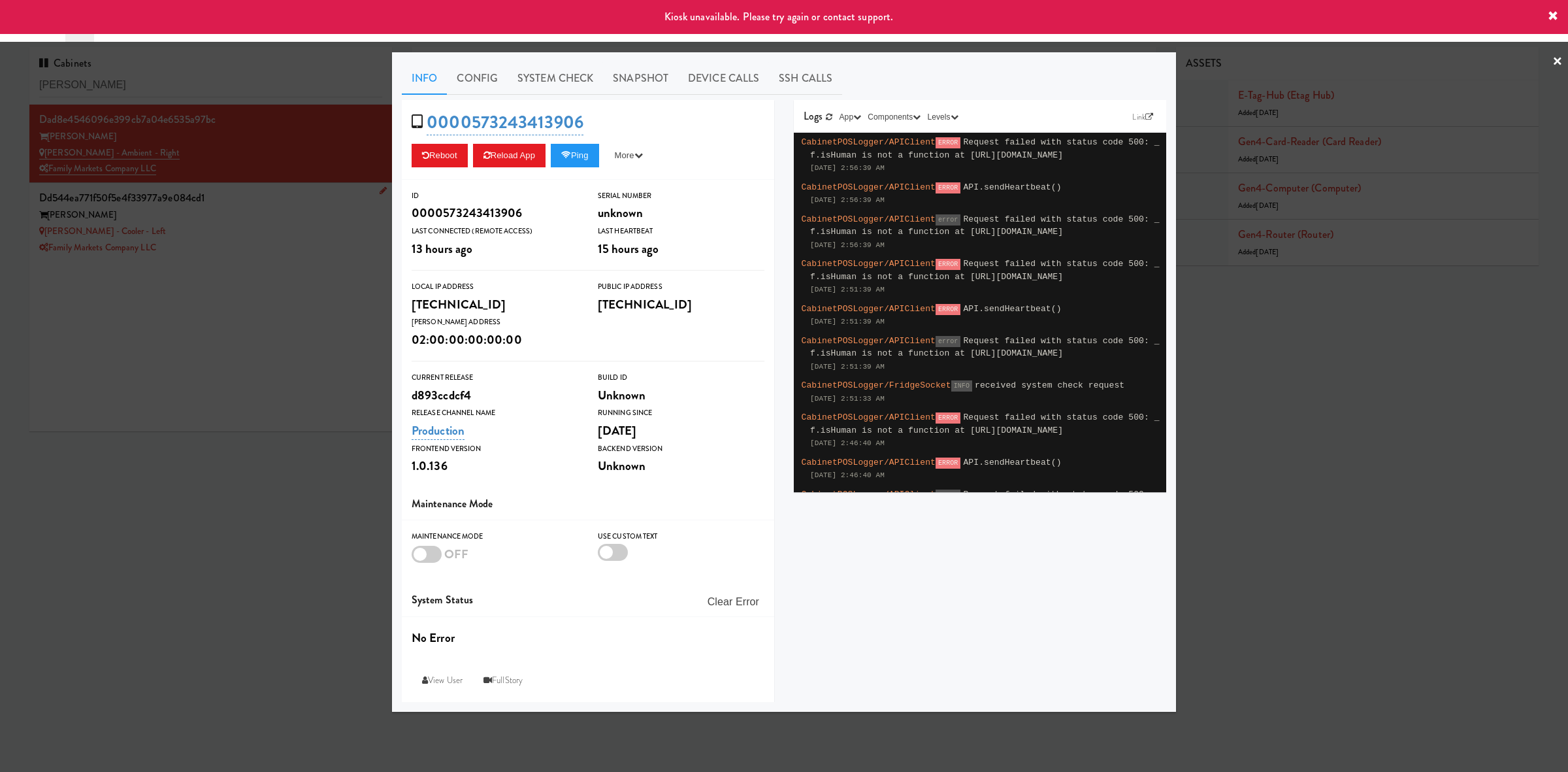
drag, startPoint x: 280, startPoint y: 238, endPoint x: 314, endPoint y: 223, distance: 37.2
click at [283, 238] on div at bounding box center [784, 386] width 1568 height 772
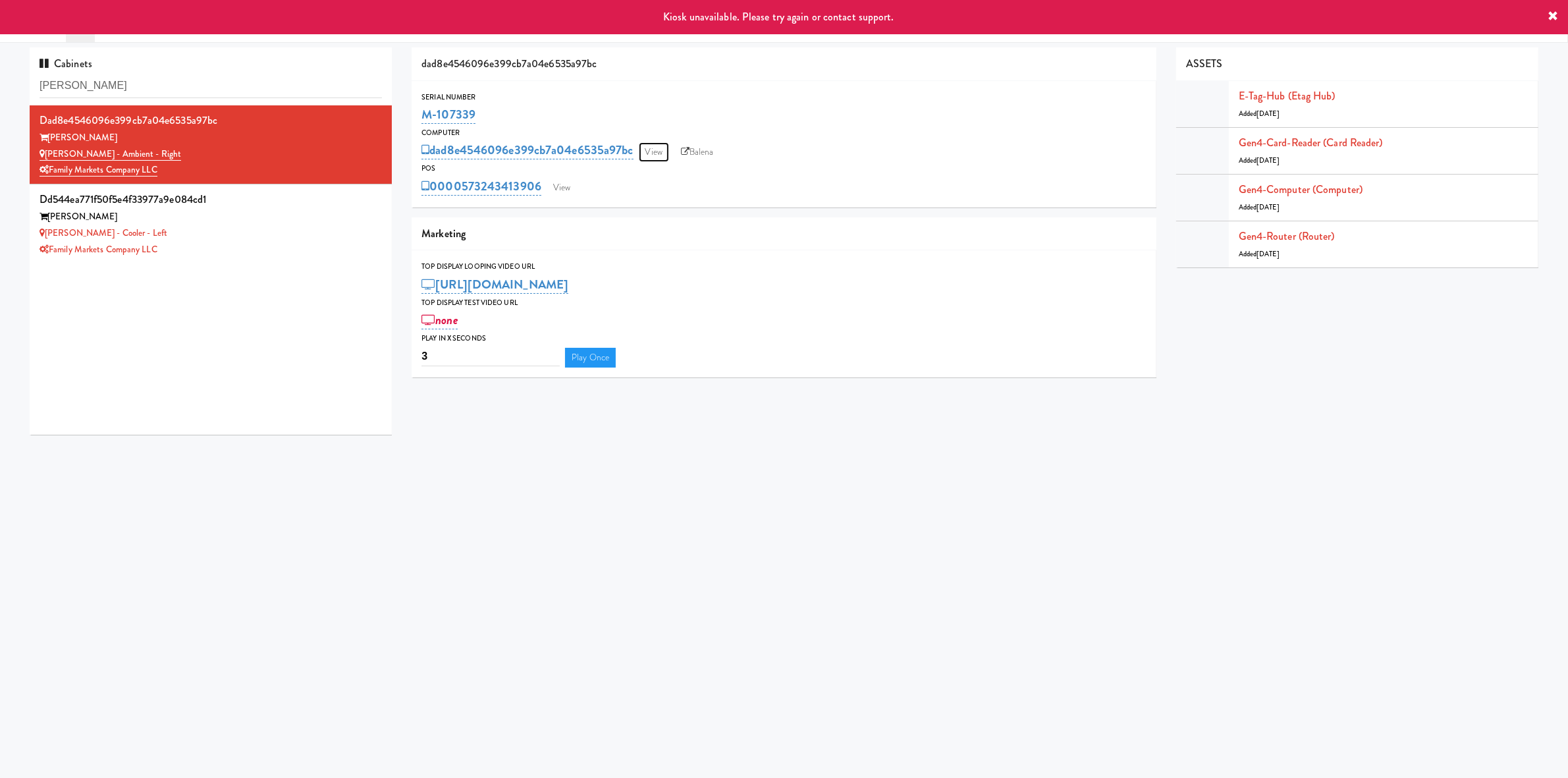
click at [657, 160] on link "View" at bounding box center [654, 152] width 31 height 20
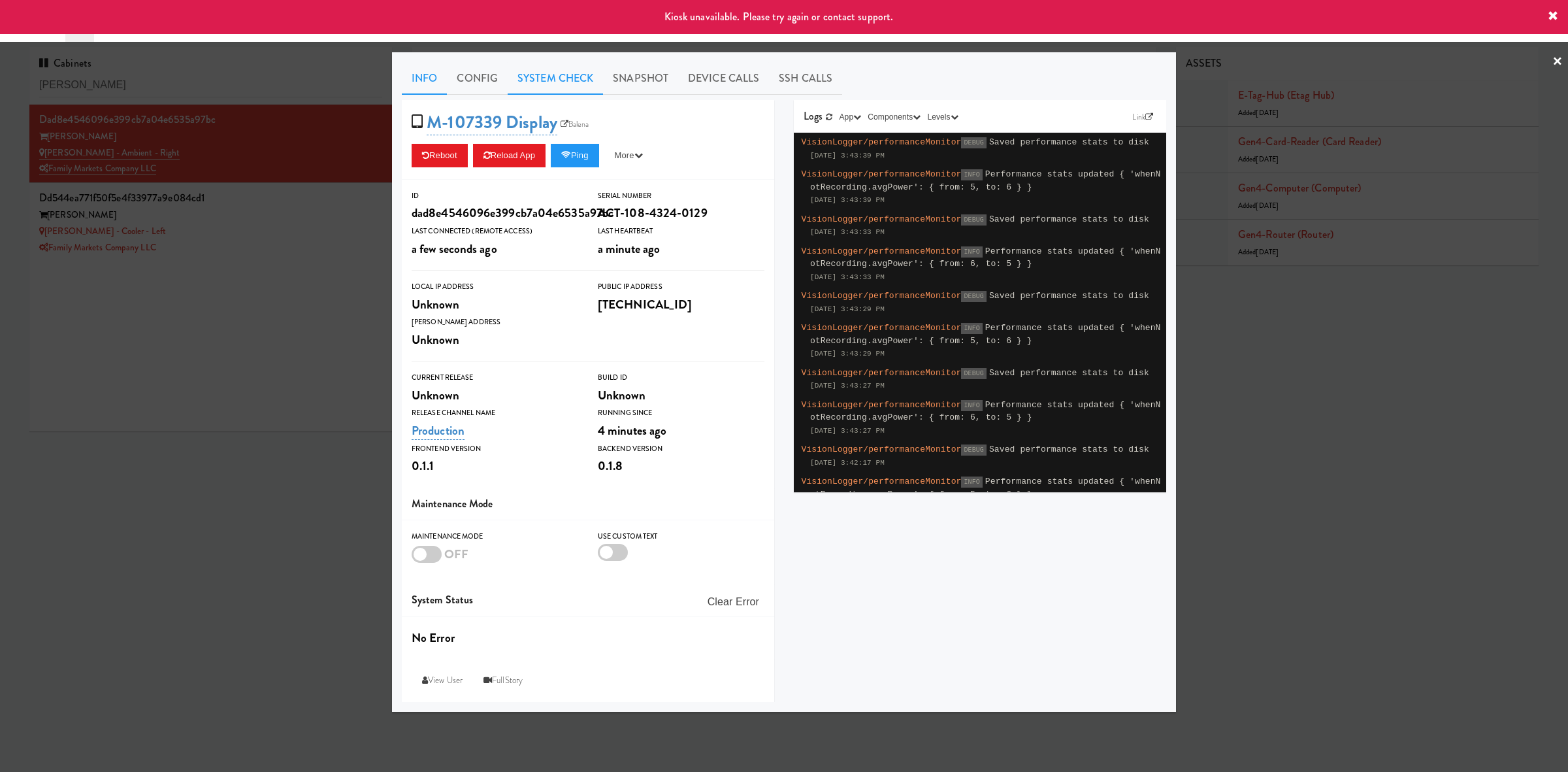
click at [537, 73] on link "System Check" at bounding box center [555, 78] width 95 height 33
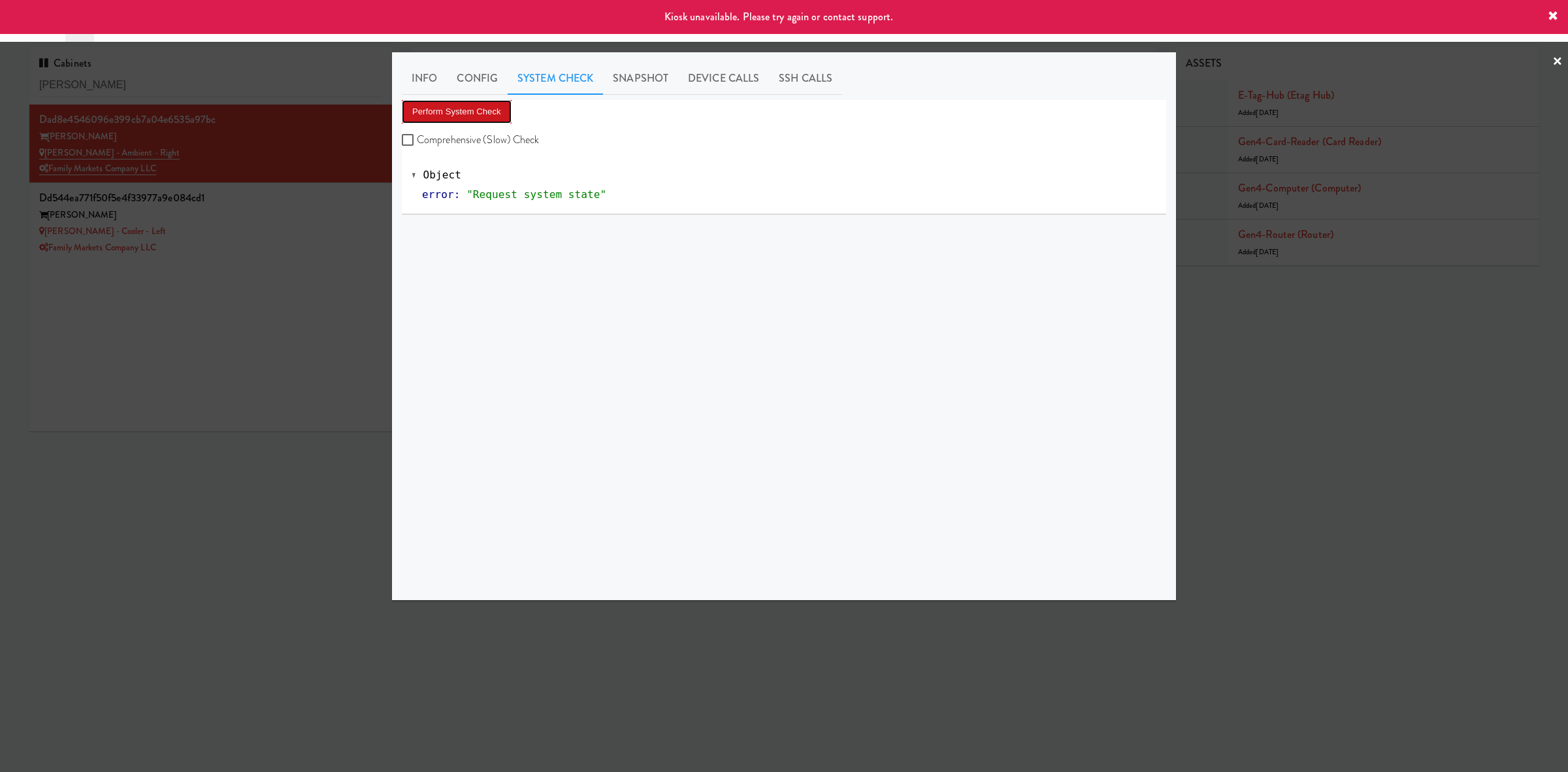
click at [473, 107] on button "Perform System Check" at bounding box center [456, 112] width 109 height 23
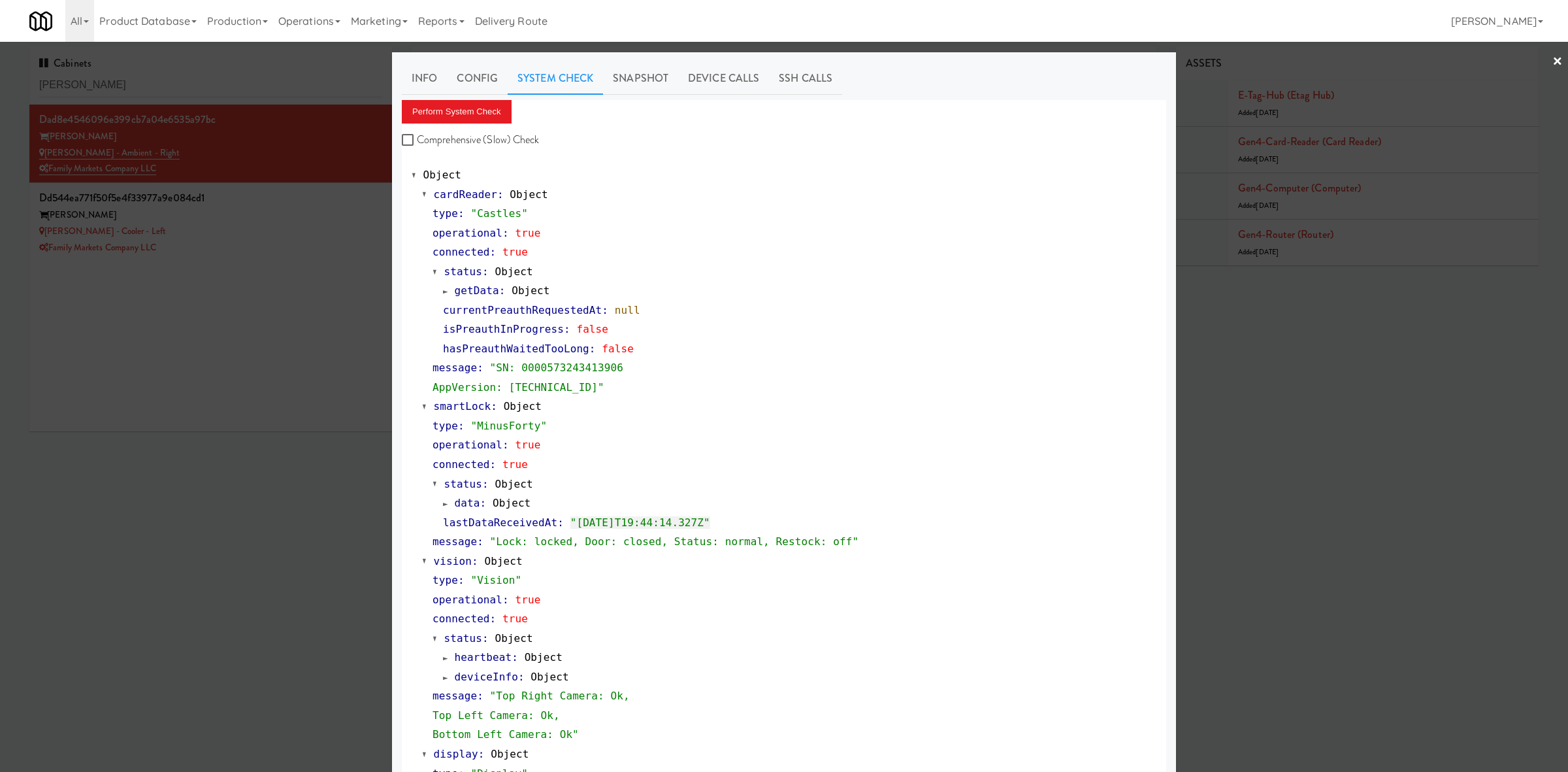
click at [207, 391] on div at bounding box center [784, 386] width 1568 height 772
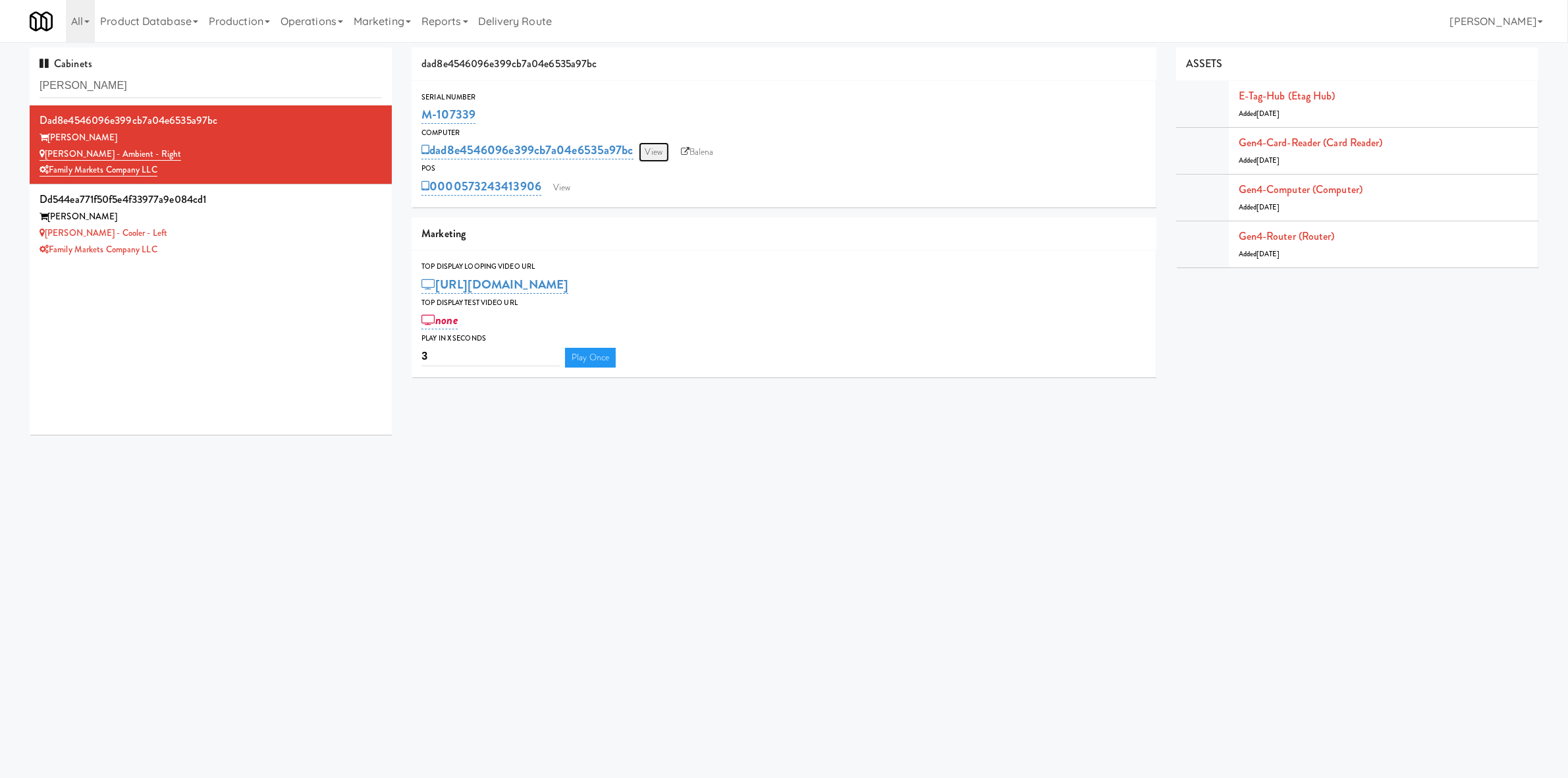
click at [660, 153] on link "View" at bounding box center [654, 152] width 31 height 20
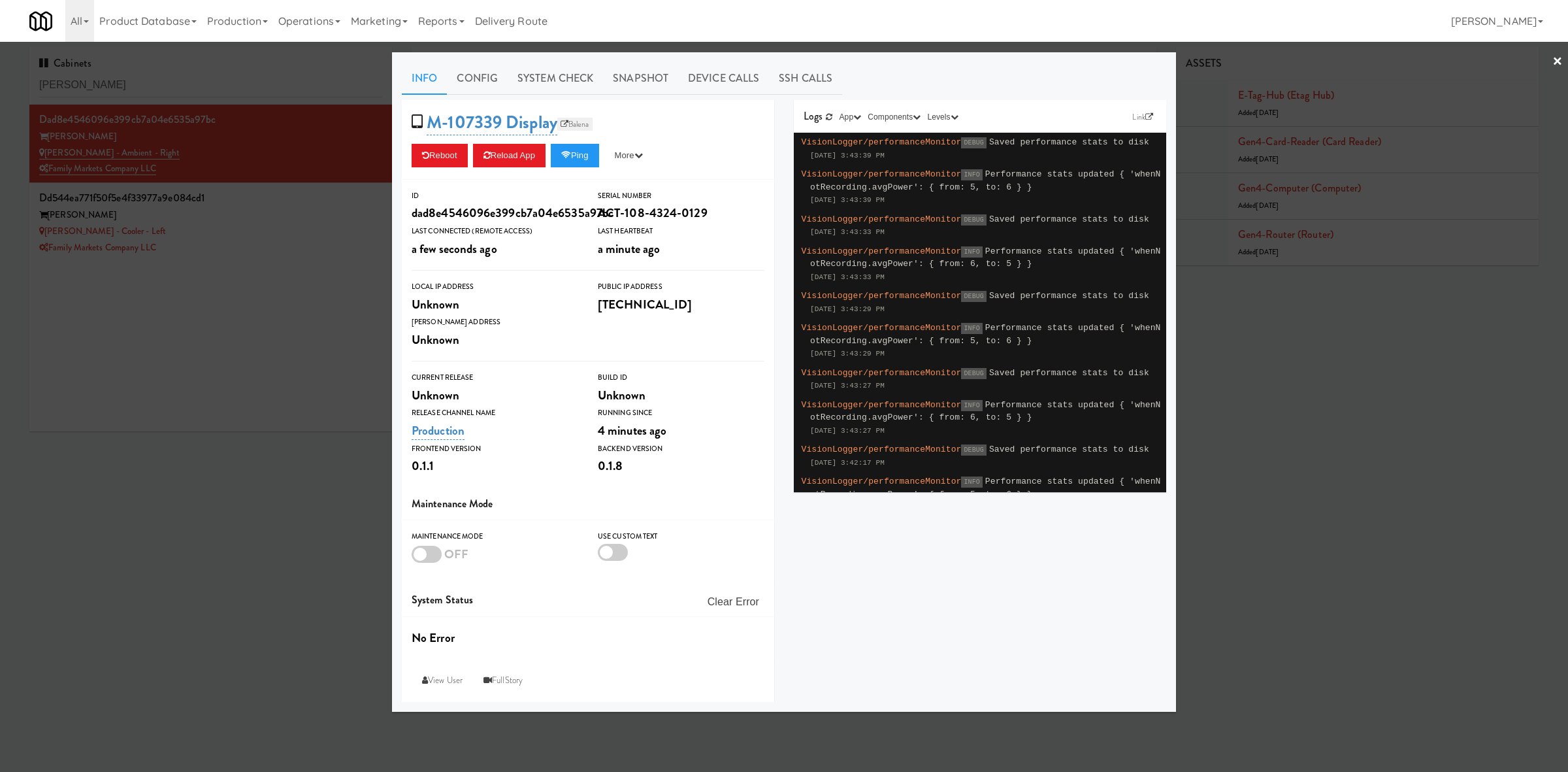
click at [569, 127] on link "Balena" at bounding box center [574, 124] width 35 height 13
click at [220, 370] on div at bounding box center [784, 386] width 1568 height 772
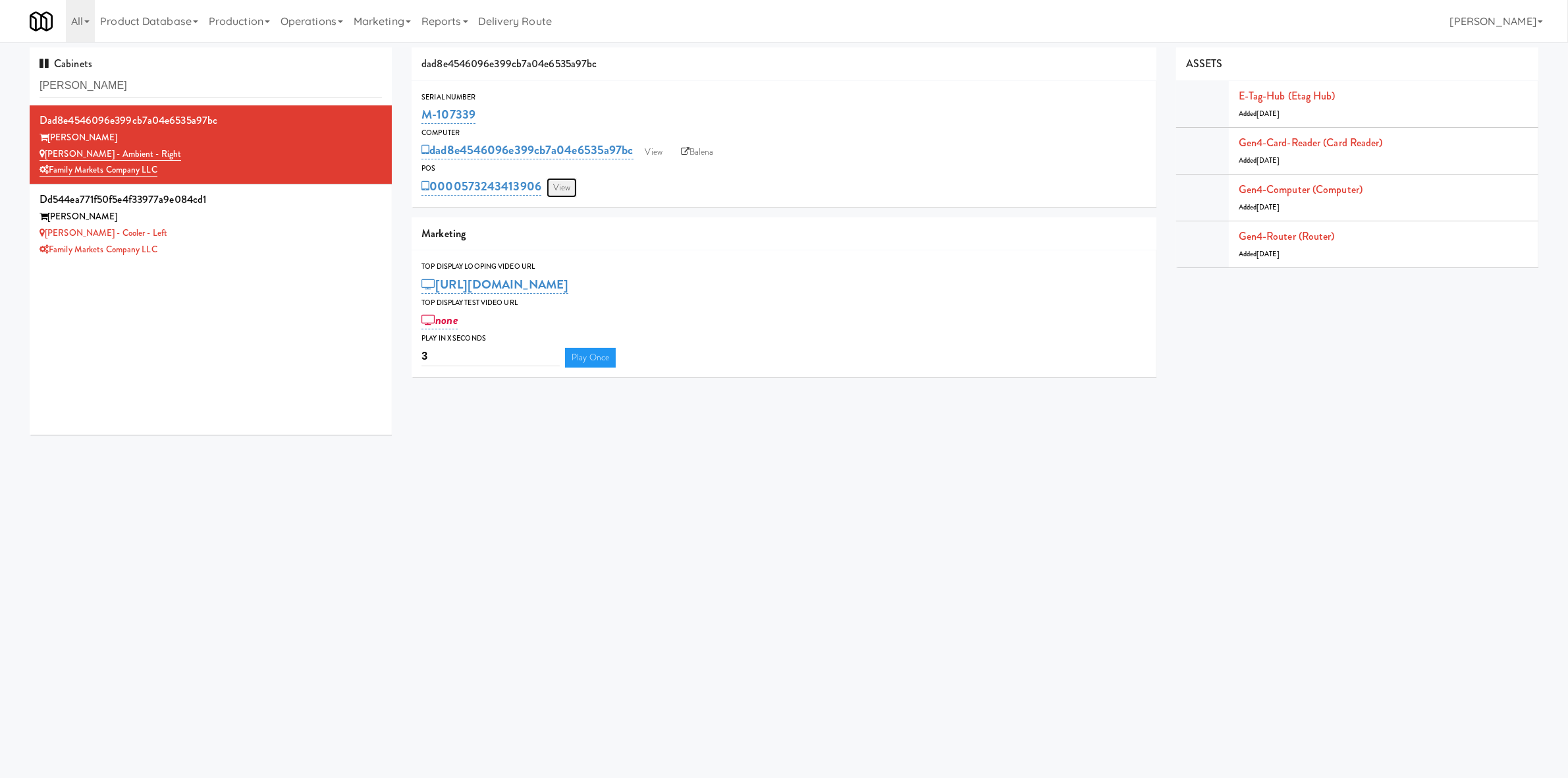
click at [567, 183] on link "View" at bounding box center [562, 187] width 31 height 20
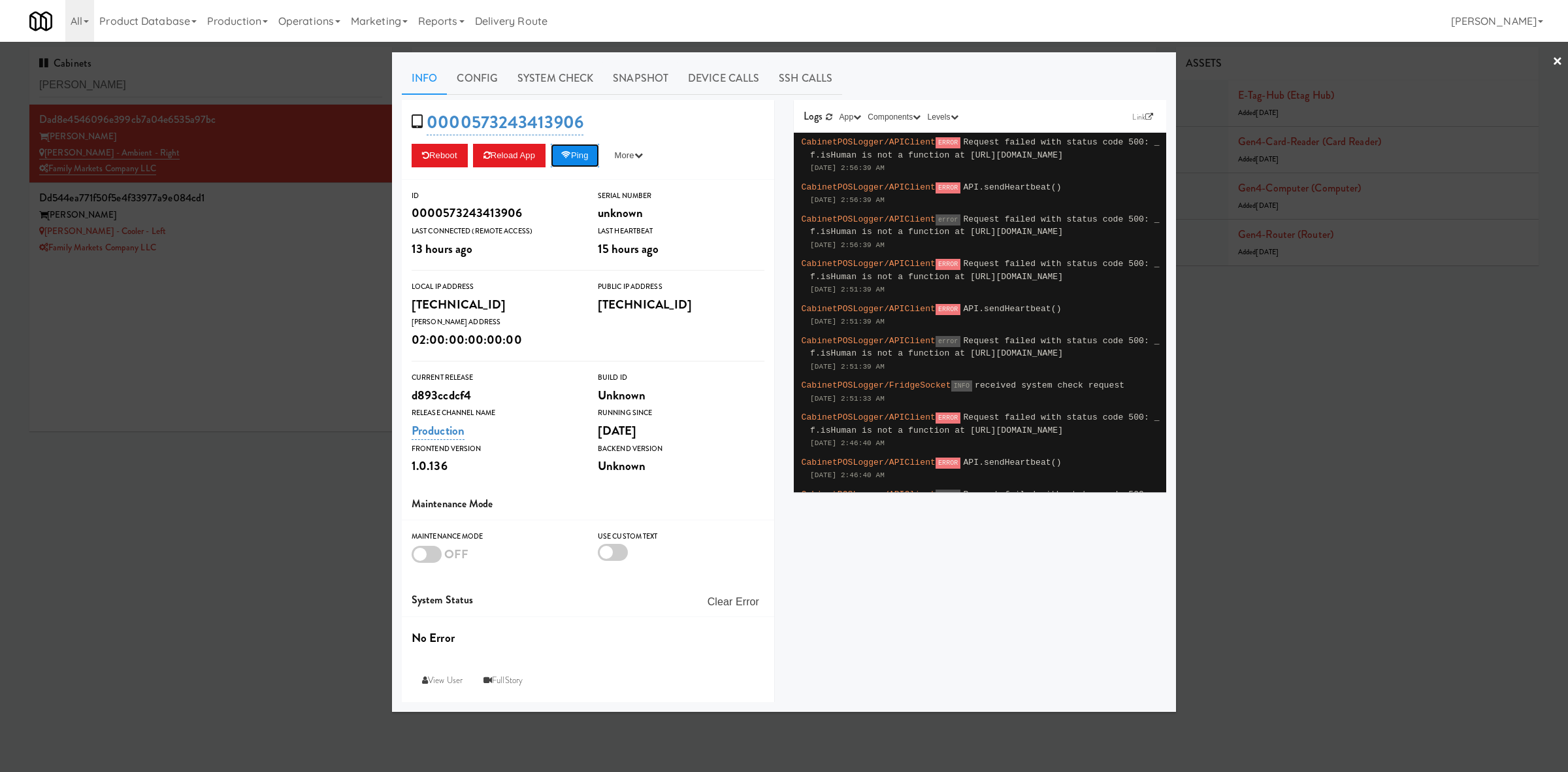
click at [583, 158] on button "Ping" at bounding box center [575, 155] width 48 height 23
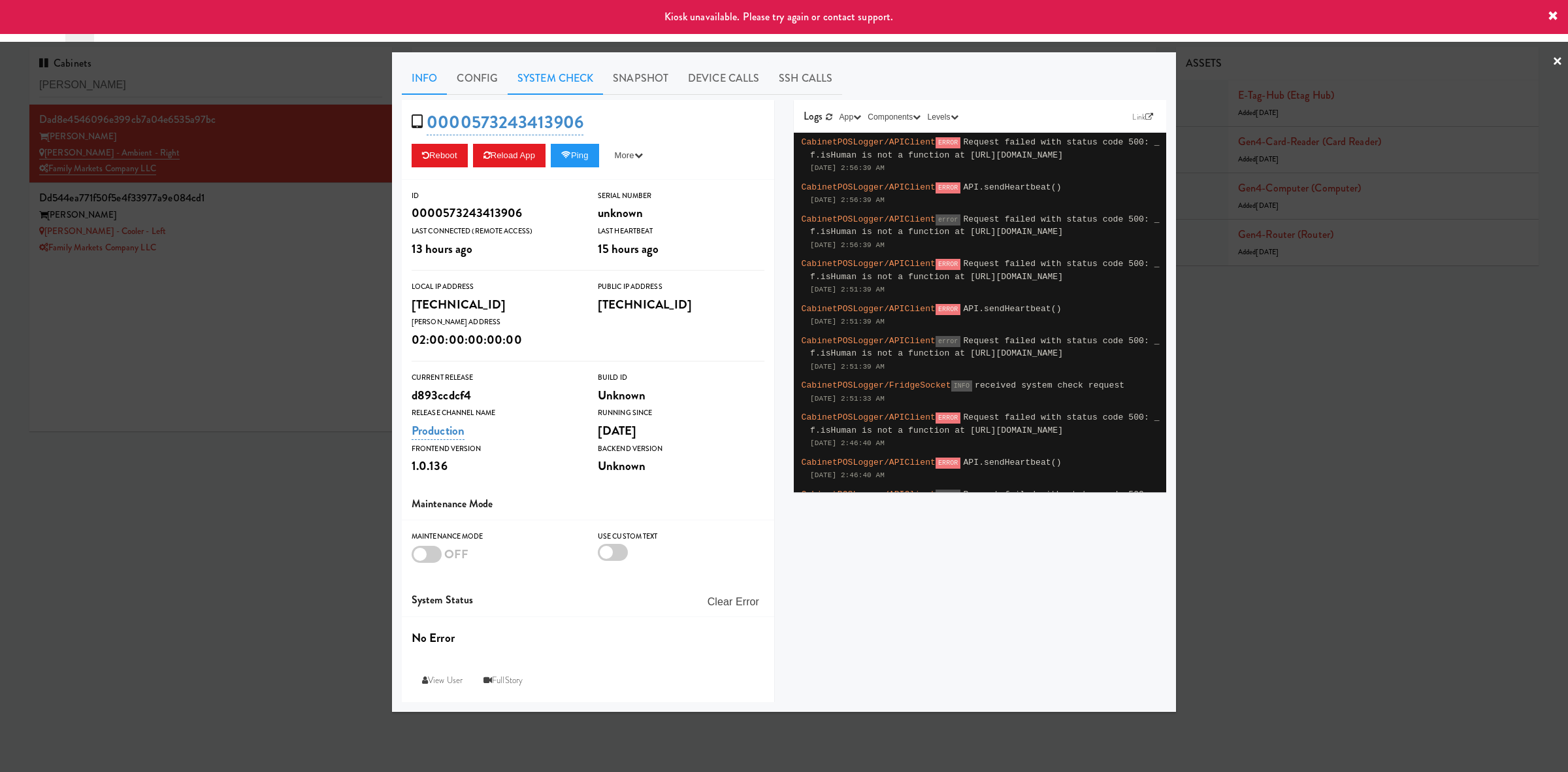
click at [569, 79] on link "System Check" at bounding box center [555, 78] width 95 height 33
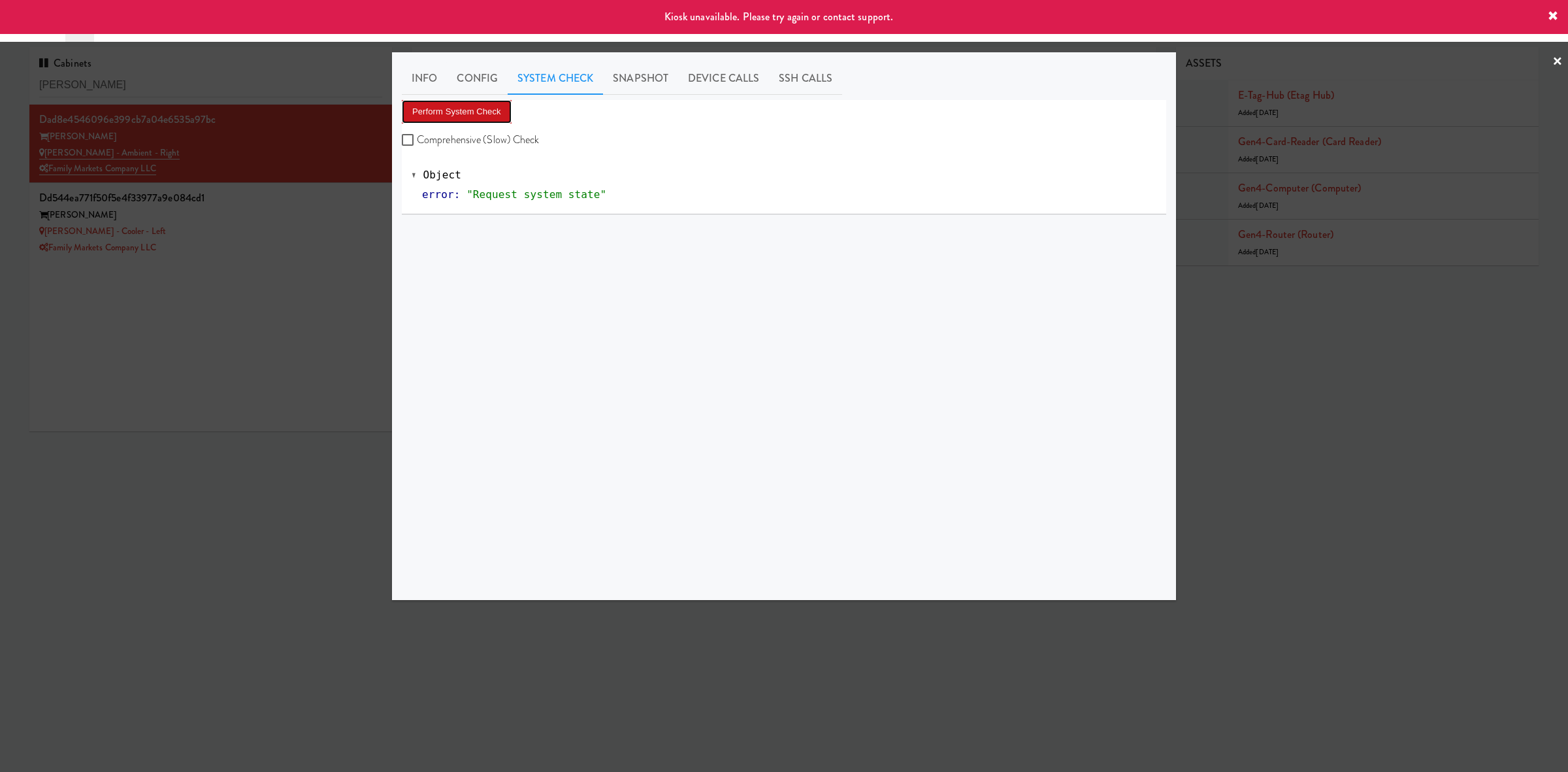
click at [483, 106] on button "Perform System Check" at bounding box center [456, 112] width 109 height 23
click at [286, 353] on div at bounding box center [784, 386] width 1568 height 772
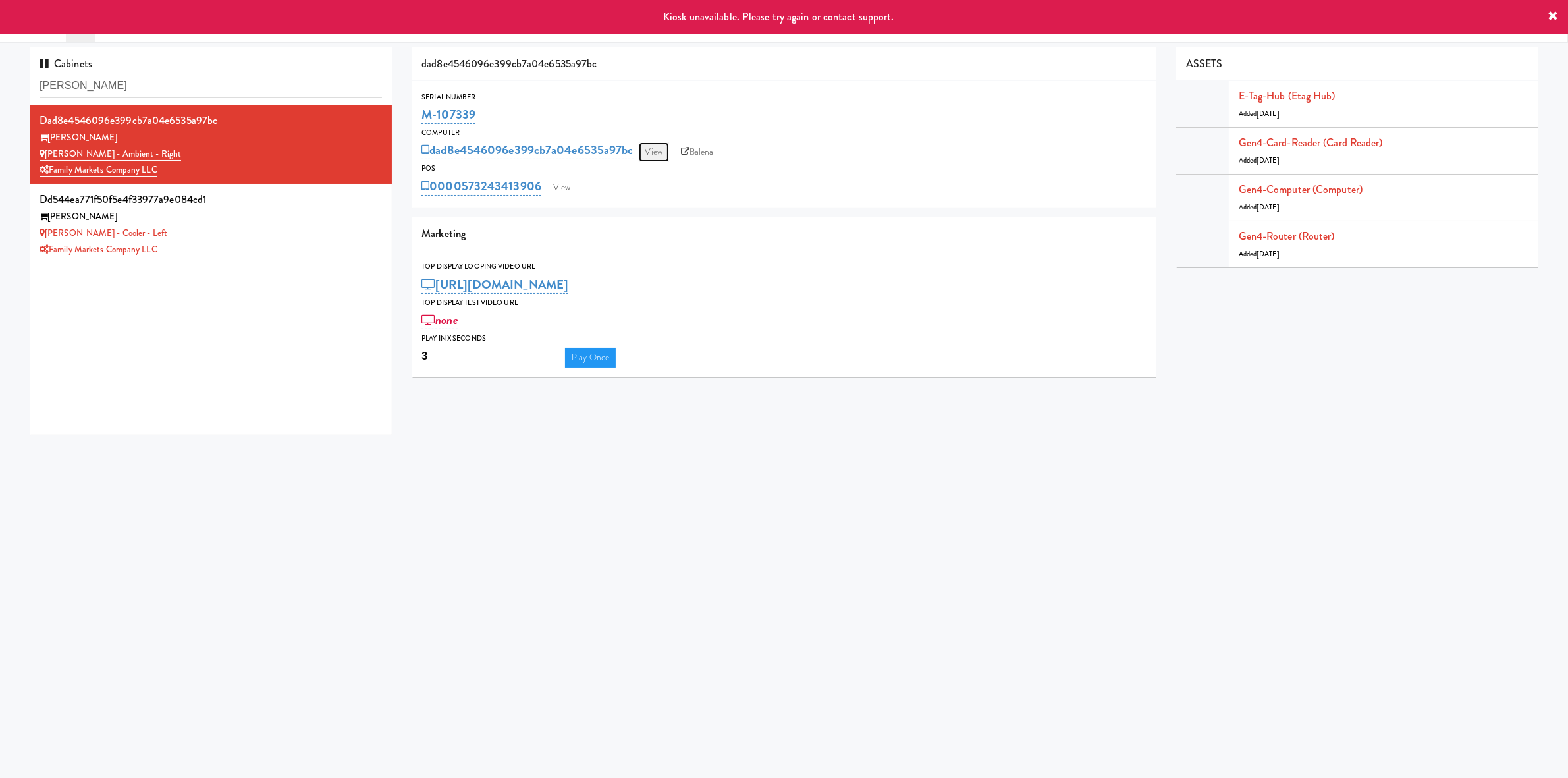
click at [656, 152] on link "View" at bounding box center [654, 152] width 31 height 20
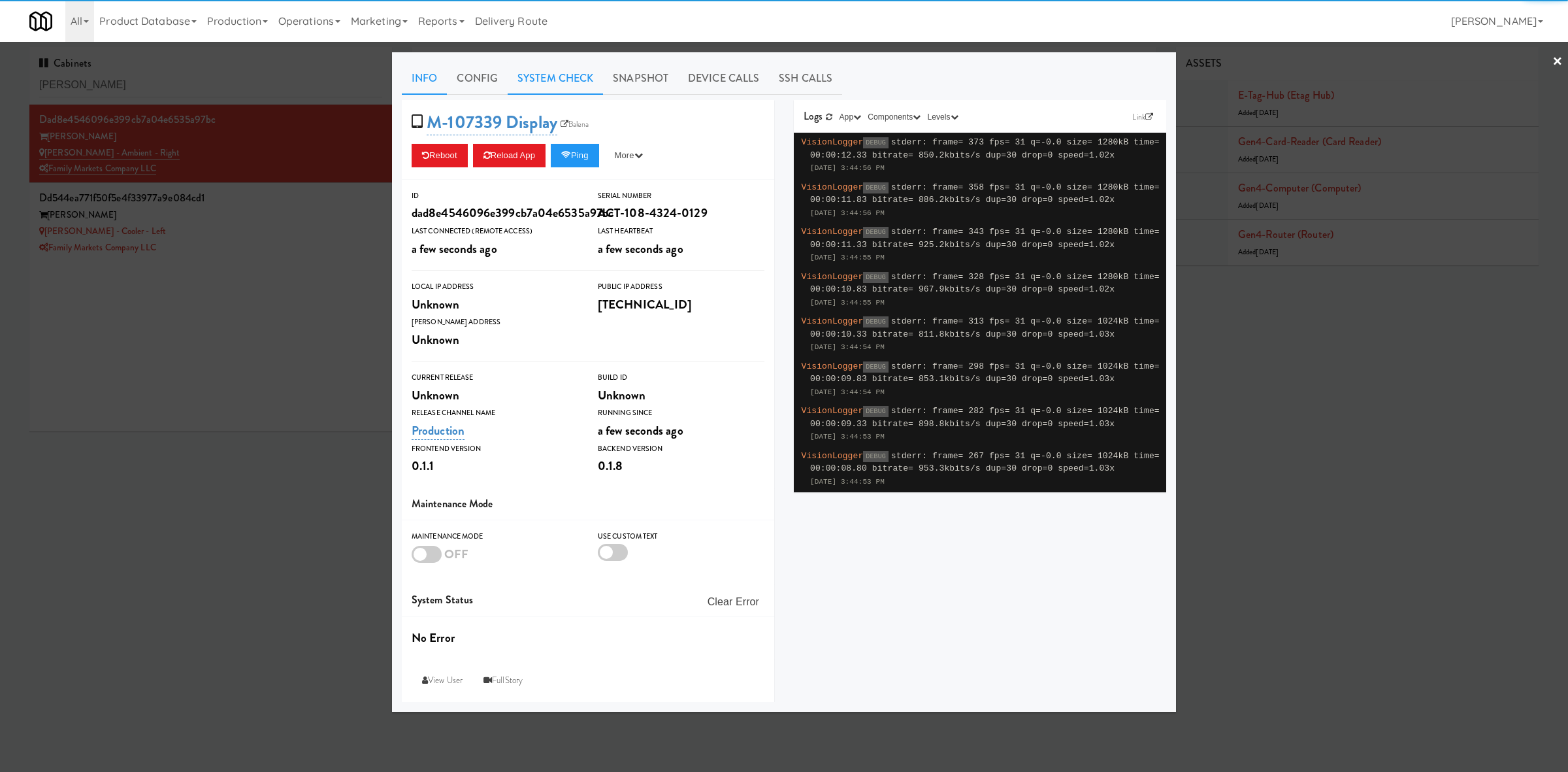
click at [544, 80] on link "System Check" at bounding box center [555, 78] width 95 height 33
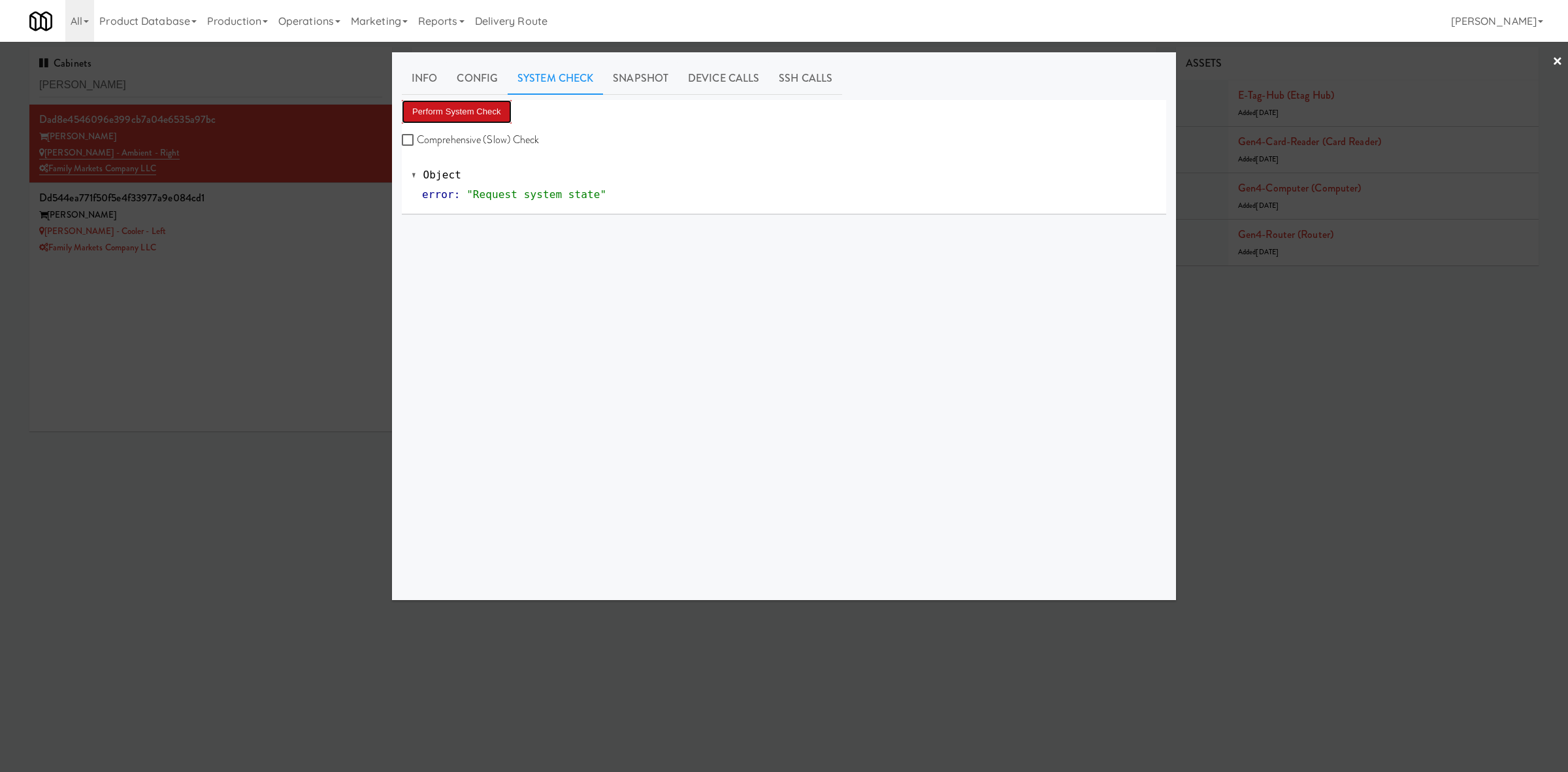
click at [480, 109] on button "Perform System Check" at bounding box center [456, 112] width 109 height 23
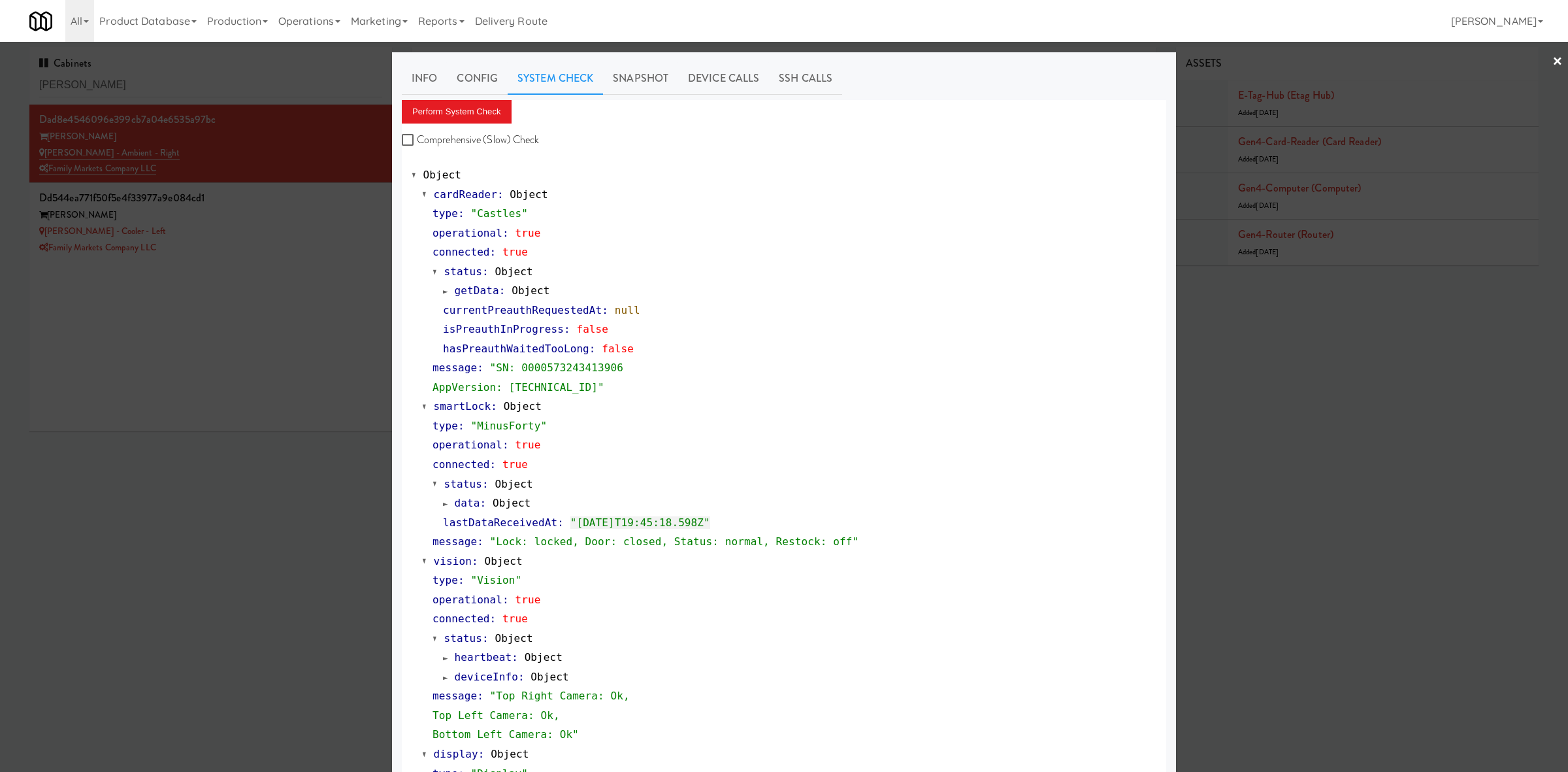
drag, startPoint x: 142, startPoint y: 394, endPoint x: 160, endPoint y: 352, distance: 45.7
click at [146, 386] on div at bounding box center [784, 386] width 1568 height 772
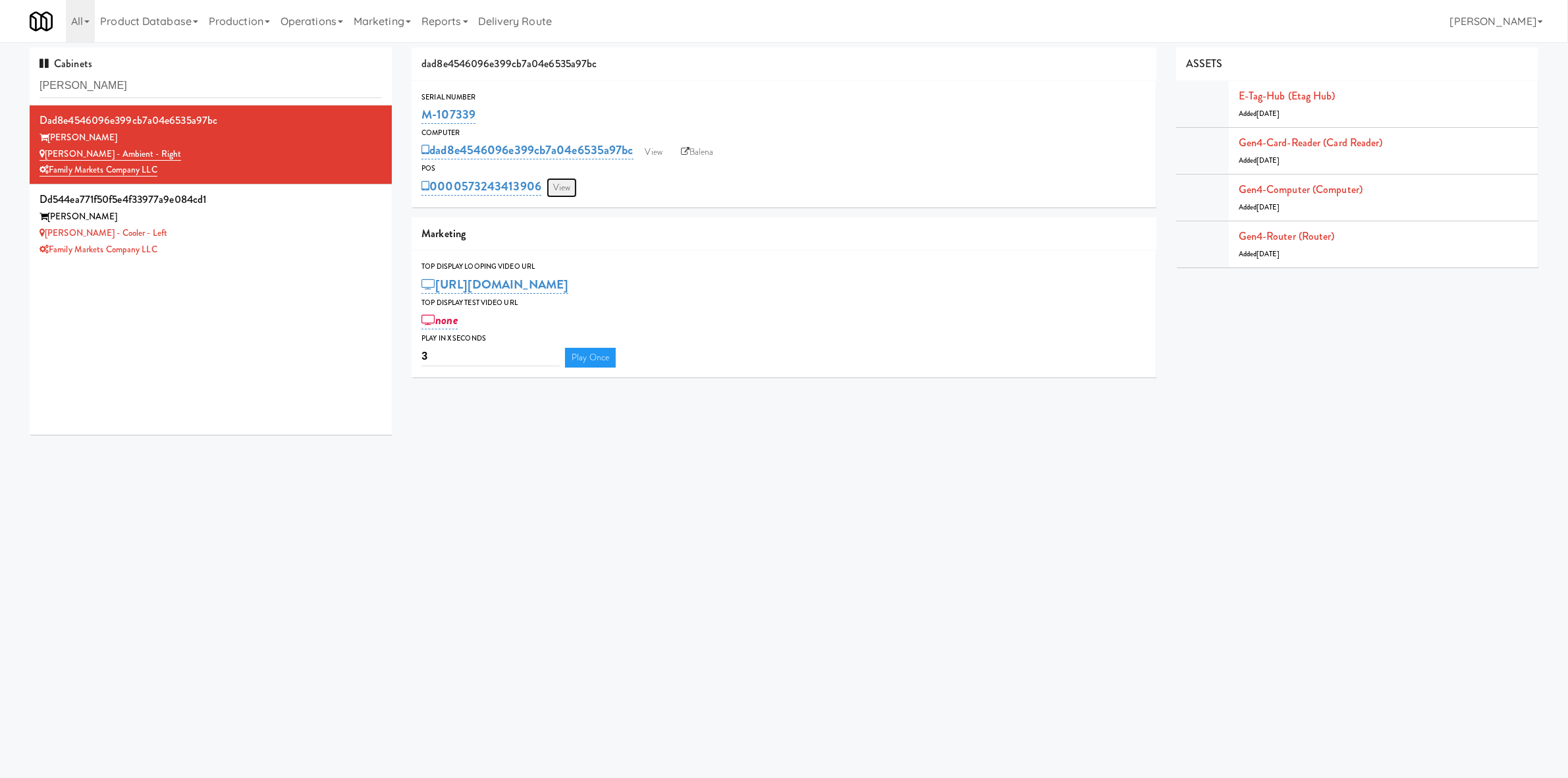
click at [563, 184] on link "View" at bounding box center [562, 187] width 31 height 20
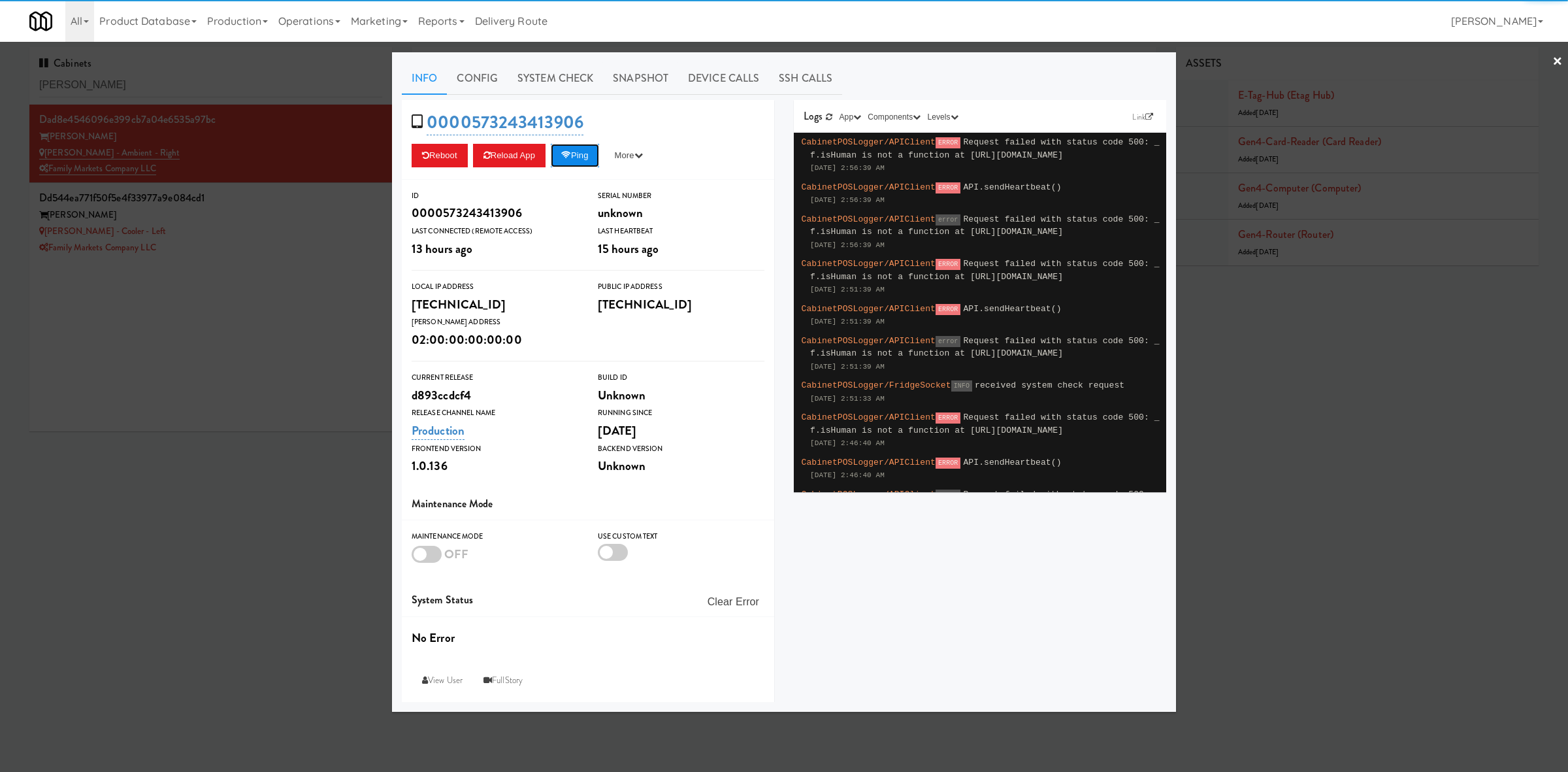
click at [581, 155] on button "Ping" at bounding box center [575, 155] width 48 height 23
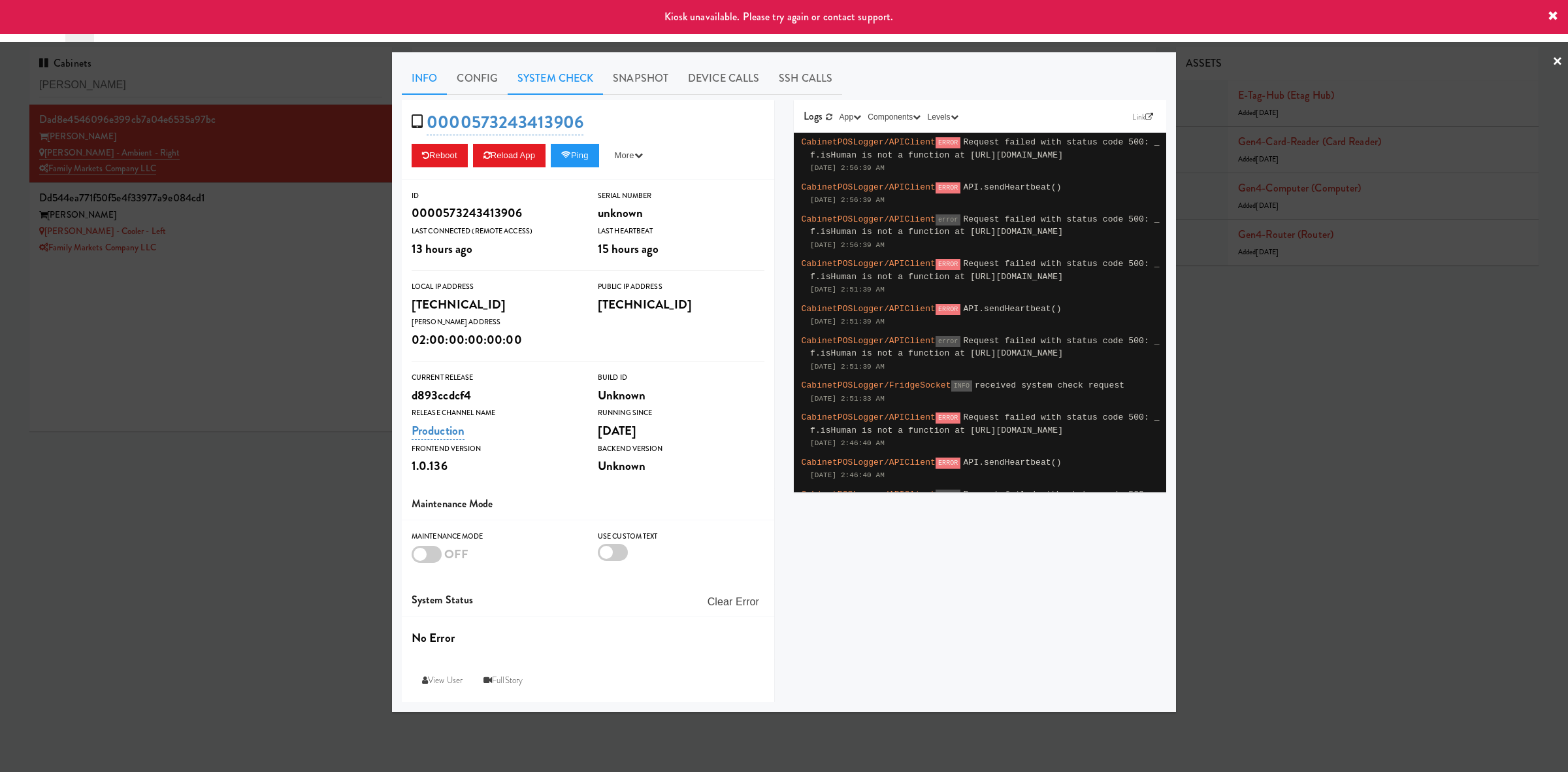
drag, startPoint x: 556, startPoint y: 78, endPoint x: 540, endPoint y: 92, distance: 21.3
click at [556, 78] on link "System Check" at bounding box center [555, 78] width 95 height 33
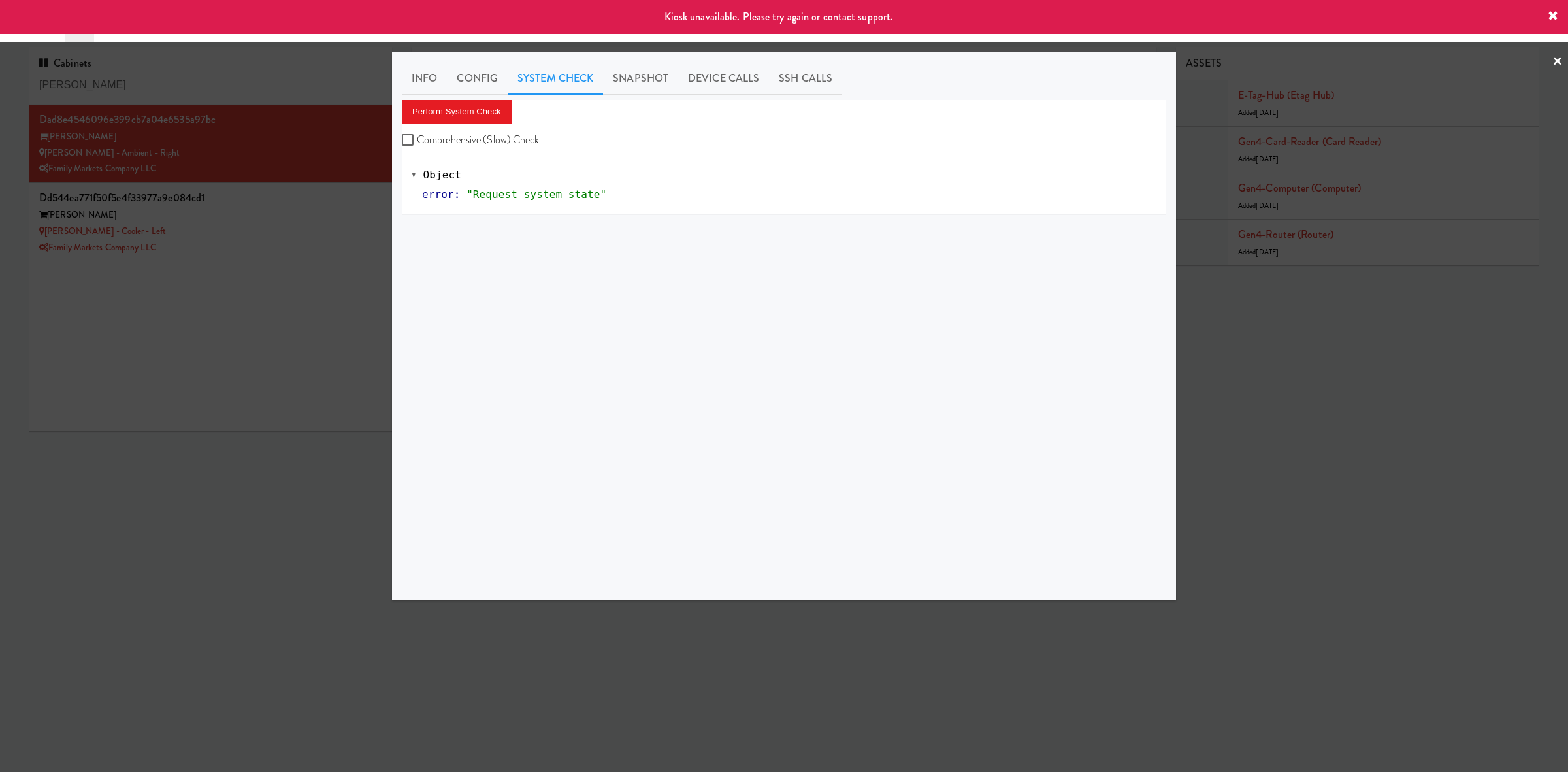
click at [449, 127] on div "Perform System Check Comprehensive (Slow) Check" at bounding box center [784, 125] width 765 height 50
click at [458, 113] on button "Perform System Check" at bounding box center [456, 112] width 109 height 23
click at [476, 109] on button "Perform System Check" at bounding box center [456, 112] width 109 height 23
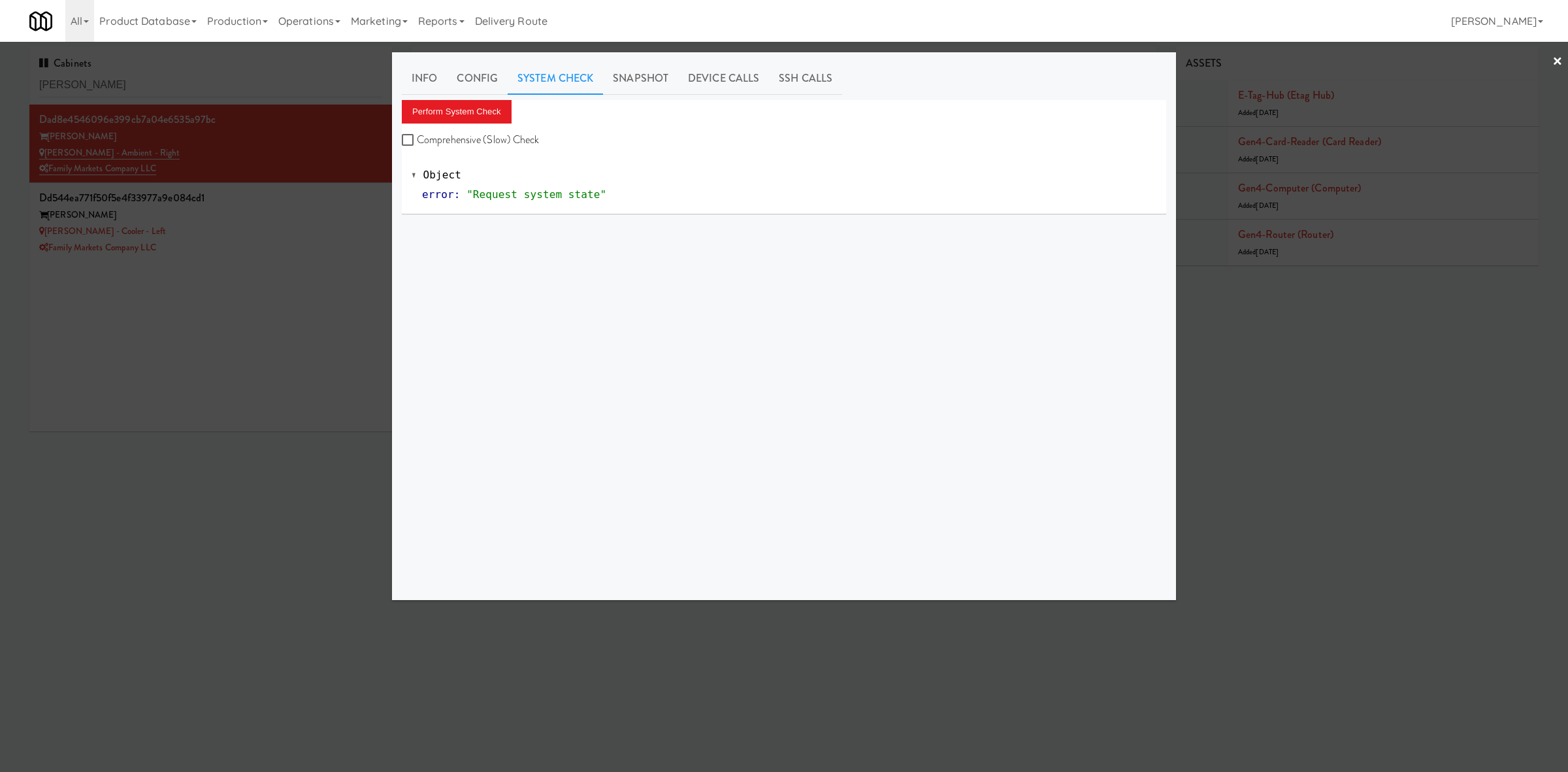
click at [294, 597] on div at bounding box center [784, 386] width 1568 height 772
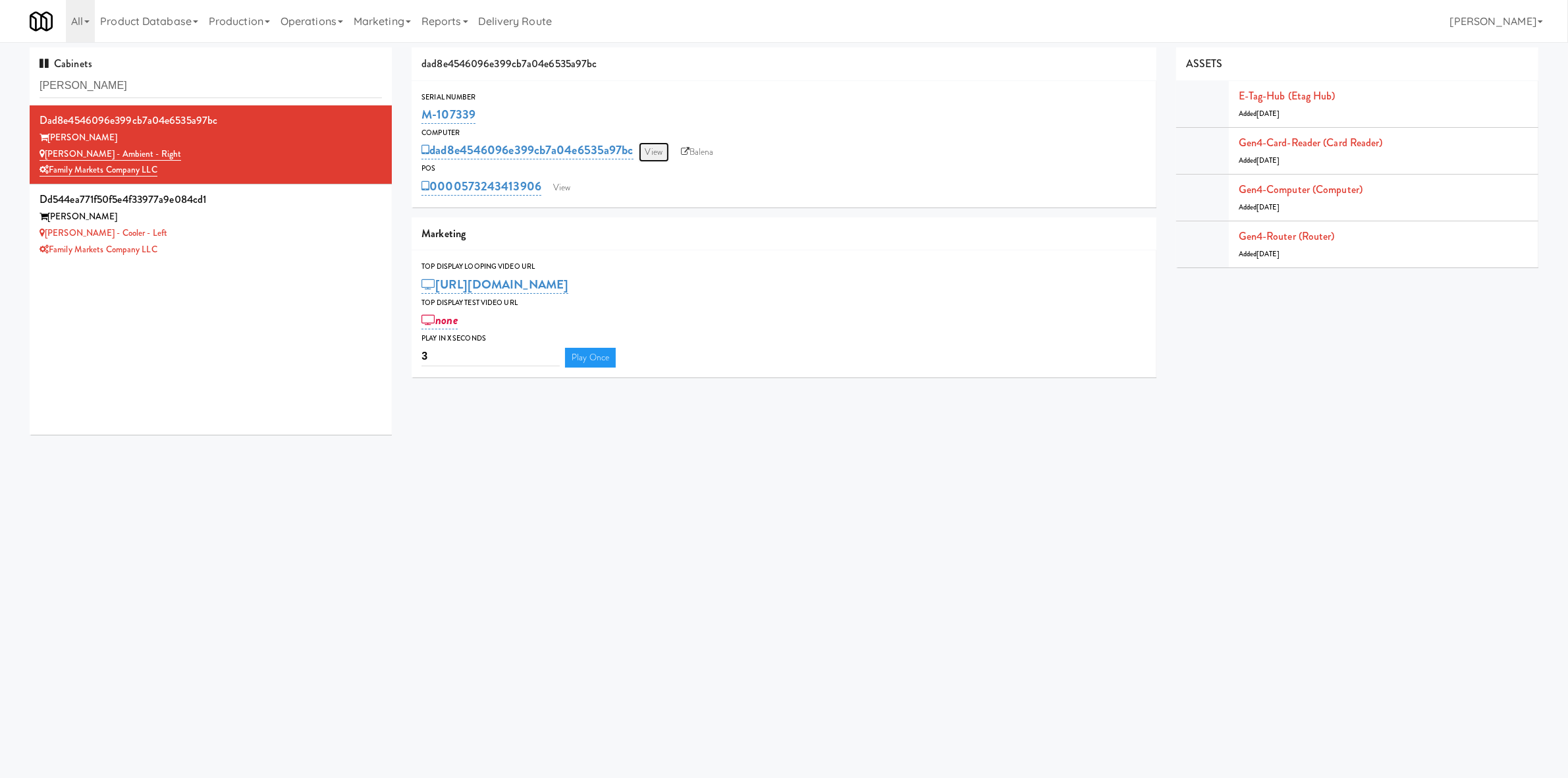
click at [660, 146] on link "View" at bounding box center [654, 152] width 31 height 20
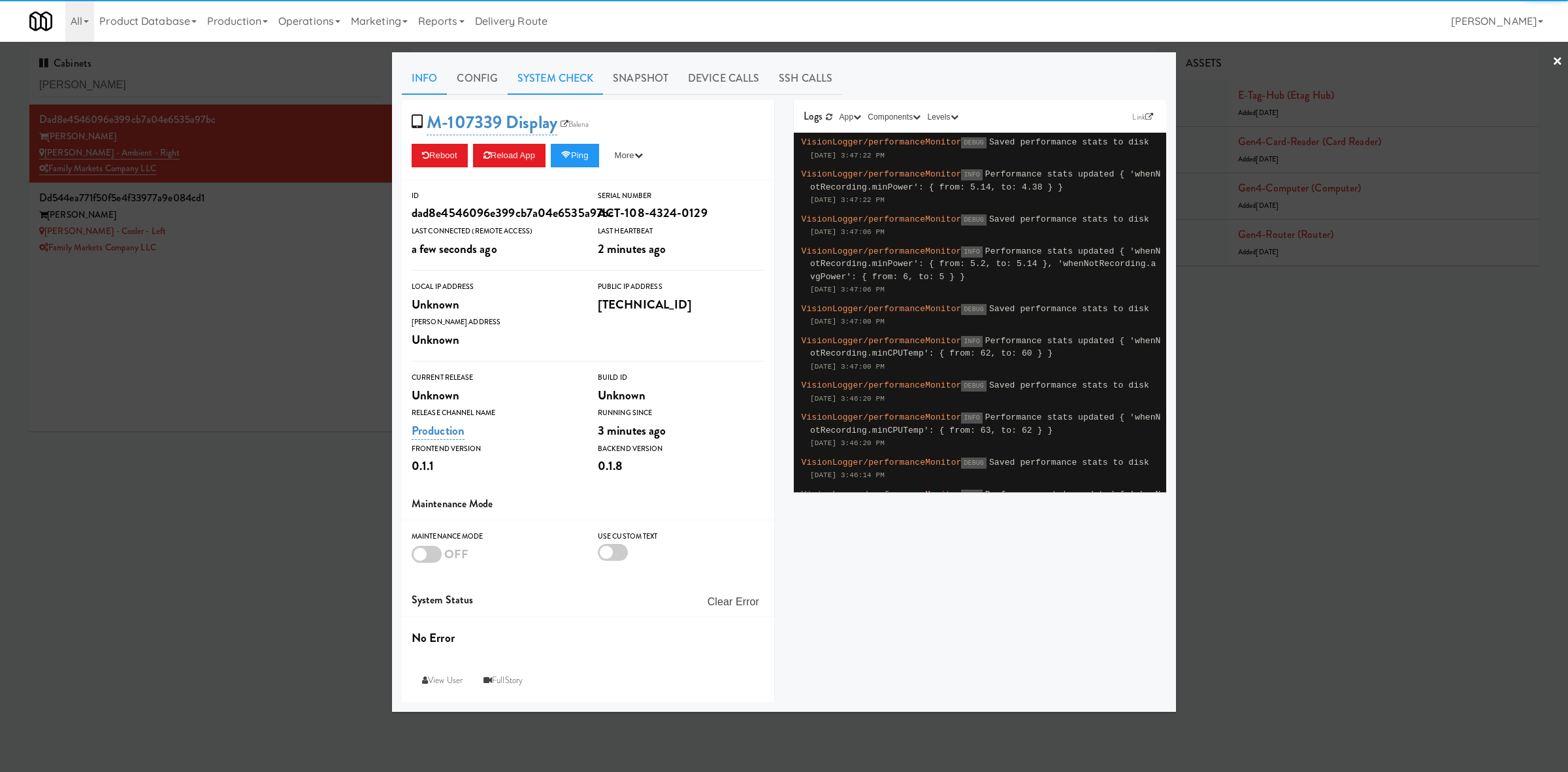
drag, startPoint x: 552, startPoint y: 76, endPoint x: 502, endPoint y: 97, distance: 54.2
click at [552, 76] on link "System Check" at bounding box center [555, 78] width 95 height 33
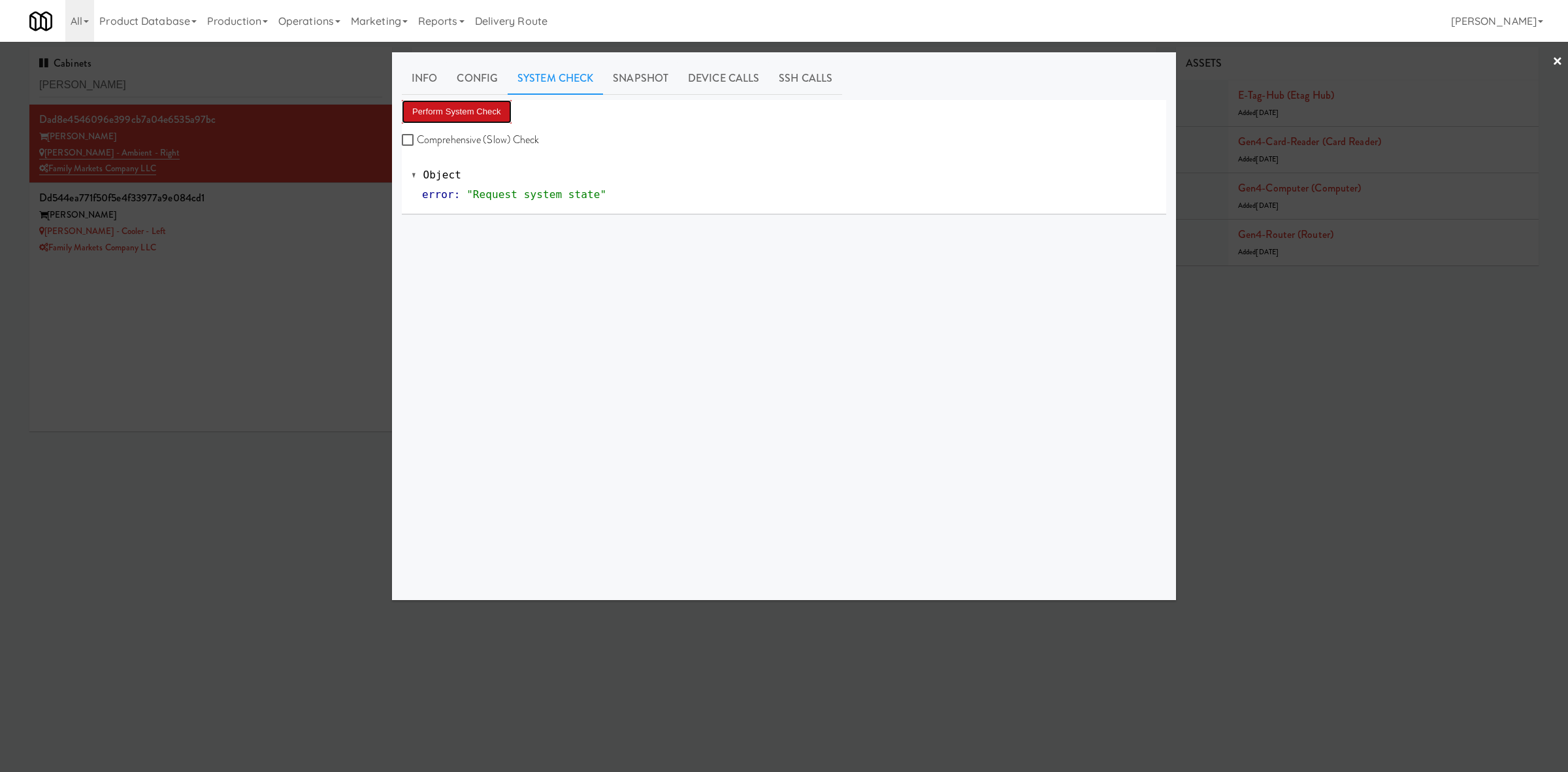
click at [458, 109] on button "Perform System Check" at bounding box center [456, 112] width 109 height 23
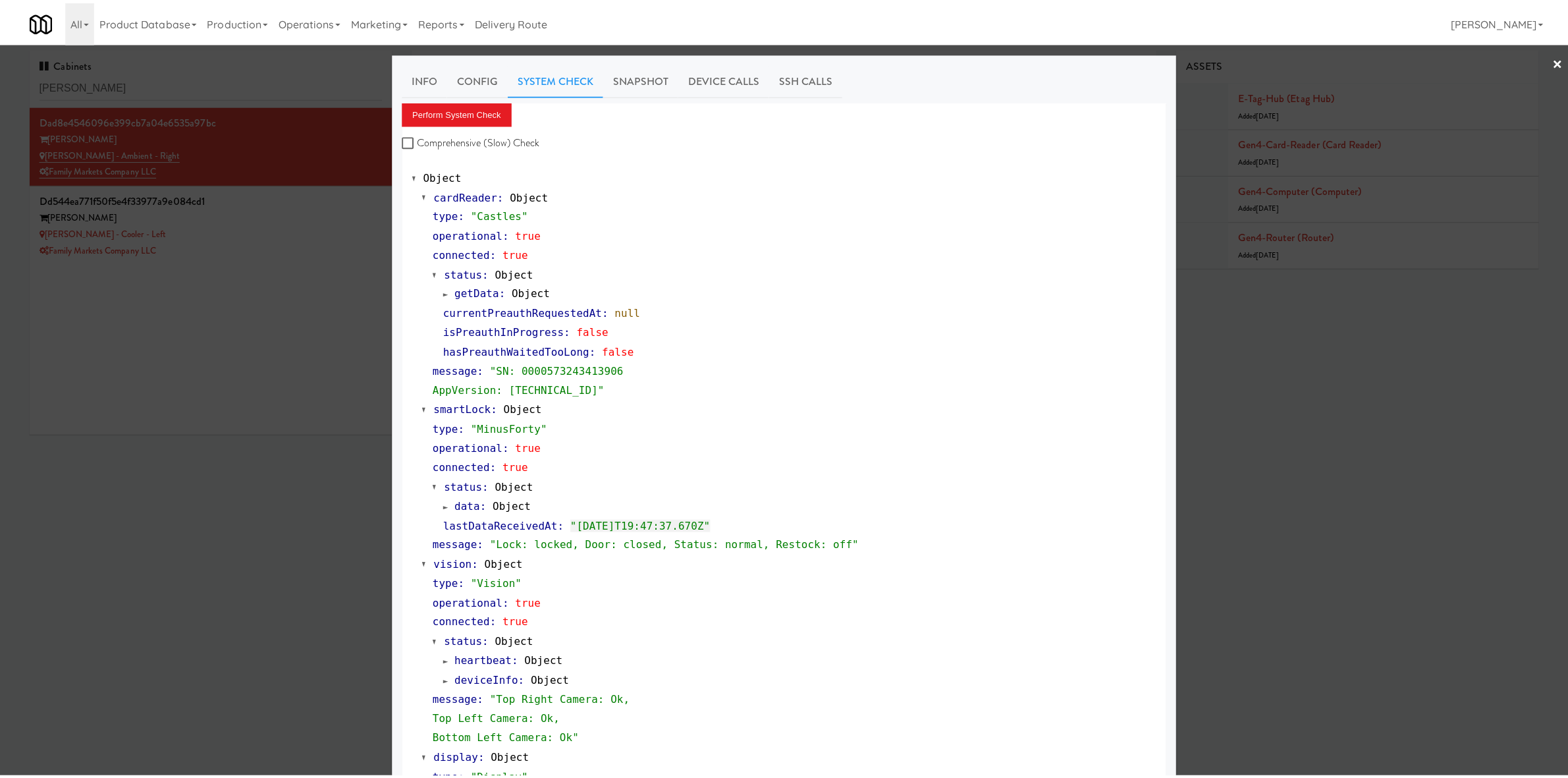
scroll to position [243, 0]
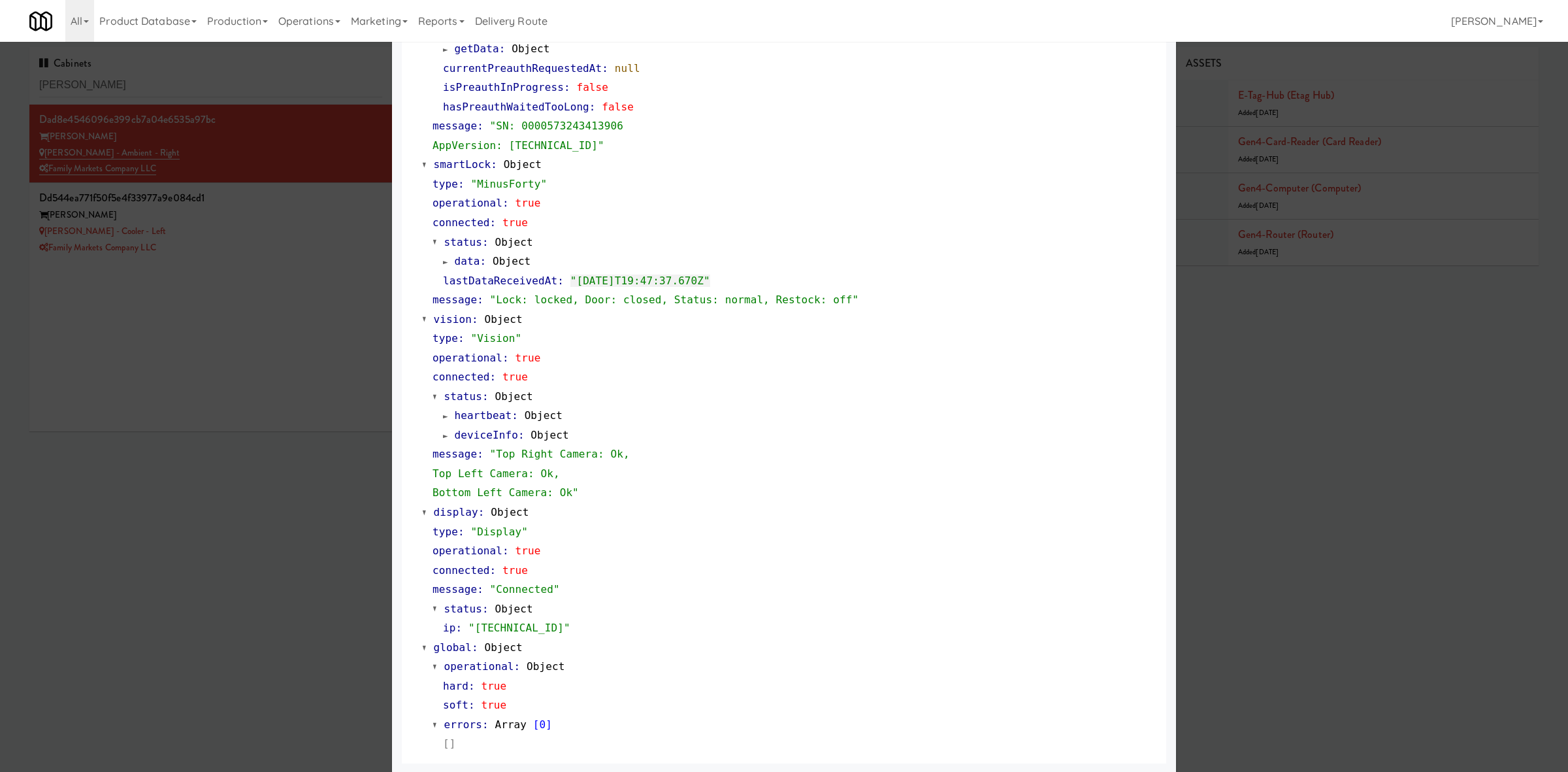
click at [214, 593] on div at bounding box center [784, 386] width 1568 height 772
